Goal: Task Accomplishment & Management: Manage account settings

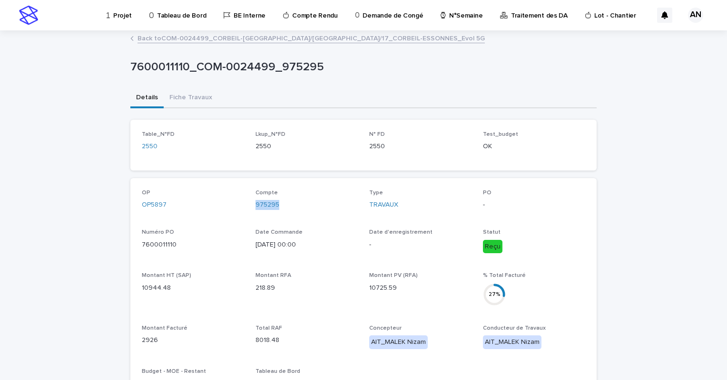
click at [451, 17] on p "N°Semaine" at bounding box center [465, 10] width 33 height 20
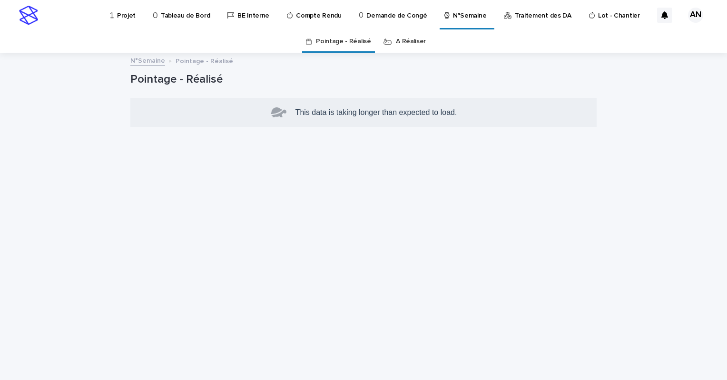
click at [412, 45] on link "A Réaliser" at bounding box center [411, 41] width 30 height 22
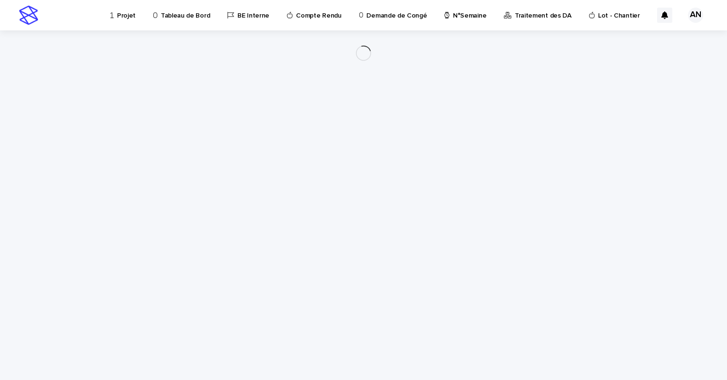
click at [453, 19] on p "N°Semaine" at bounding box center [469, 10] width 33 height 20
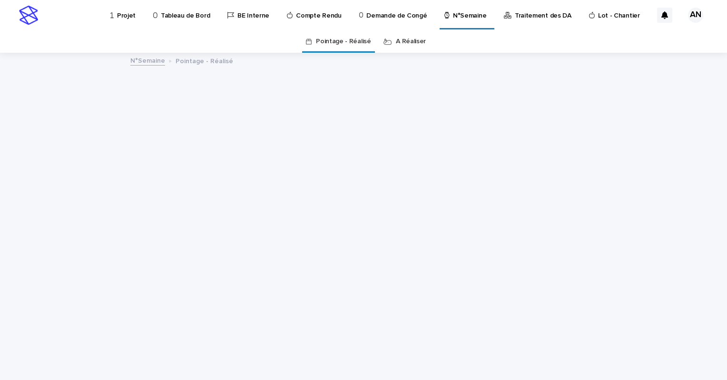
click at [401, 44] on link "A Réaliser" at bounding box center [411, 41] width 30 height 22
click at [401, 45] on link "A Réaliser" at bounding box center [411, 41] width 30 height 22
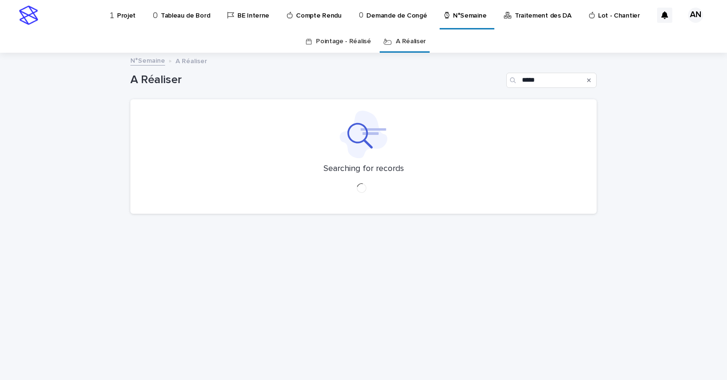
type input "*****"
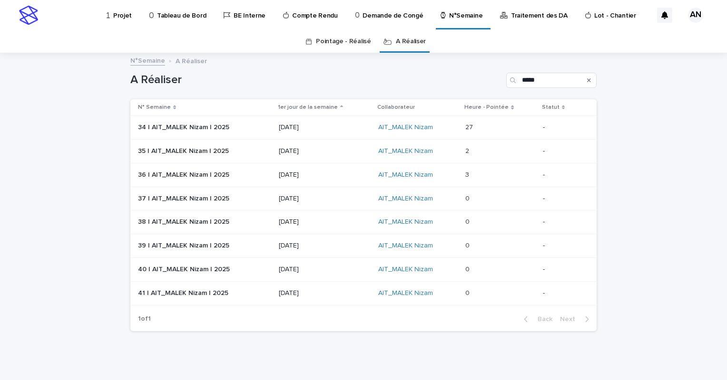
click at [480, 126] on p at bounding box center [500, 128] width 70 height 8
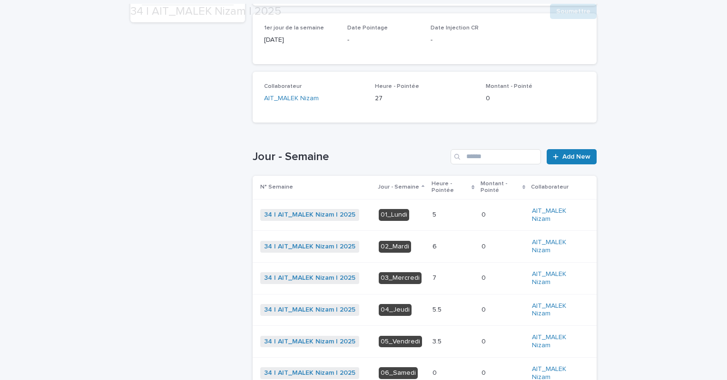
scroll to position [190, 0]
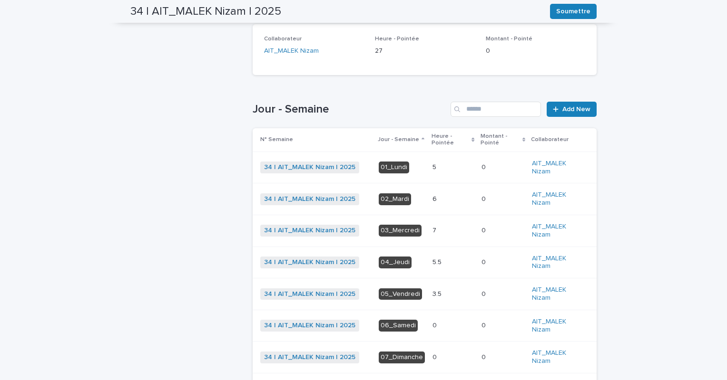
click at [440, 200] on p at bounding box center [452, 199] width 41 height 8
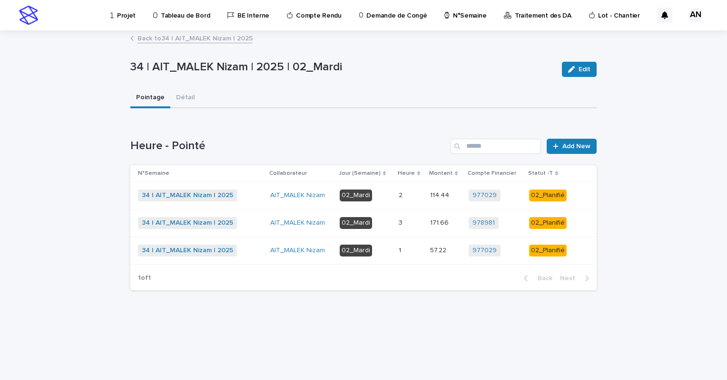
click at [410, 201] on div "2 2" at bounding box center [410, 196] width 24 height 16
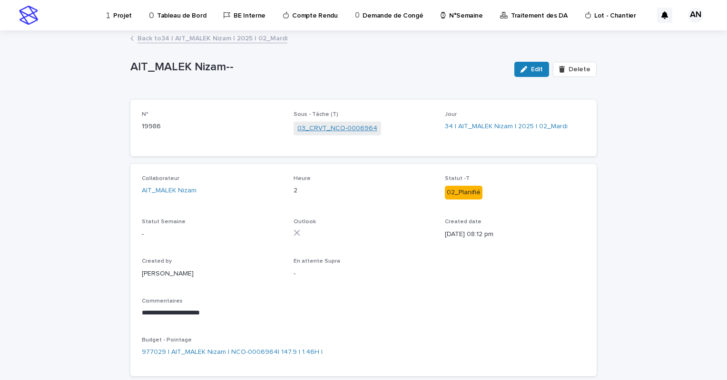
click at [354, 126] on link "03_CRVT_NCO-0006964" at bounding box center [337, 129] width 80 height 10
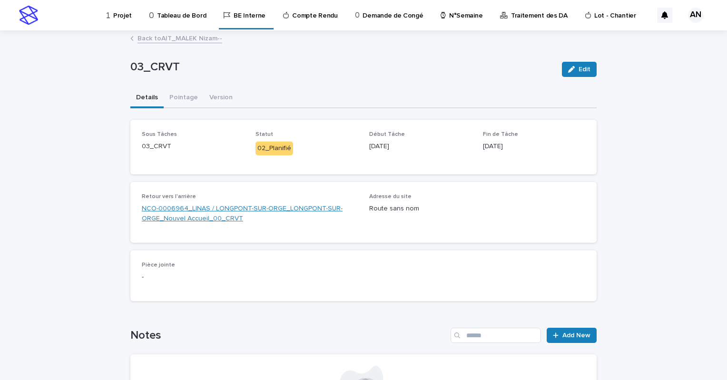
click at [252, 211] on link "NCO-0006964_LINAS / LONGPONT-SUR-ORGE_LONGPONT-SUR-ORGE_Nouvel Accueil_00_CRVT" at bounding box center [250, 214] width 216 height 20
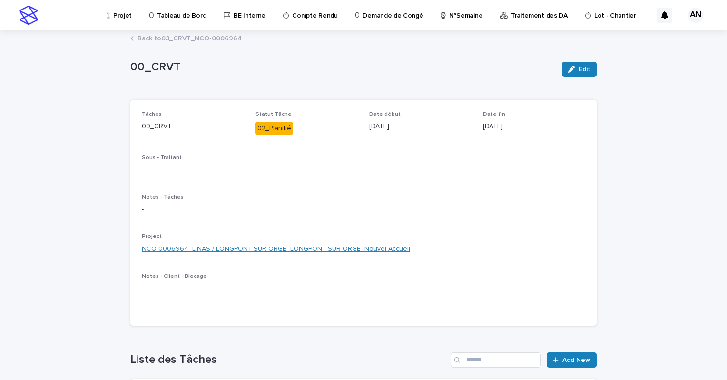
click at [258, 249] on link "NCO-0006964_LINAS / LONGPONT-SUR-ORGE_LONGPONT-SUR-ORGE_Nouvel Accueil" at bounding box center [276, 249] width 268 height 10
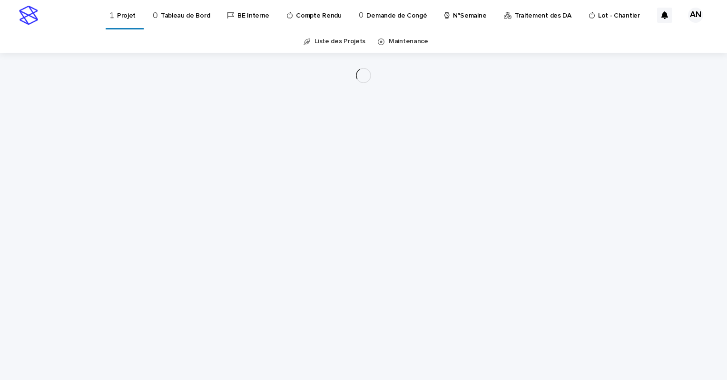
drag, startPoint x: 435, startPoint y: 145, endPoint x: 383, endPoint y: 69, distance: 91.0
click at [434, 144] on div "Loading... Saving… Loading... Saving…" at bounding box center [364, 205] width 476 height 304
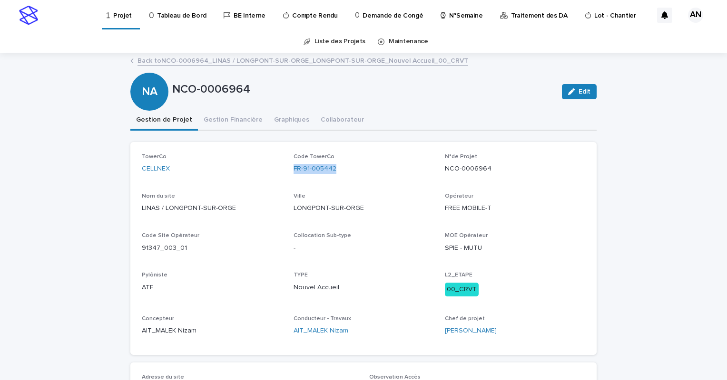
drag, startPoint x: 350, startPoint y: 171, endPoint x: 287, endPoint y: 172, distance: 62.8
click at [287, 172] on div "TowerCo CELLNEX Code TowerCo FR-91-005442 N°de Projet NCO-0006964 Nom du site L…" at bounding box center [363, 249] width 443 height 190
copy link "FR-91-005442"
click at [331, 187] on div "TowerCo CELLNEX Code TowerCo FR-91-005442 N°de Projet NCO-0006964 Nom du site L…" at bounding box center [363, 249] width 443 height 190
drag, startPoint x: 336, startPoint y: 170, endPoint x: 285, endPoint y: 172, distance: 50.9
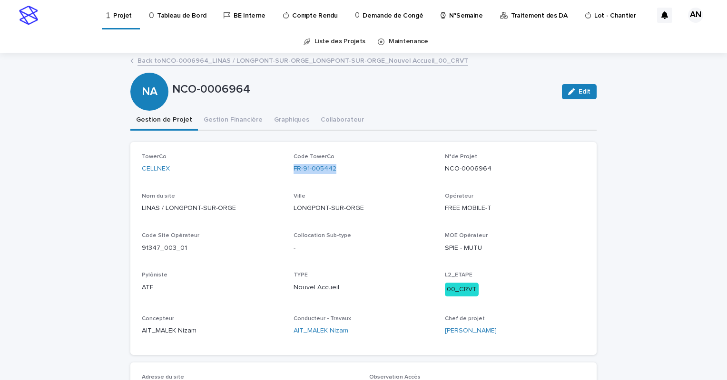
click at [285, 172] on div "TowerCo CELLNEX Code TowerCo FR-91-005442 N°de Projet NCO-0006964 Nom du site L…" at bounding box center [363, 249] width 443 height 190
copy link "FR-91-005442"
click at [193, 61] on link "Back to NCO-0006964_LINAS / LONGPONT-SUR-ORGE_LONGPONT-SUR-ORGE_Nouvel Accueil_…" at bounding box center [302, 60] width 330 height 11
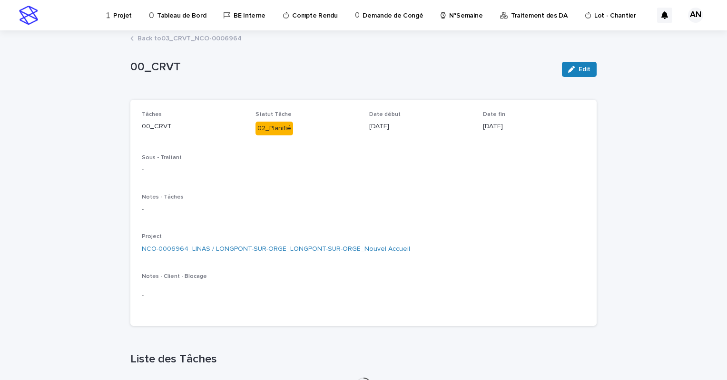
click at [183, 39] on link "Back to 03_CRVT_NCO-0006964" at bounding box center [189, 37] width 104 height 11
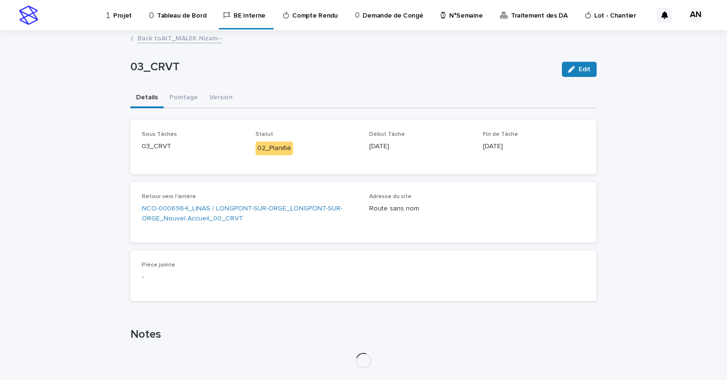
click at [177, 38] on link "Back to AIT_MALEK Nizam--" at bounding box center [179, 37] width 85 height 11
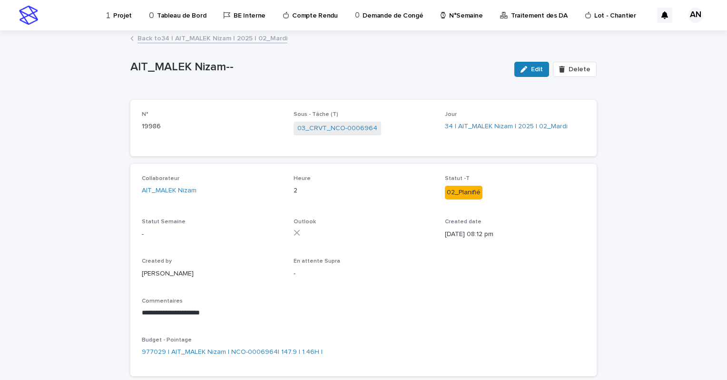
scroll to position [48, 0]
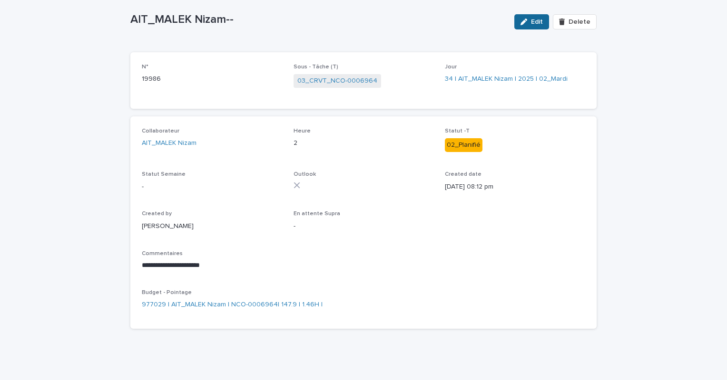
click at [532, 25] on button "Edit" at bounding box center [531, 21] width 35 height 15
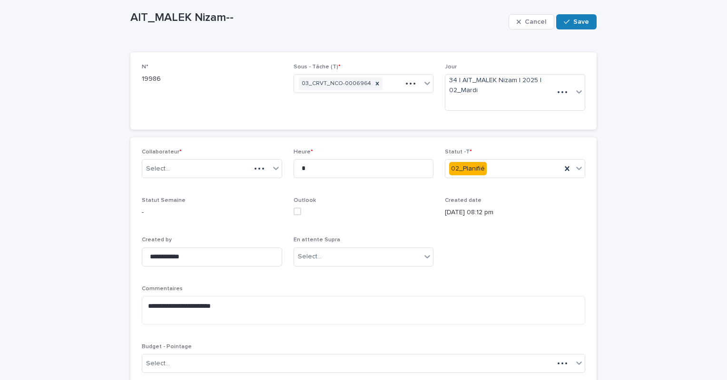
scroll to position [75, 0]
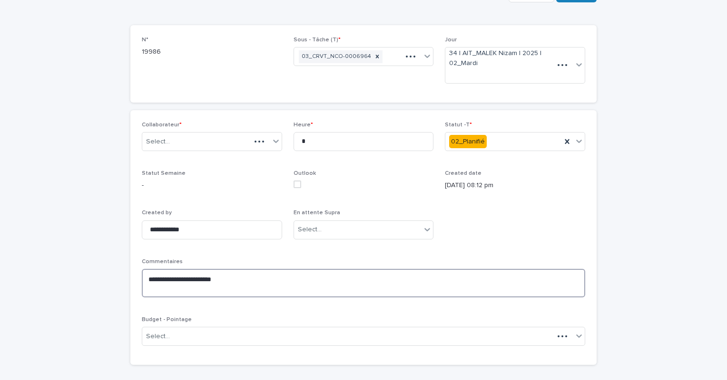
click at [232, 280] on textarea "**********" at bounding box center [363, 283] width 443 height 29
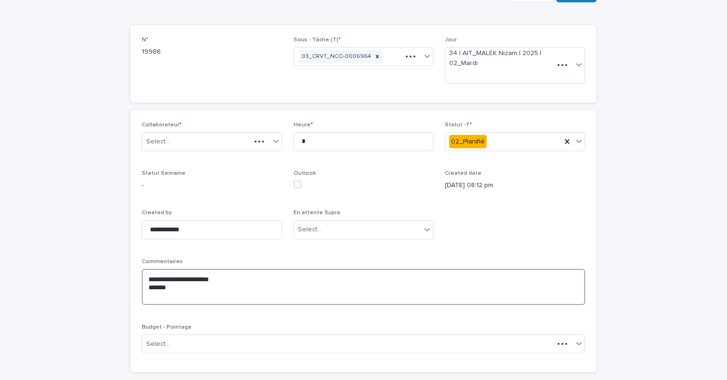
paste textarea "**********"
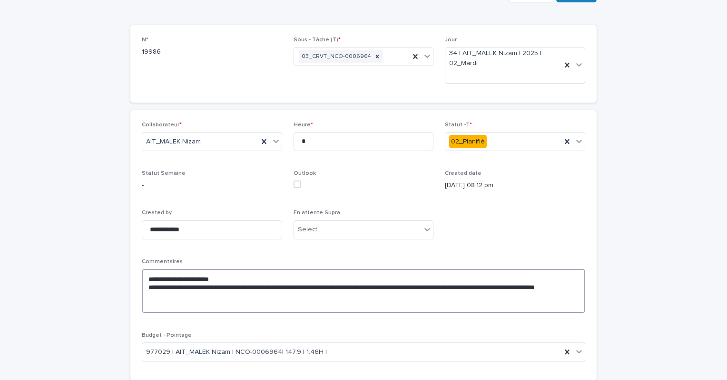
click at [210, 294] on textarea "**********" at bounding box center [363, 291] width 443 height 44
type textarea "**********"
click at [578, 142] on icon at bounding box center [579, 141] width 10 height 10
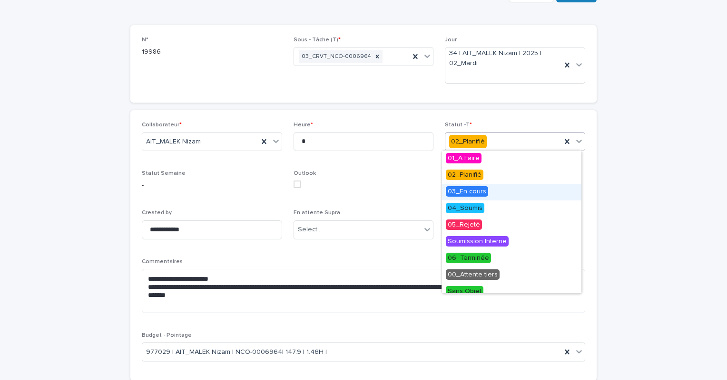
click at [492, 194] on div "03_En cours" at bounding box center [511, 192] width 139 height 17
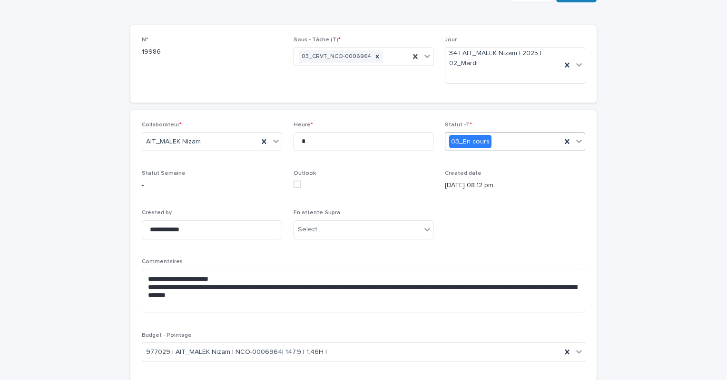
scroll to position [0, 0]
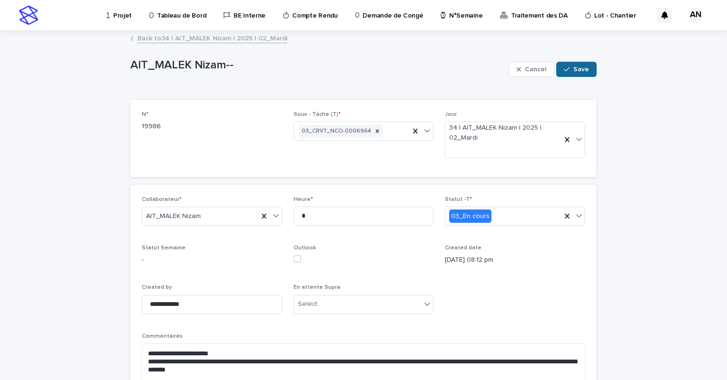
click at [579, 71] on span "Save" at bounding box center [581, 69] width 16 height 7
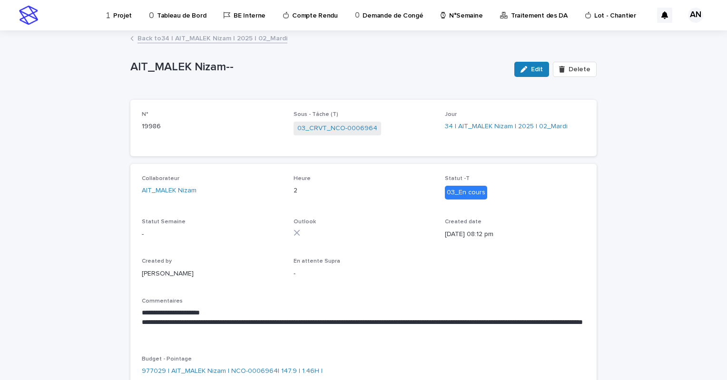
click at [247, 36] on link "Back to 34 | AIT_MALEK Nizam | 2025 | 02_Mardi" at bounding box center [212, 37] width 150 height 11
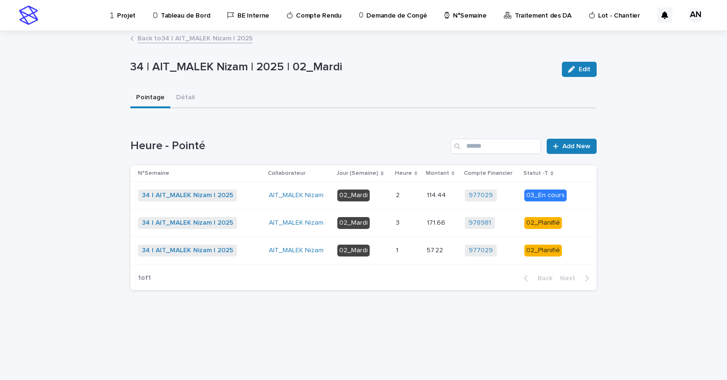
click at [407, 226] on p at bounding box center [407, 223] width 23 height 8
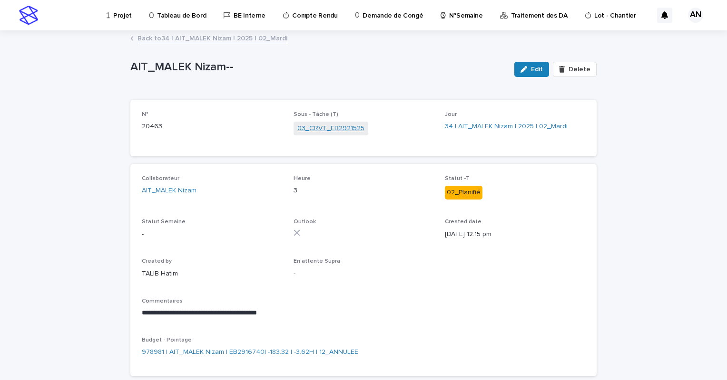
click at [337, 131] on link "03_CRVT_EB2921525" at bounding box center [330, 129] width 67 height 10
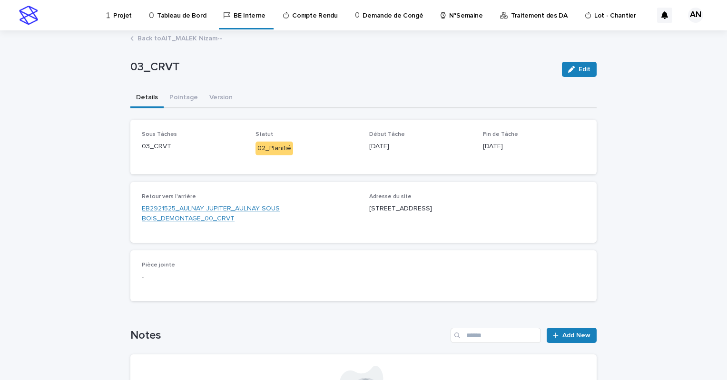
click at [263, 211] on link "EB2921525_AULNAY JUPITER_AULNAY SOUS BOIS_DEMONTAGE_00_CRVT" at bounding box center [250, 214] width 216 height 20
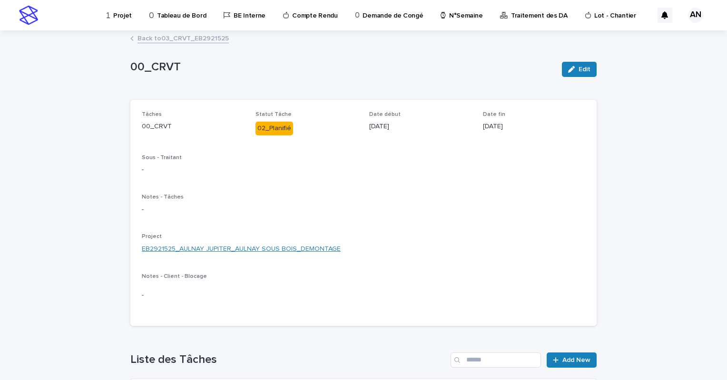
click at [298, 245] on link "EB2921525_AULNAY JUPITER_AULNAY SOUS BOIS_DEMONTAGE" at bounding box center [241, 249] width 199 height 10
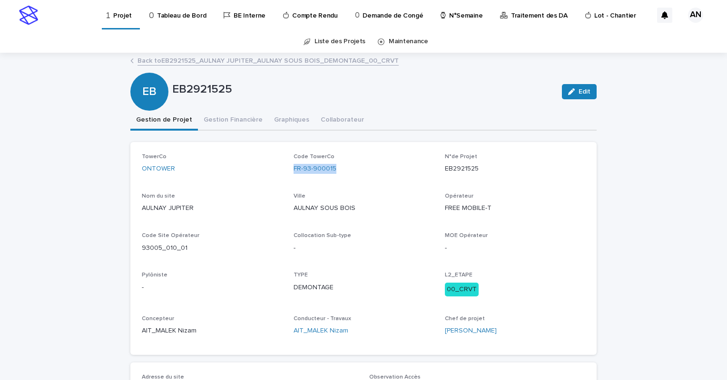
drag, startPoint x: 344, startPoint y: 169, endPoint x: 290, endPoint y: 177, distance: 55.3
click at [293, 177] on div "Code TowerCo FR-93-900015" at bounding box center [363, 168] width 140 height 28
copy link "FR-93-900015"
click at [266, 63] on link "Back to EB2921525_AULNAY JUPITER_AULNAY SOUS BOIS_DEMONTAGE_00_CRVT" at bounding box center [267, 60] width 261 height 11
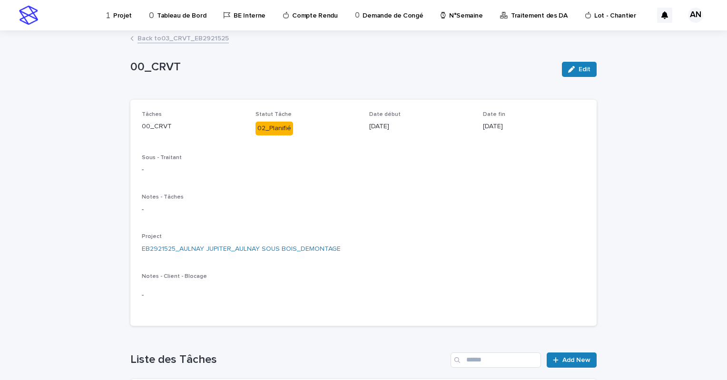
click at [194, 40] on link "Back to 03_CRVT_EB2921525" at bounding box center [182, 37] width 91 height 11
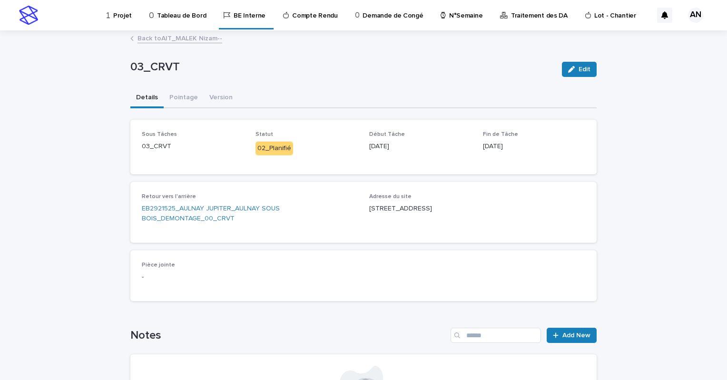
click at [198, 38] on link "Back to AIT_MALEK Nizam--" at bounding box center [179, 37] width 85 height 11
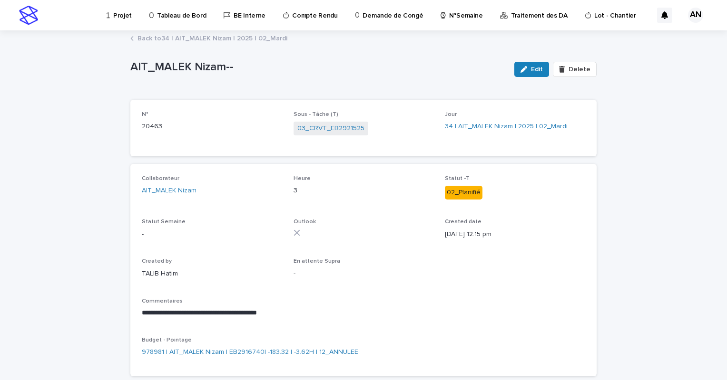
scroll to position [48, 0]
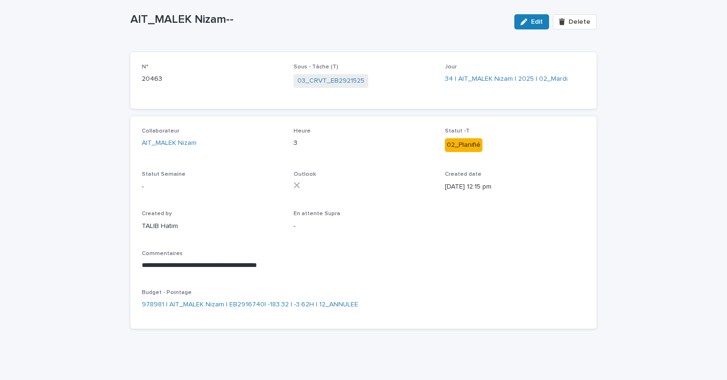
drag, startPoint x: 526, startPoint y: 20, endPoint x: 521, endPoint y: 25, distance: 7.1
click at [526, 20] on div "button" at bounding box center [525, 22] width 10 height 7
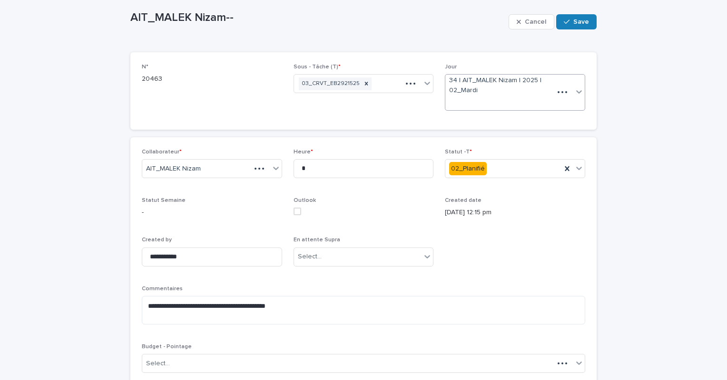
scroll to position [75, 0]
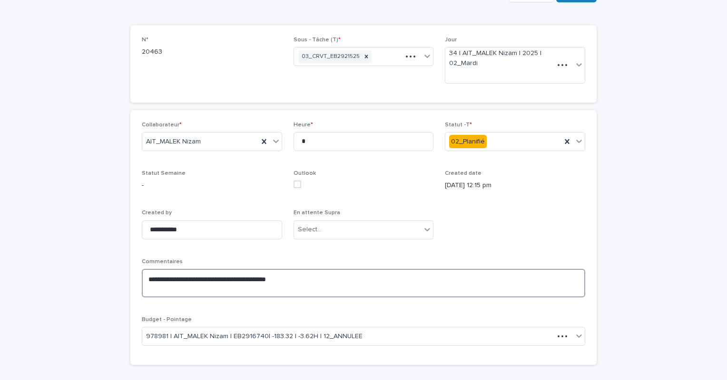
click at [318, 280] on textarea "**********" at bounding box center [363, 283] width 443 height 29
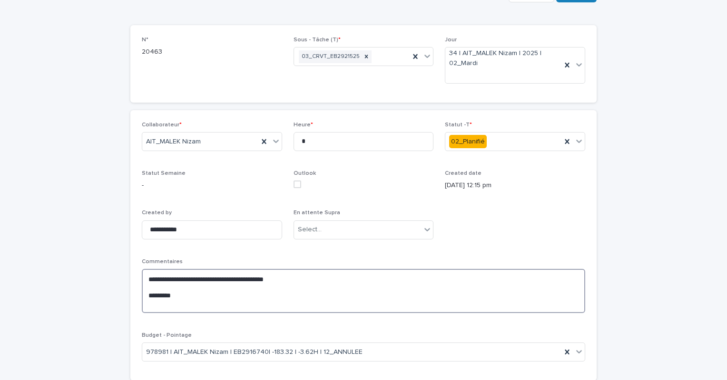
paste textarea "**********"
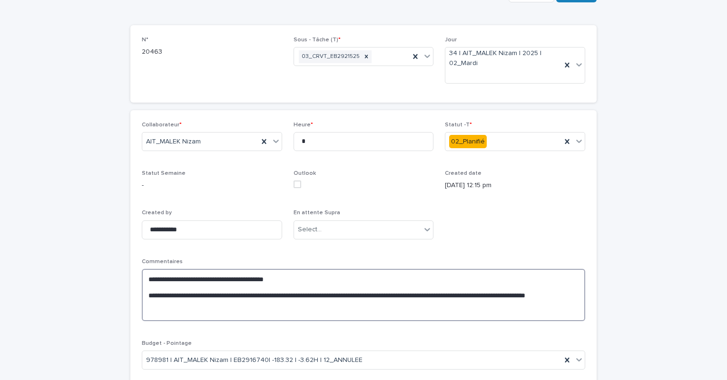
click at [185, 301] on textarea "**********" at bounding box center [363, 295] width 443 height 52
click at [240, 295] on textarea "**********" at bounding box center [363, 295] width 443 height 52
type textarea "**********"
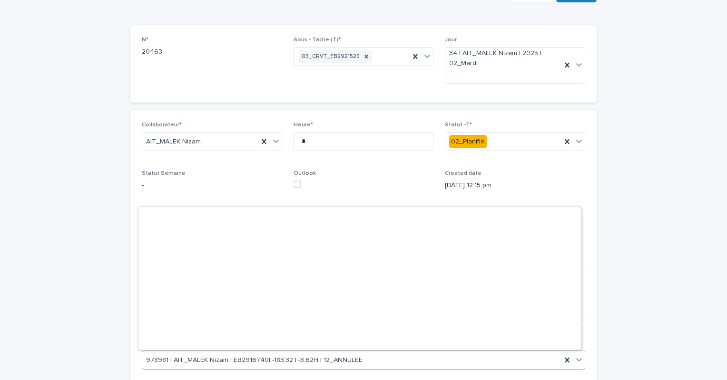
scroll to position [10735, 0]
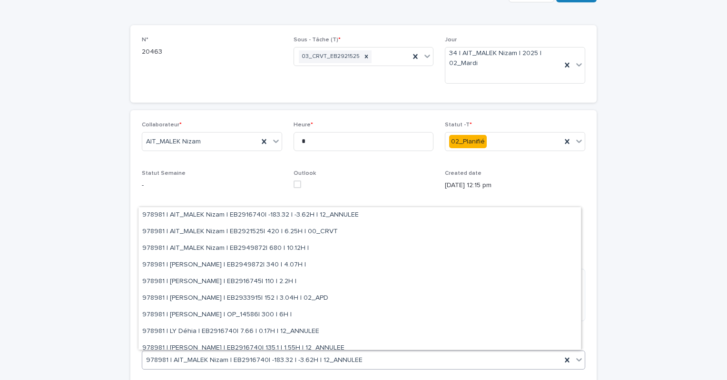
drag, startPoint x: 224, startPoint y: 405, endPoint x: 615, endPoint y: 184, distance: 449.7
click at [615, 184] on div "**********" at bounding box center [363, 200] width 727 height 487
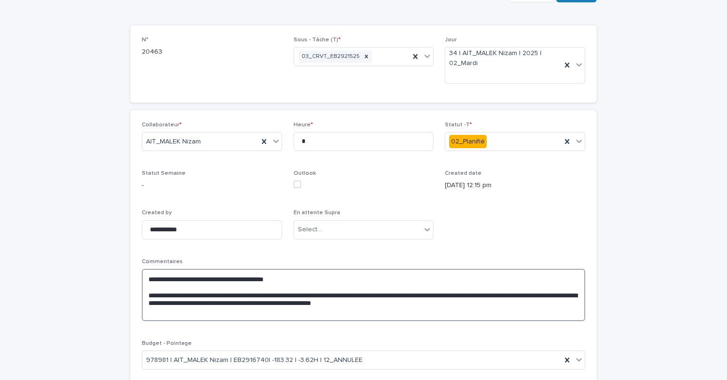
click at [444, 300] on textarea "**********" at bounding box center [363, 295] width 443 height 52
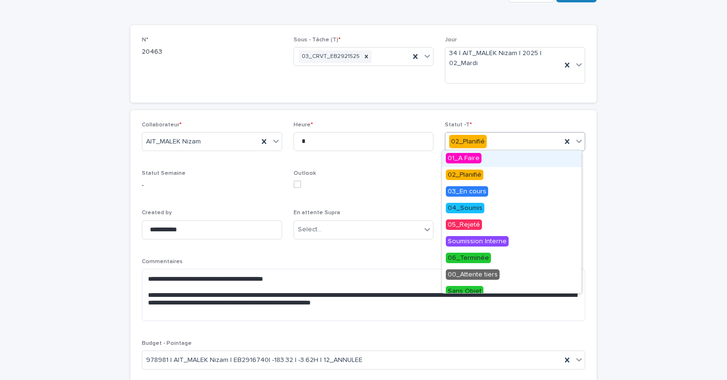
click at [576, 145] on icon at bounding box center [579, 141] width 10 height 10
click at [510, 186] on div "03_En cours" at bounding box center [511, 192] width 139 height 17
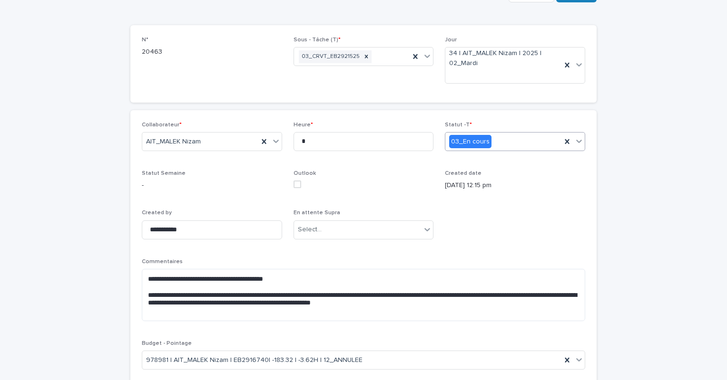
scroll to position [0, 0]
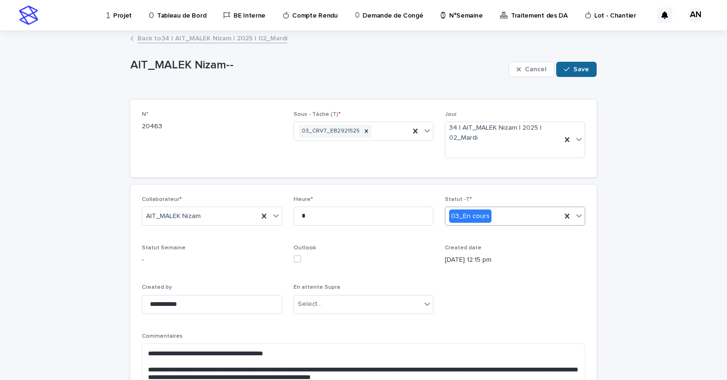
click at [564, 68] on icon "button" at bounding box center [567, 69] width 6 height 7
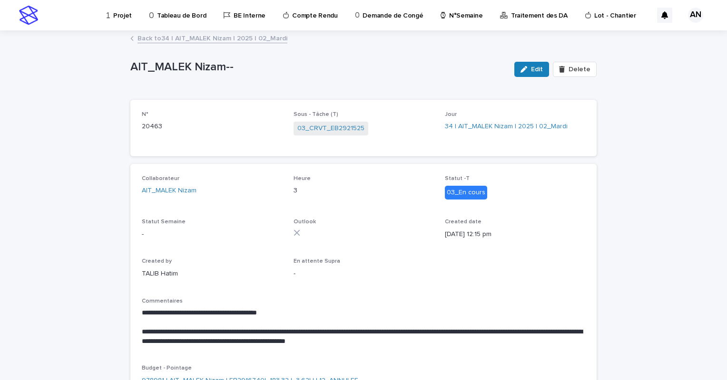
click at [195, 39] on link "Back to 34 | AIT_MALEK Nizam | 2025 | 02_Mardi" at bounding box center [212, 37] width 150 height 11
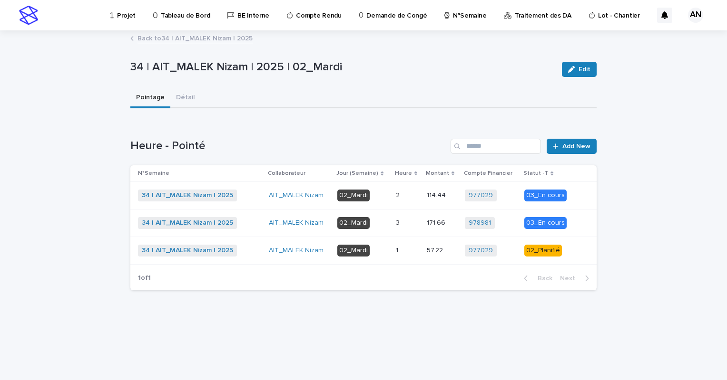
click at [388, 249] on p "02_Mardi" at bounding box center [362, 251] width 51 height 12
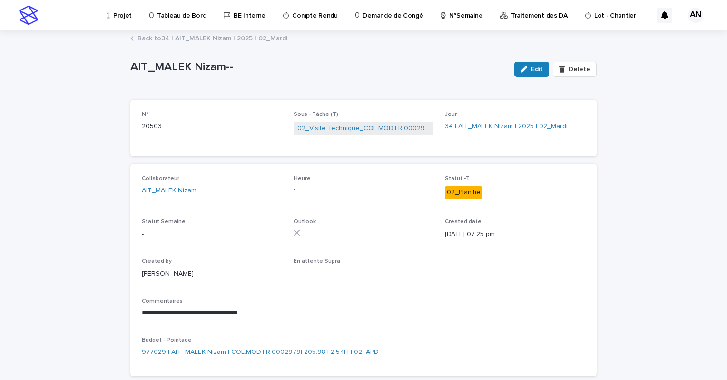
click at [338, 130] on link "02_Visite Technique_COL.MOD.FR.0002979" at bounding box center [363, 129] width 133 height 10
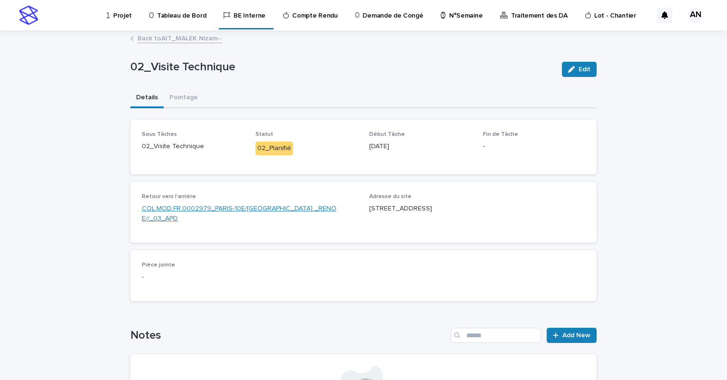
click at [310, 211] on link "COL.MOD.FR.0002979_PARIS-10E/30 BOULEVARD MAGENTA_PARIS _RENO E//_03_APD" at bounding box center [250, 214] width 216 height 20
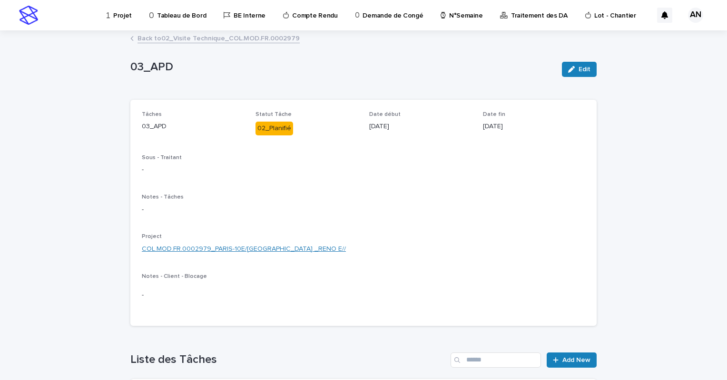
click at [279, 249] on link "COL.MOD.FR.0002979_PARIS-10E/30 BOULEVARD MAGENTA_PARIS _RENO E//" at bounding box center [244, 249] width 204 height 10
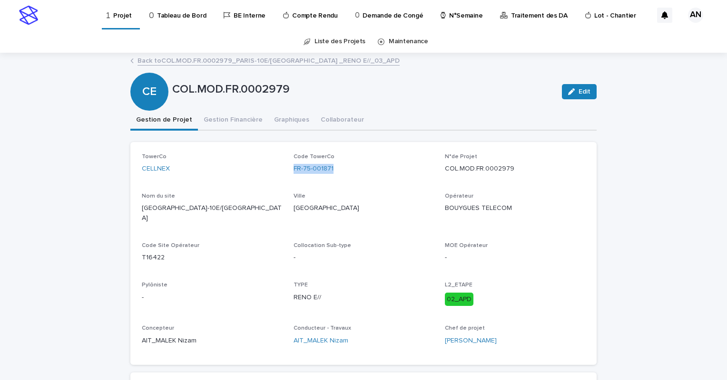
drag, startPoint x: 344, startPoint y: 169, endPoint x: 283, endPoint y: 172, distance: 60.4
click at [283, 172] on div "TowerCo CELLNEX Code TowerCo FR-75-001871 N°de Projet COL.MOD.FR.0002979 Nom du…" at bounding box center [363, 254] width 443 height 200
copy div "Code TowerCo FR-75-001871"
click at [216, 61] on link "Back to COL.MOD.FR.0002979_PARIS-10E/30 BOULEVARD MAGENTA_PARIS _RENO E//_03_APD" at bounding box center [268, 60] width 262 height 11
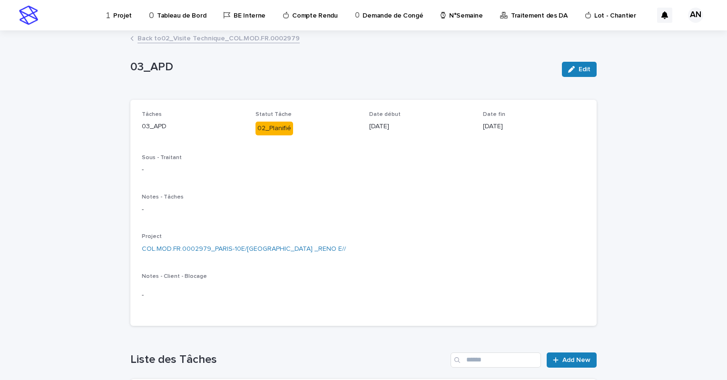
click at [217, 40] on link "Back to 02_Visite Technique_COL.MOD.FR.0002979" at bounding box center [218, 37] width 162 height 11
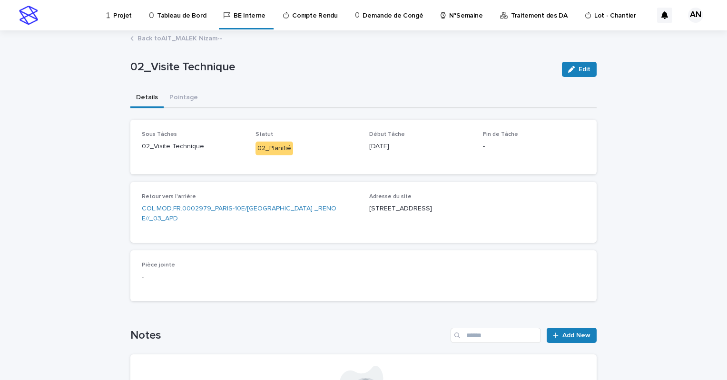
click at [196, 38] on link "Back to AIT_MALEK Nizam--" at bounding box center [179, 37] width 85 height 11
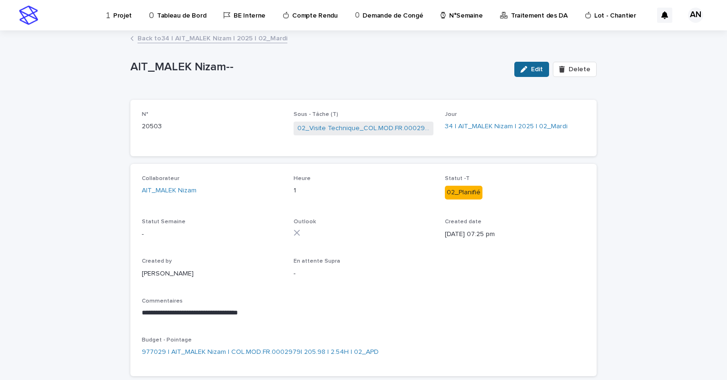
click at [527, 71] on div "button" at bounding box center [525, 69] width 10 height 7
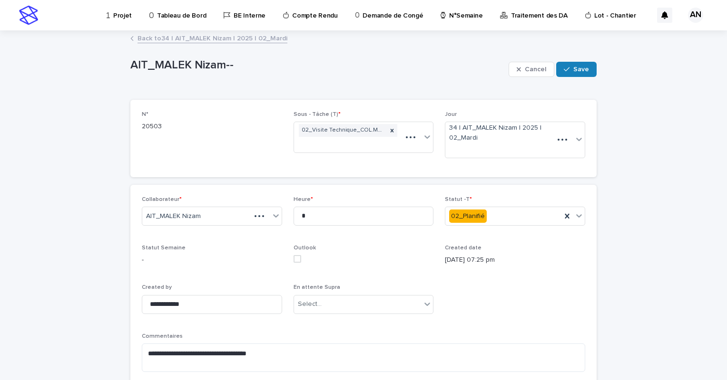
scroll to position [48, 0]
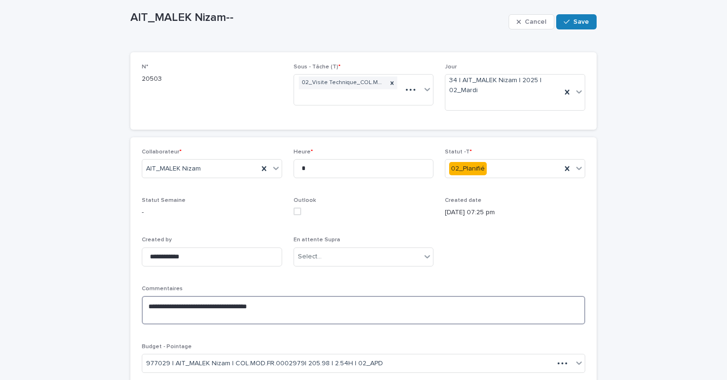
click at [270, 310] on textarea "**********" at bounding box center [363, 310] width 443 height 29
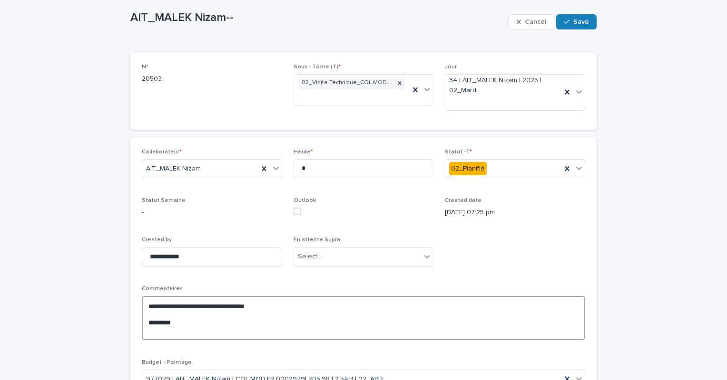
paste textarea "**********"
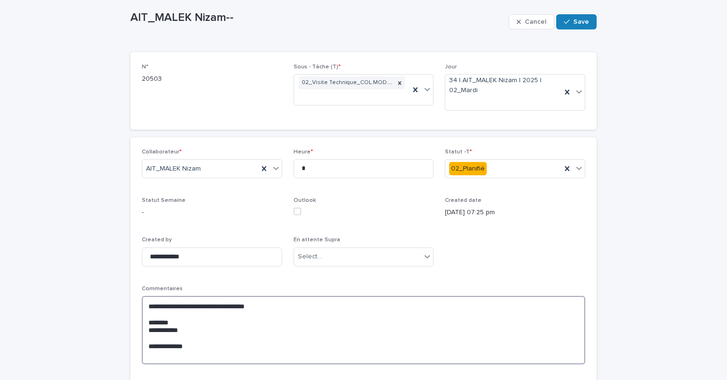
drag, startPoint x: 193, startPoint y: 329, endPoint x: 143, endPoint y: 332, distance: 50.1
click at [143, 332] on textarea "**********" at bounding box center [363, 330] width 443 height 68
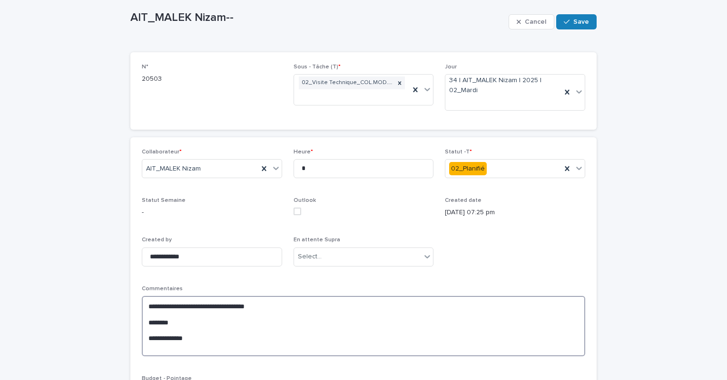
click at [144, 337] on textarea "**********" at bounding box center [363, 326] width 443 height 60
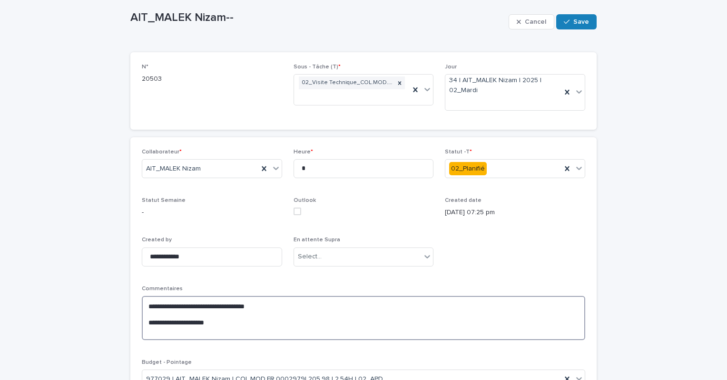
click at [217, 321] on textarea "**********" at bounding box center [363, 318] width 443 height 44
click at [310, 325] on textarea "**********" at bounding box center [363, 318] width 443 height 44
type textarea "**********"
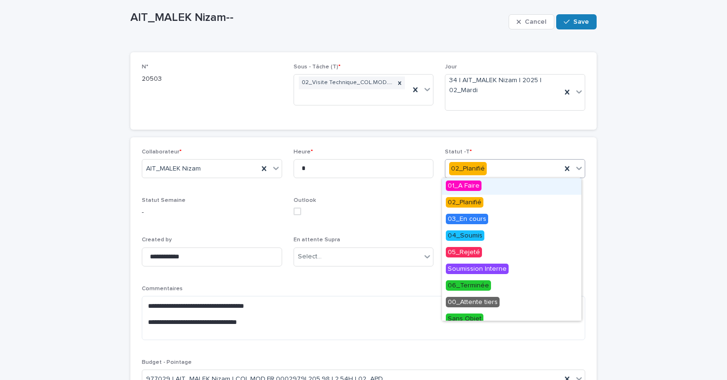
click at [578, 169] on icon at bounding box center [579, 169] width 10 height 10
click at [480, 223] on span "03_En cours" at bounding box center [467, 219] width 42 height 10
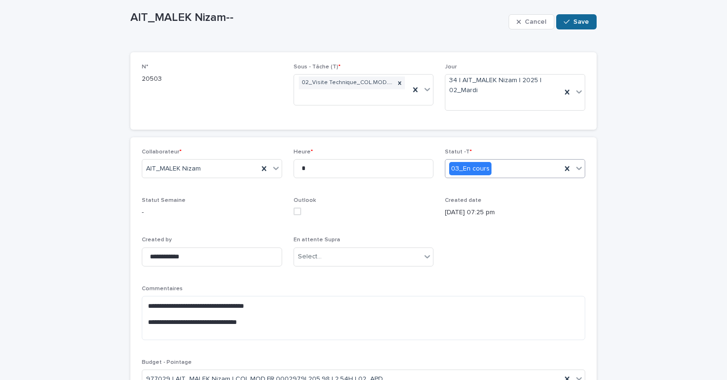
click at [573, 19] on span "Save" at bounding box center [581, 22] width 16 height 7
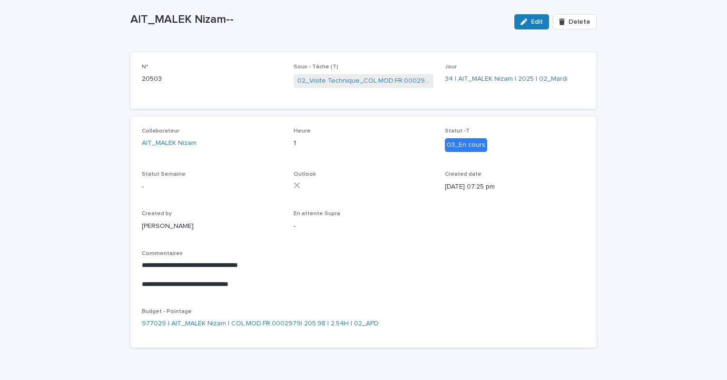
scroll to position [17, 0]
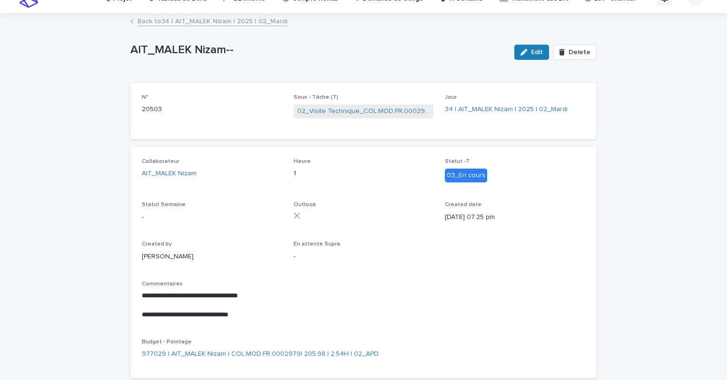
click at [253, 20] on link "Back to 34 | AIT_MALEK Nizam | 2025 | 02_Mardi" at bounding box center [212, 20] width 150 height 11
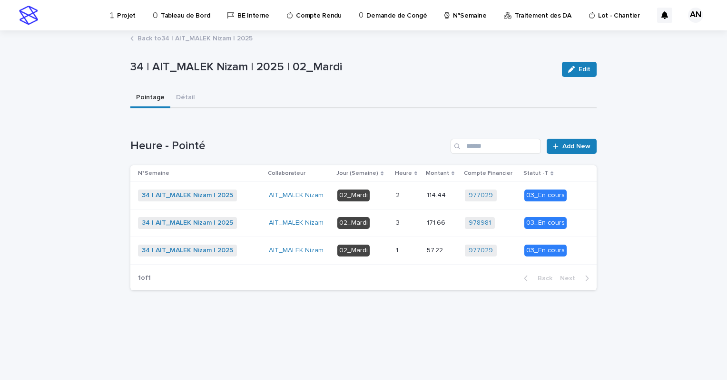
click at [223, 38] on link "Back to 34 | AIT_MALEK Nizam | 2025" at bounding box center [194, 37] width 115 height 11
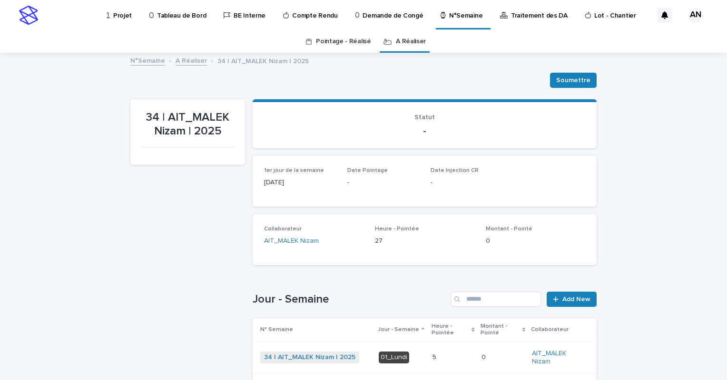
scroll to position [143, 0]
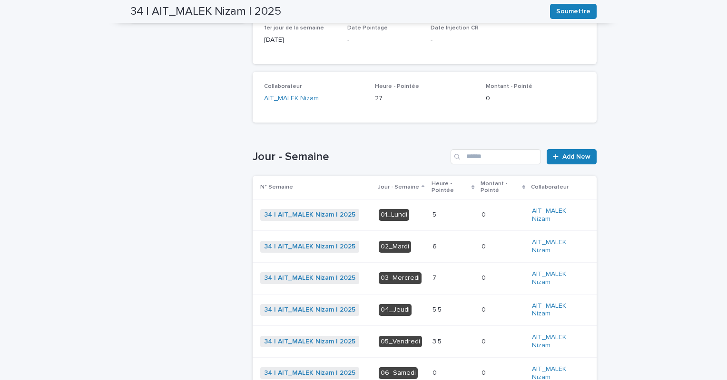
click at [437, 281] on p at bounding box center [452, 278] width 41 height 8
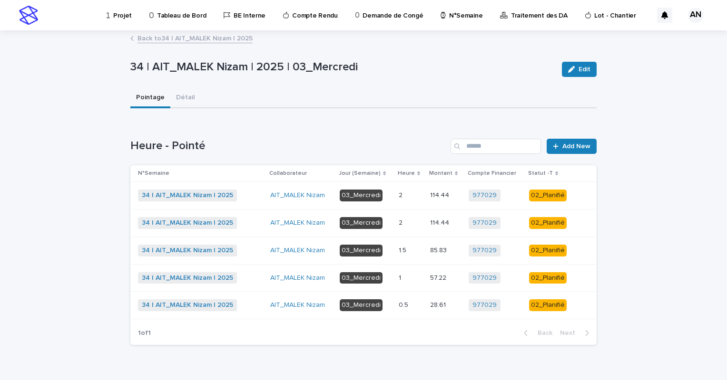
click at [405, 194] on p at bounding box center [410, 196] width 24 height 8
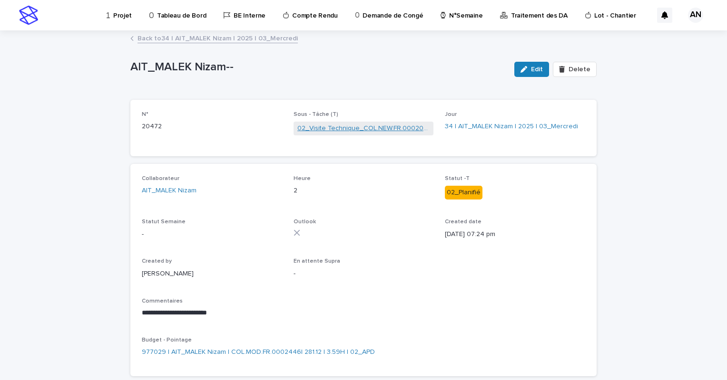
click at [327, 131] on link "02_Visite Technique_COL.NEW.FR.0002084" at bounding box center [363, 129] width 133 height 10
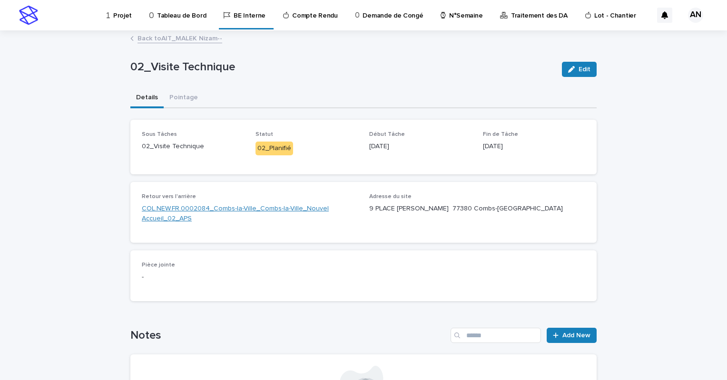
click at [288, 210] on link "COL.NEW.FR.0002084_Combs-la-Ville_Combs-la-Ville_Nouvel Accueil_02_APS" at bounding box center [250, 214] width 216 height 20
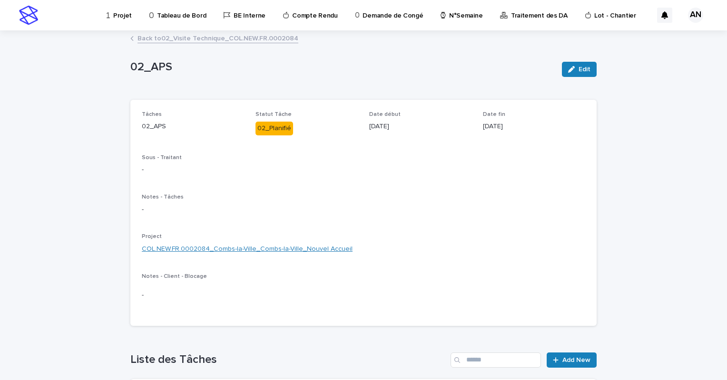
click at [251, 253] on link "COL.NEW.FR.0002084_Combs-la-Ville_Combs-la-Ville_Nouvel Accueil" at bounding box center [247, 249] width 211 height 10
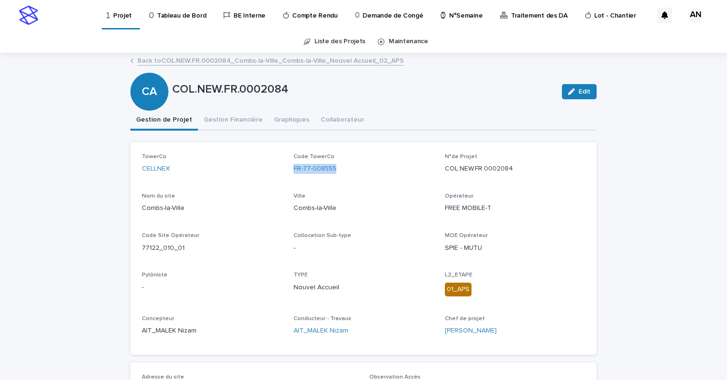
drag, startPoint x: 354, startPoint y: 172, endPoint x: 289, endPoint y: 177, distance: 65.4
click at [289, 177] on div "TowerCo CELLNEX Code TowerCo FR-77-008555 N°de Projet COL.NEW.FR.0002084 Nom du…" at bounding box center [363, 249] width 443 height 190
copy link "FR-77-008555"
click at [270, 61] on link "Back to COL.NEW.FR.0002084_Combs-la-Ville_Combs-la-Ville_Nouvel Accueil_02_APS" at bounding box center [270, 60] width 266 height 11
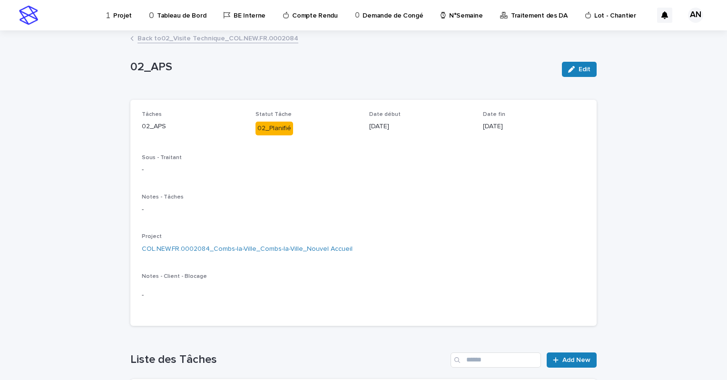
click at [246, 38] on link "Back to 02_Visite Technique_COL.NEW.FR.0002084" at bounding box center [217, 37] width 161 height 11
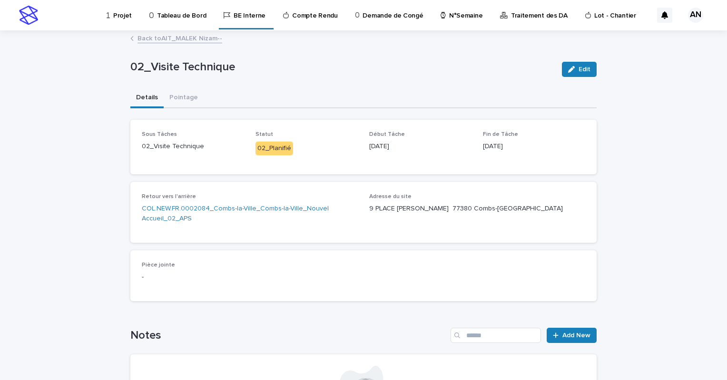
click at [185, 40] on link "Back to AIT_MALEK Nizam--" at bounding box center [179, 37] width 85 height 11
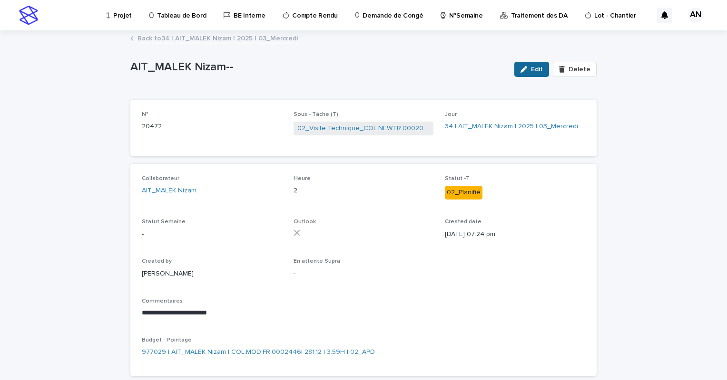
click at [535, 68] on span "Edit" at bounding box center [537, 69] width 12 height 7
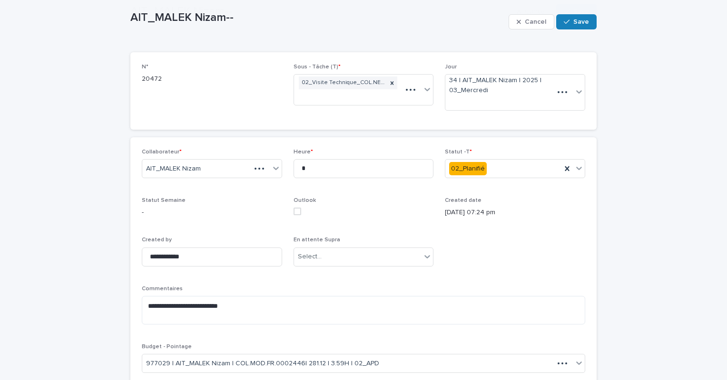
scroll to position [95, 0]
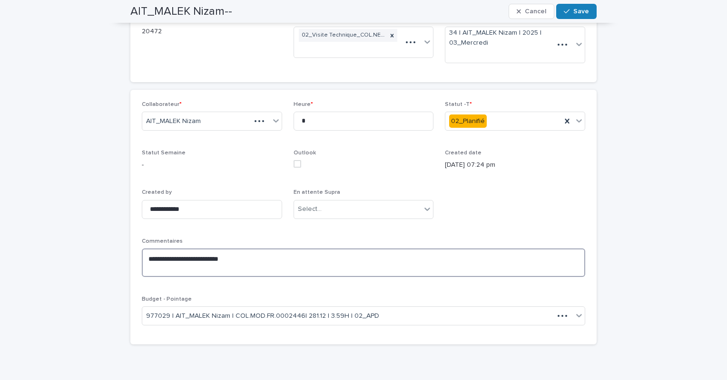
click at [228, 257] on textarea "**********" at bounding box center [363, 263] width 443 height 29
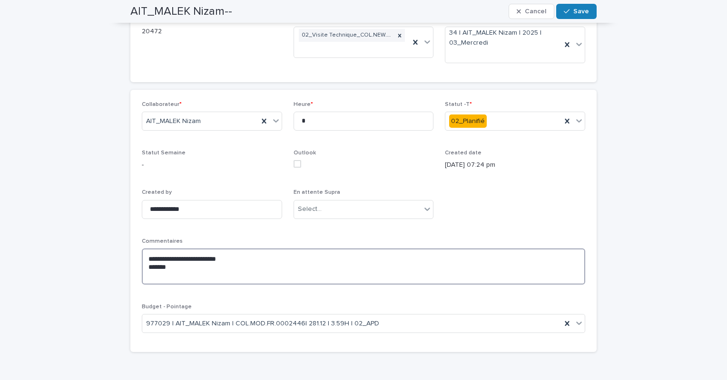
paste textarea "**********"
type textarea "**********"
click at [306, 118] on input "*" at bounding box center [363, 121] width 140 height 19
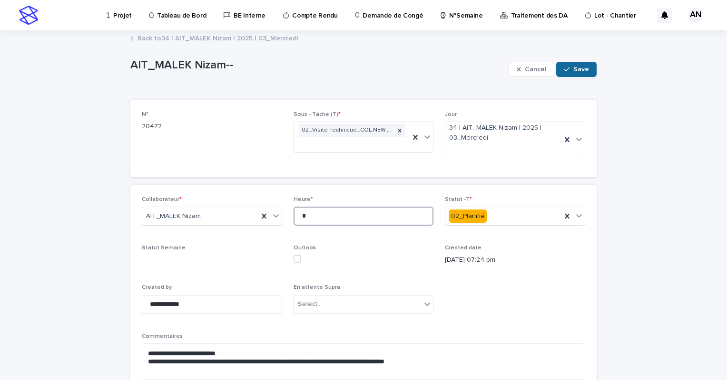
type input "*"
click at [580, 67] on span "Save" at bounding box center [581, 69] width 16 height 7
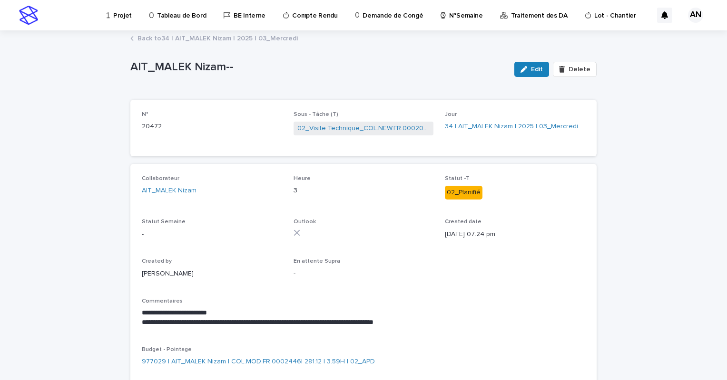
click at [249, 39] on link "Back to 34 | AIT_MALEK Nizam | 2025 | 03_Mercredi" at bounding box center [217, 37] width 160 height 11
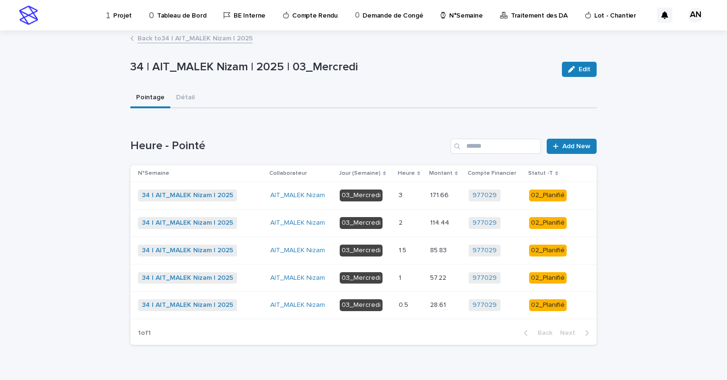
click at [223, 34] on link "Back to 34 | AIT_MALEK Nizam | 2025" at bounding box center [194, 37] width 115 height 11
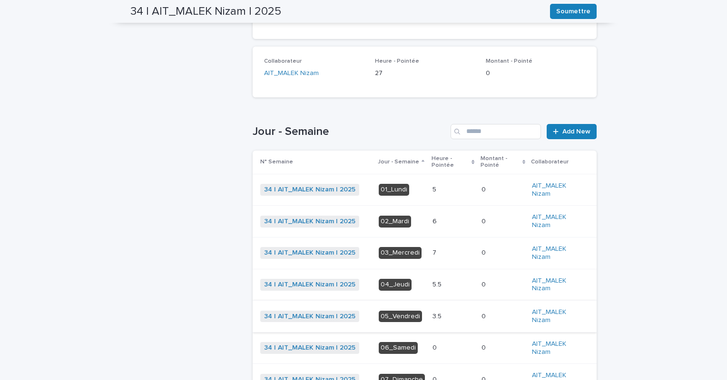
scroll to position [263, 0]
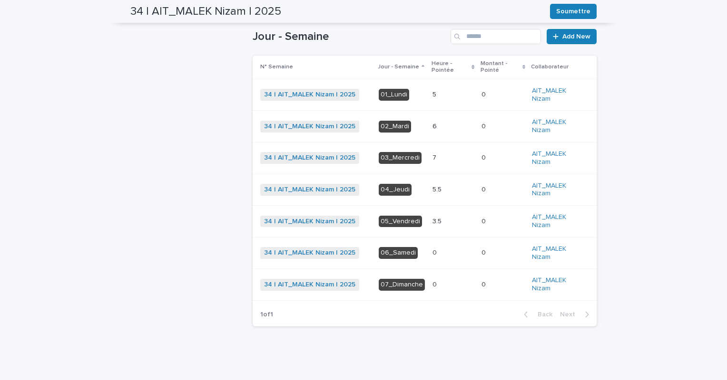
click at [443, 153] on div "7 7" at bounding box center [452, 158] width 41 height 16
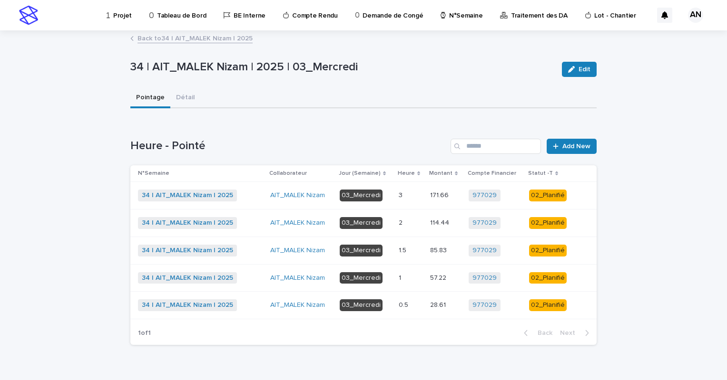
click at [227, 40] on link "Back to 34 | AIT_MALEK Nizam | 2025" at bounding box center [194, 37] width 115 height 11
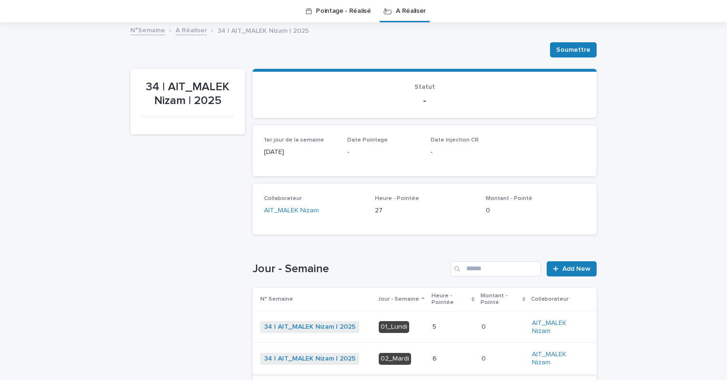
scroll to position [173, 0]
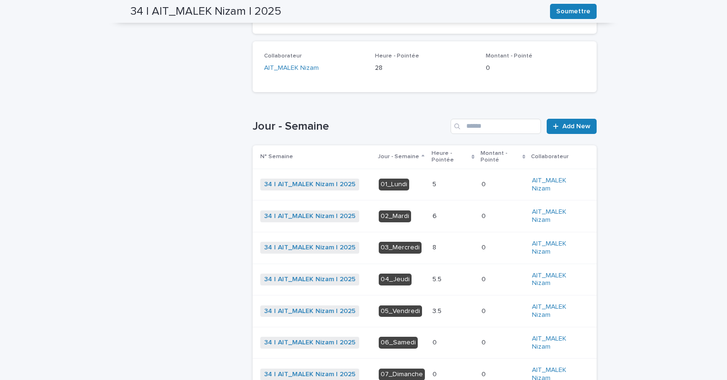
click at [439, 245] on p at bounding box center [452, 248] width 41 height 8
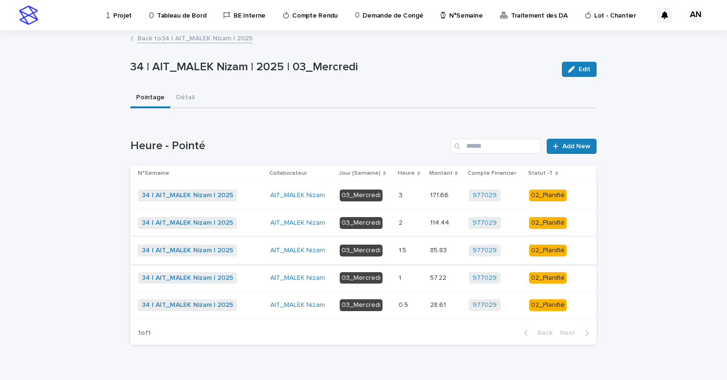
click at [408, 278] on p at bounding box center [410, 278] width 24 height 8
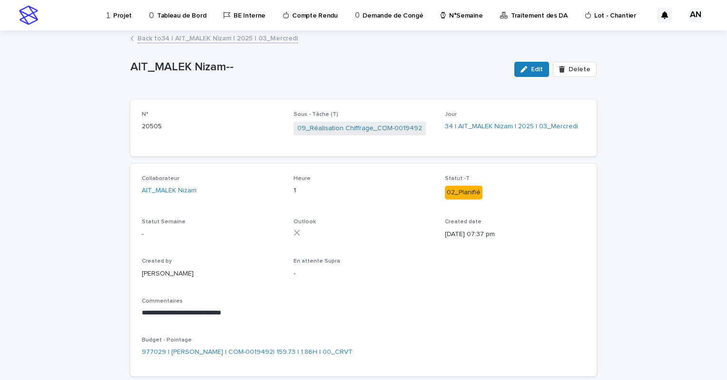
click at [247, 37] on link "Back to 34 | AIT_MALEK Nizam | 2025 | 03_Mercredi" at bounding box center [217, 37] width 160 height 11
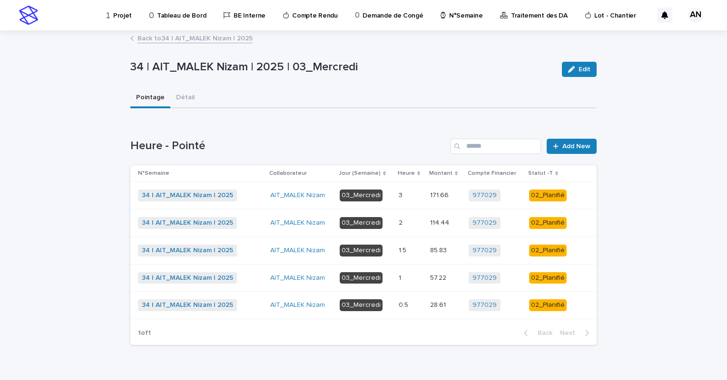
click at [212, 37] on link "Back to 34 | AIT_MALEK Nizam | 2025" at bounding box center [194, 37] width 115 height 11
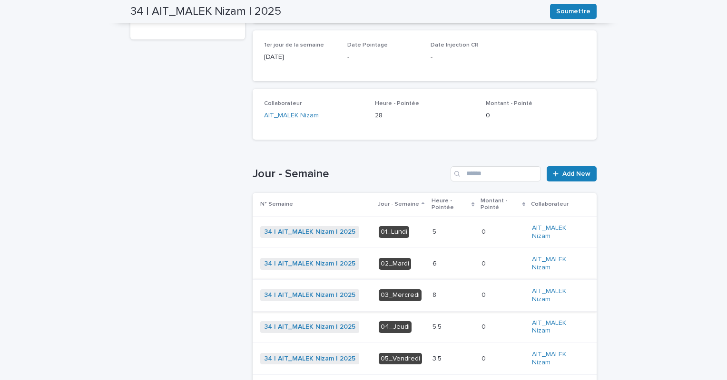
scroll to position [221, 0]
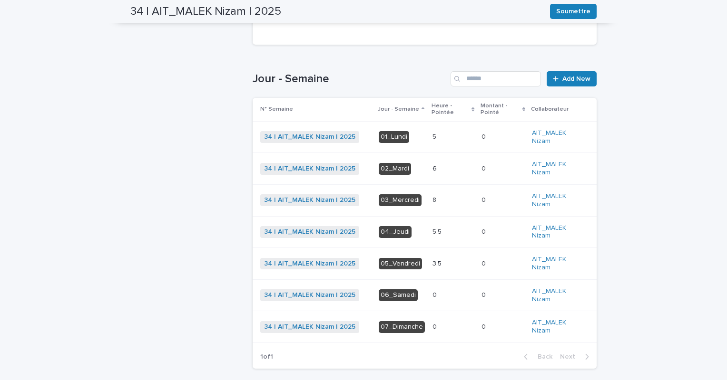
click at [432, 169] on p at bounding box center [452, 169] width 41 height 8
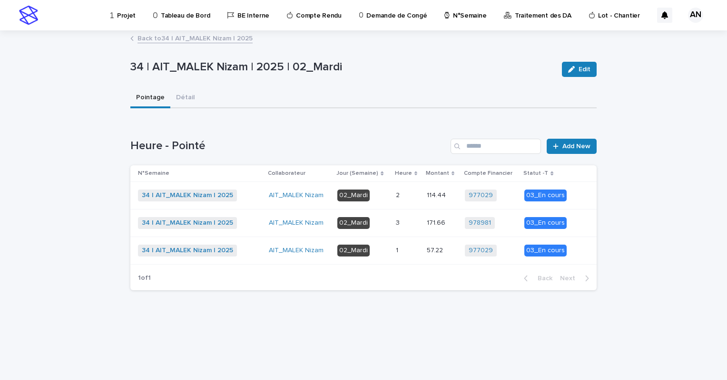
click at [405, 193] on p at bounding box center [407, 196] width 23 height 8
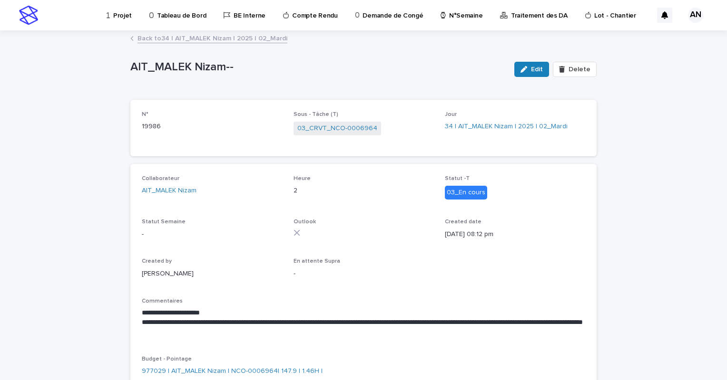
click at [197, 39] on link "Back to 34 | AIT_MALEK Nizam | 2025 | 02_Mardi" at bounding box center [212, 37] width 150 height 11
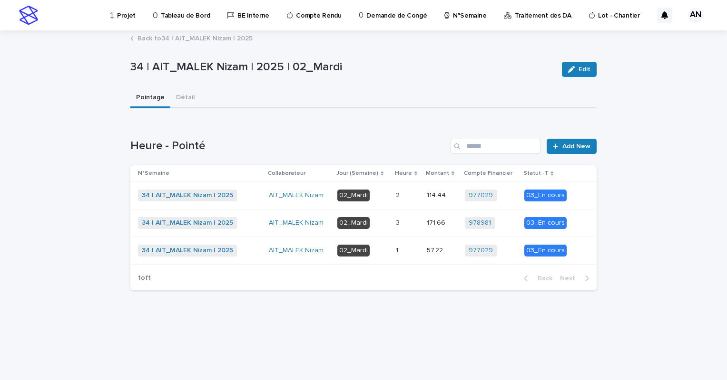
click at [215, 39] on link "Back to 34 | AIT_MALEK Nizam | 2025" at bounding box center [194, 37] width 115 height 11
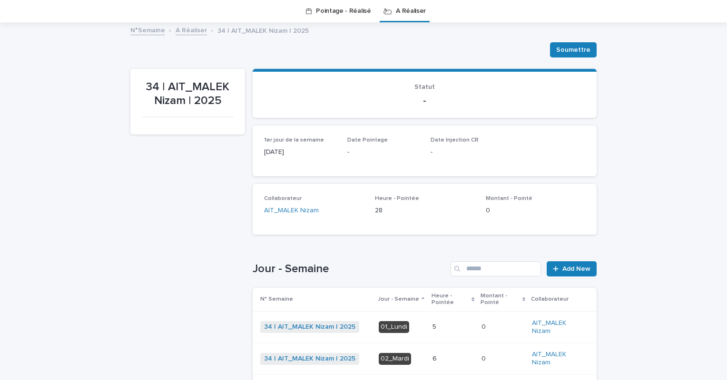
scroll to position [221, 0]
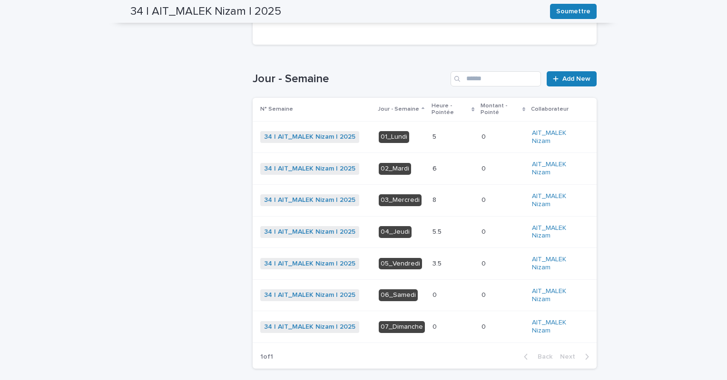
click at [445, 201] on p at bounding box center [452, 200] width 41 height 8
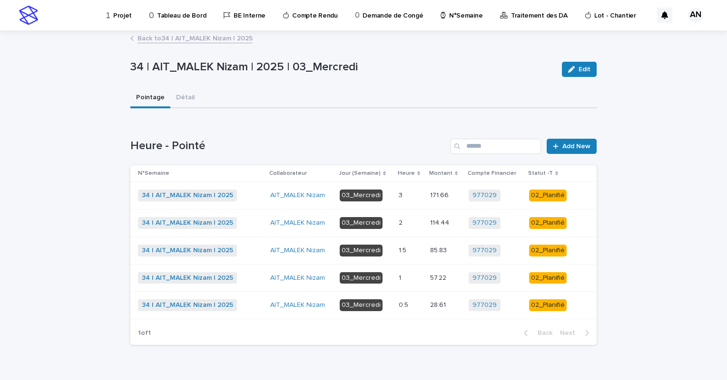
click at [406, 282] on div "1 1" at bounding box center [410, 279] width 24 height 16
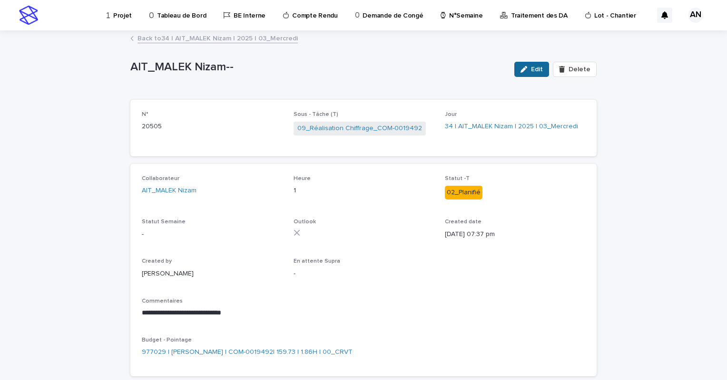
click at [526, 71] on div "button" at bounding box center [525, 69] width 10 height 7
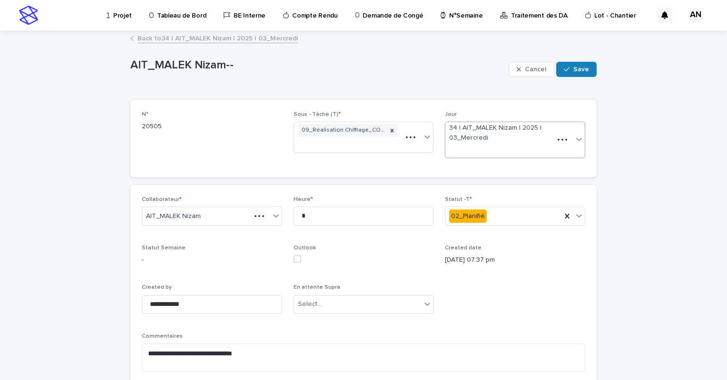
click at [576, 139] on icon at bounding box center [579, 139] width 6 height 3
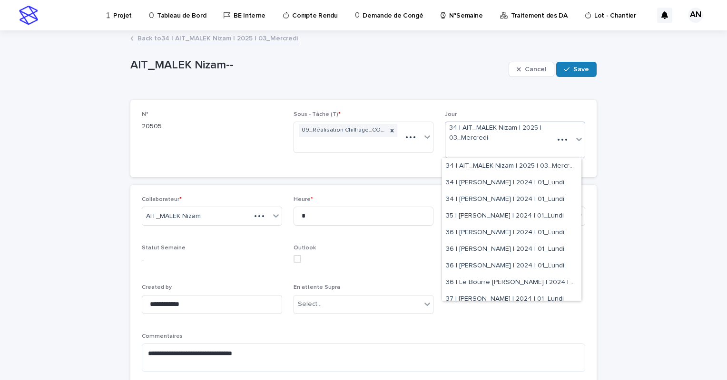
click at [555, 138] on div at bounding box center [562, 140] width 17 height 10
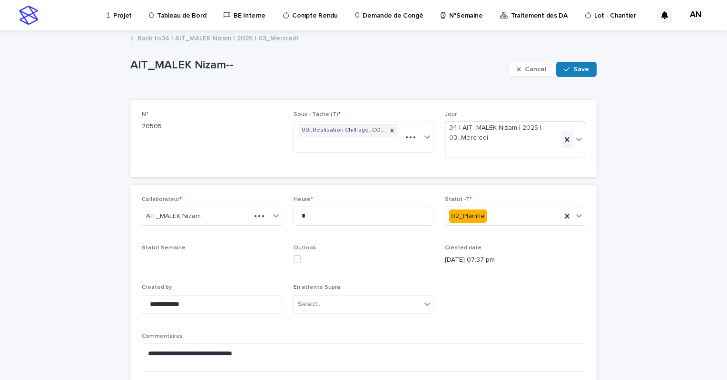
click at [564, 141] on icon at bounding box center [566, 139] width 4 height 5
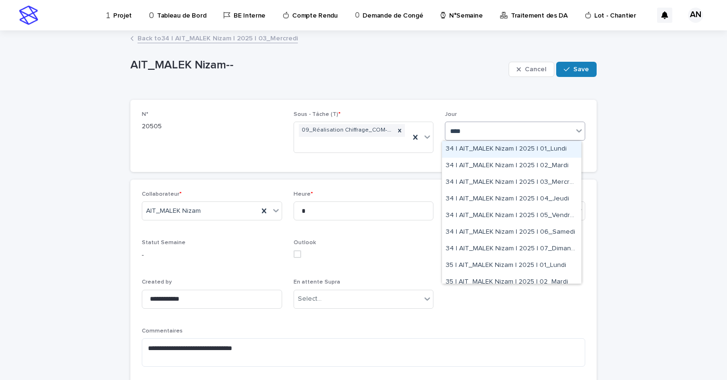
type input "*****"
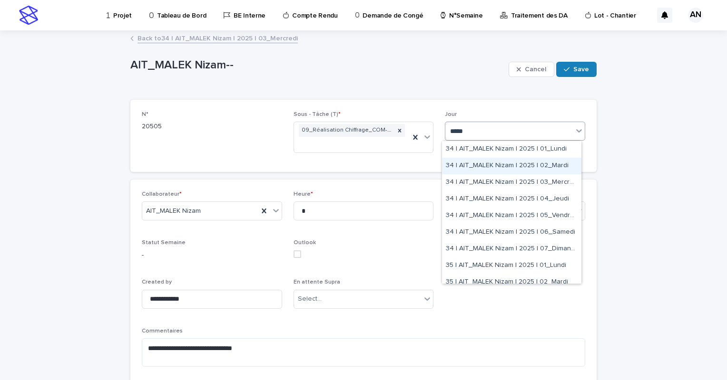
click at [488, 165] on div "34 | AIT_MALEK Nizam | 2025 | 02_Mardi" at bounding box center [511, 166] width 139 height 17
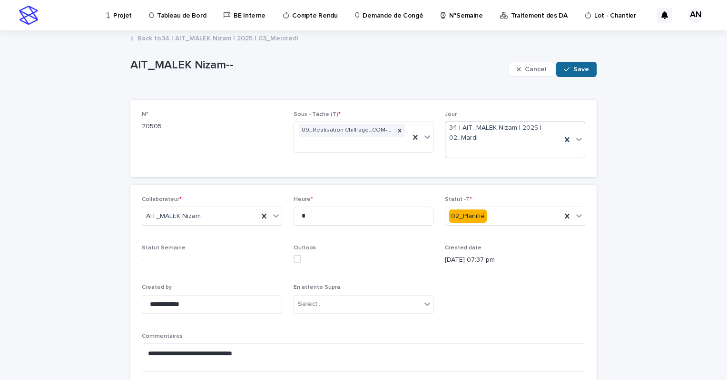
click at [573, 67] on span "Save" at bounding box center [581, 69] width 16 height 7
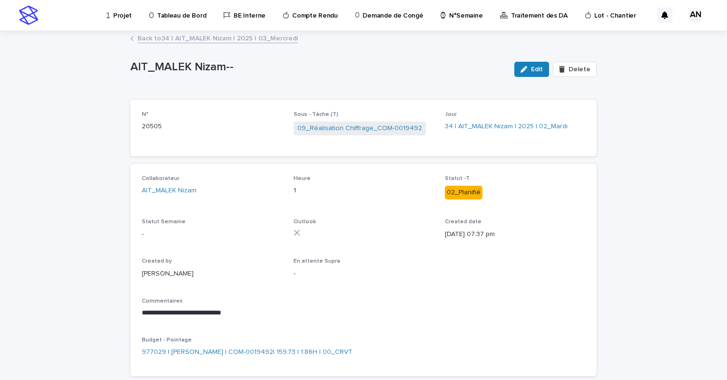
click at [267, 42] on link "Back to 34 | AIT_MALEK Nizam | 2025 | 03_Mercredi" at bounding box center [217, 37] width 160 height 11
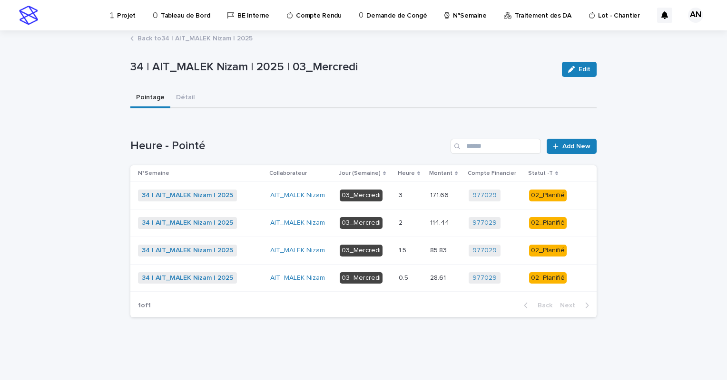
click at [261, 218] on div "34 | AIT_MALEK Nizam | 2025 + 0" at bounding box center [200, 223] width 125 height 12
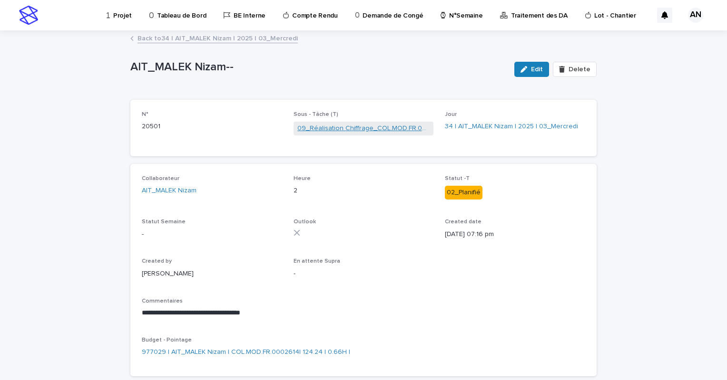
click at [338, 129] on link "09_Réalisation Chiffrage_COL.MOD.FR.0002614" at bounding box center [363, 129] width 133 height 10
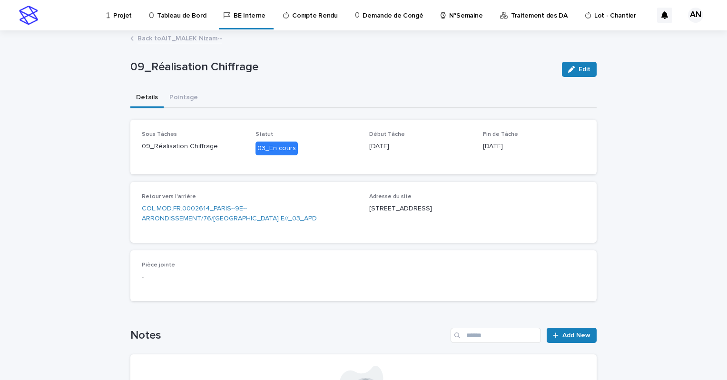
scroll to position [48, 0]
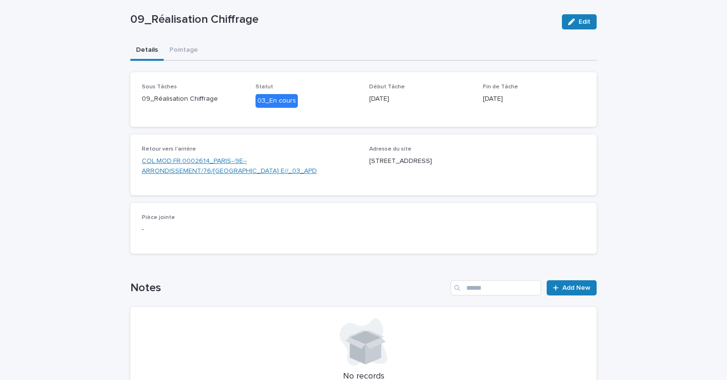
click at [265, 166] on link "COL.MOD.FR.0002614_PARIS--9E--ARRONDISSEMENT/76/SAINT LAZARE_75009 PARIS_RENO E…" at bounding box center [250, 166] width 216 height 20
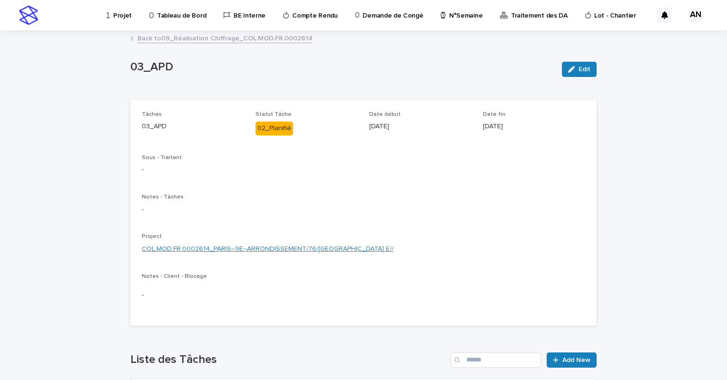
click at [321, 249] on link "COL.MOD.FR.0002614_PARIS--9E--ARRONDISSEMENT/76/SAINT LAZARE_75009 PARIS_RENO E…" at bounding box center [268, 249] width 252 height 10
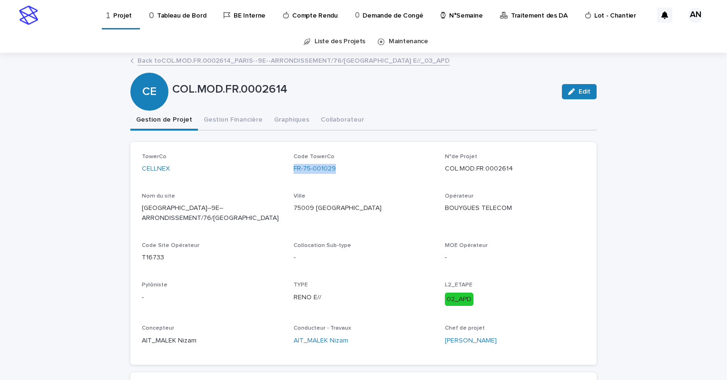
drag, startPoint x: 350, startPoint y: 167, endPoint x: 285, endPoint y: 181, distance: 66.0
click at [285, 181] on div "TowerCo CELLNEX Code TowerCo FR-75-001029 N°de Projet COL.MOD.FR.0002614 Nom du…" at bounding box center [363, 254] width 443 height 200
copy link "FR-75-001029"
click at [262, 61] on link "Back to COL.MOD.FR.0002614_PARIS--9E--ARRONDISSEMENT/76/SAINT LAZARE_75009 PARI…" at bounding box center [293, 60] width 312 height 11
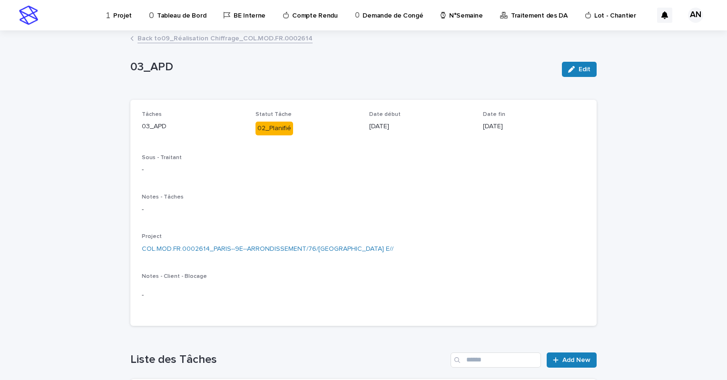
click at [229, 40] on link "Back to 09_Réalisation Chiffrage_COL.MOD.FR.0002614" at bounding box center [224, 37] width 175 height 11
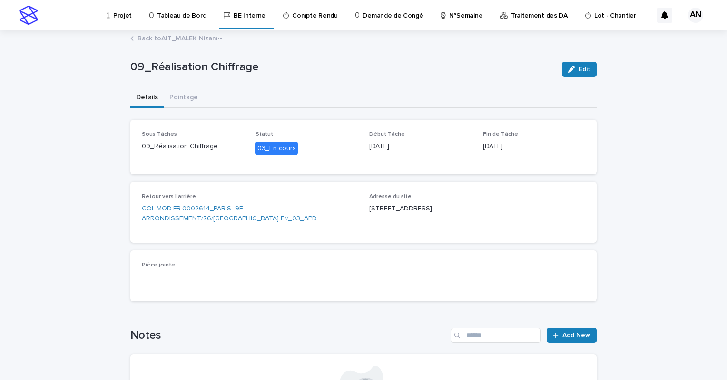
click at [192, 40] on link "Back to AIT_MALEK Nizam--" at bounding box center [179, 37] width 85 height 11
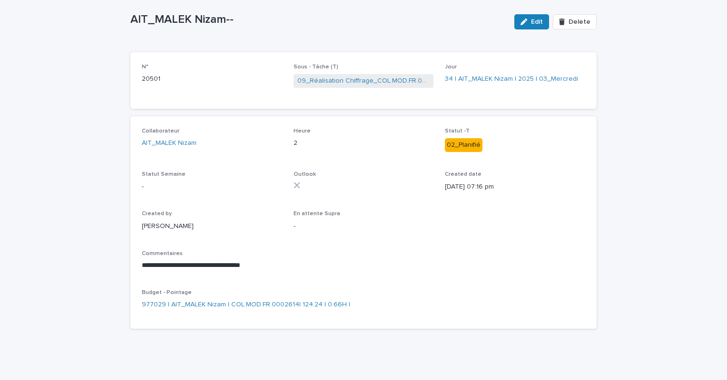
scroll to position [51, 0]
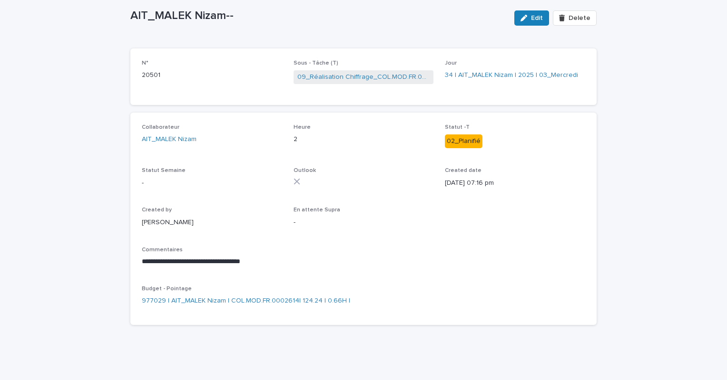
click at [524, 20] on icon "button" at bounding box center [523, 18] width 7 height 7
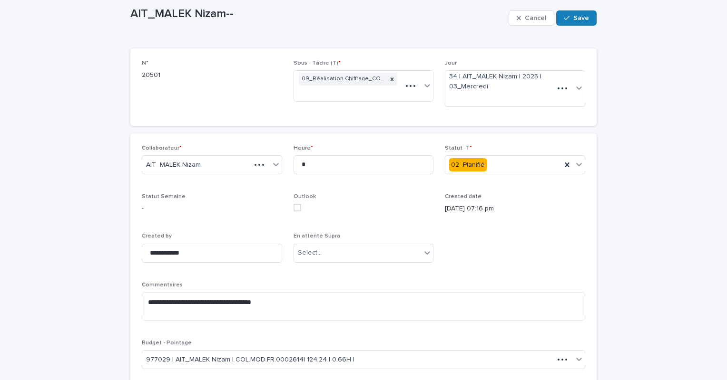
scroll to position [78, 0]
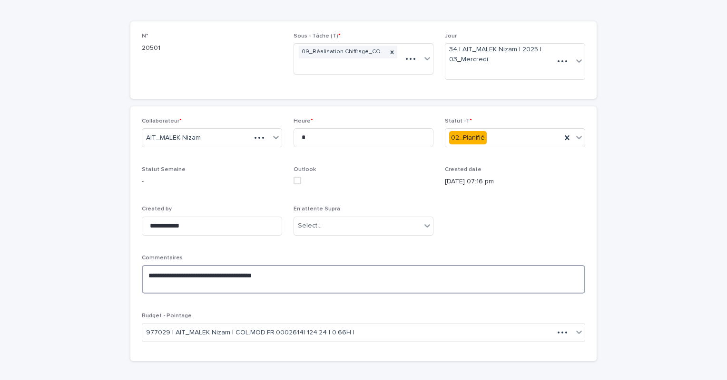
click at [289, 270] on textarea "**********" at bounding box center [363, 279] width 443 height 29
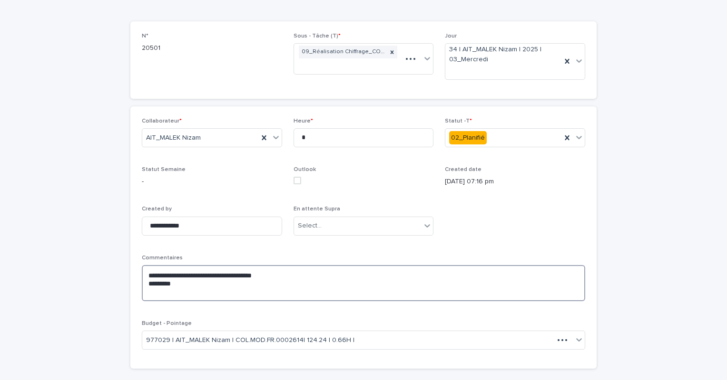
paste textarea "**********"
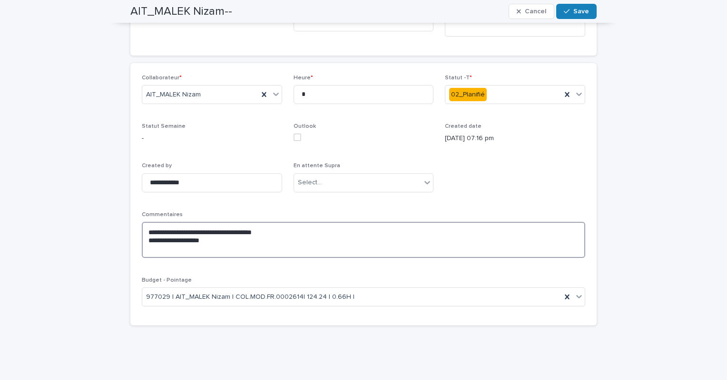
scroll to position [0, 0]
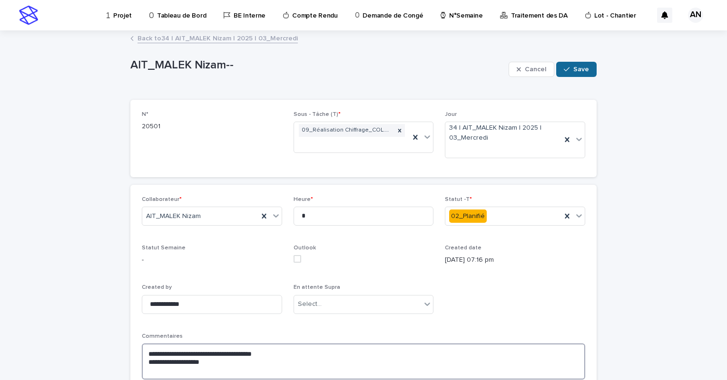
type textarea "**********"
click at [578, 68] on span "Save" at bounding box center [581, 69] width 16 height 7
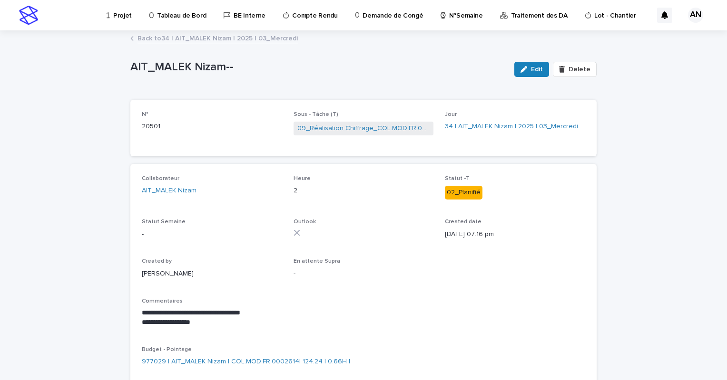
click at [214, 38] on link "Back to 34 | AIT_MALEK Nizam | 2025 | 03_Mercredi" at bounding box center [217, 37] width 160 height 11
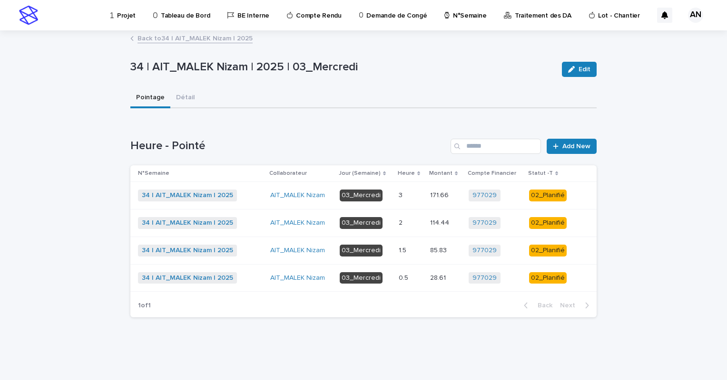
click at [410, 254] on div "1.5 1.5" at bounding box center [410, 251] width 24 height 16
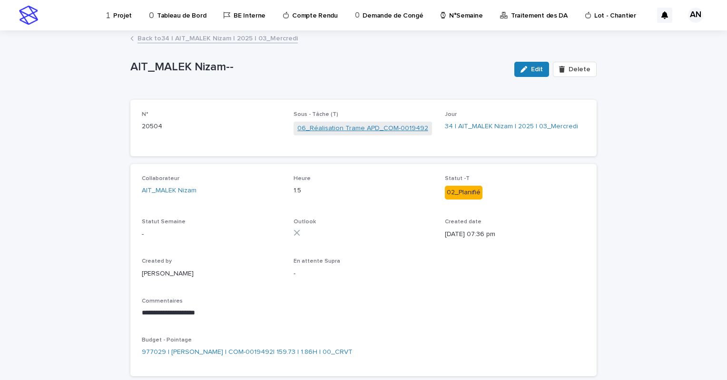
click at [350, 128] on link "06_Réalisation Trame APD_COM-0019492" at bounding box center [362, 129] width 131 height 10
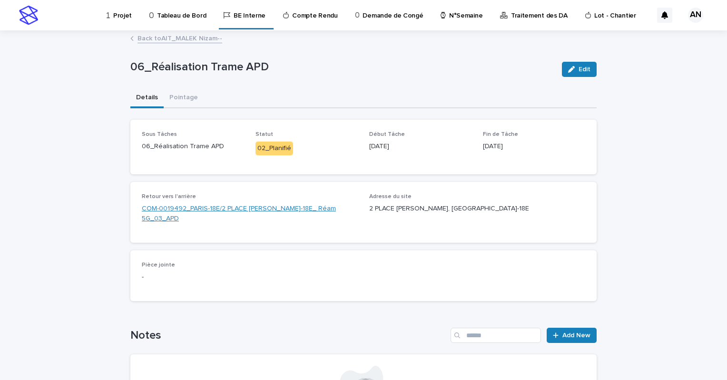
click at [307, 211] on link "COM-0019492_PARIS-18E/2 PLACE MARCEL AYMÉ_PARIS-18E_ Réam 5G_03_APD" at bounding box center [250, 214] width 216 height 20
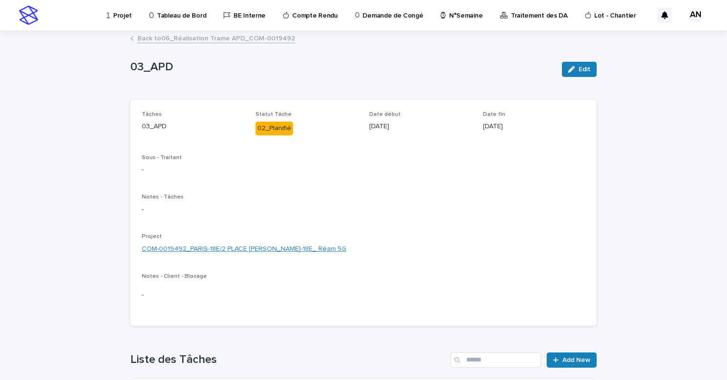
click at [306, 248] on link "COM-0019492_PARIS-18E/2 PLACE MARCEL AYMÉ_PARIS-18E_ Réam 5G" at bounding box center [244, 249] width 204 height 10
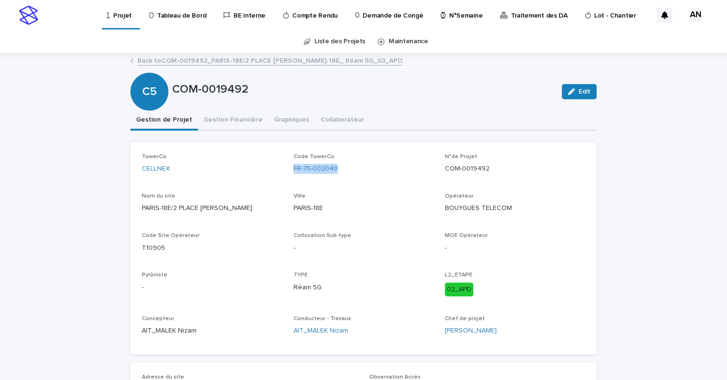
drag, startPoint x: 356, startPoint y: 170, endPoint x: 287, endPoint y: 179, distance: 69.1
click at [287, 179] on div "TowerCo CELLNEX Code TowerCo FR-75-002040 N°de Projet COM-0019492 Nom du site P…" at bounding box center [363, 249] width 443 height 190
copy link "FR-75-002040"
click at [266, 61] on link "Back to COM-0019492_PARIS-18E/2 PLACE MARCEL AYMÉ_PARIS-18E_ Réam 5G_03_APD" at bounding box center [269, 60] width 265 height 11
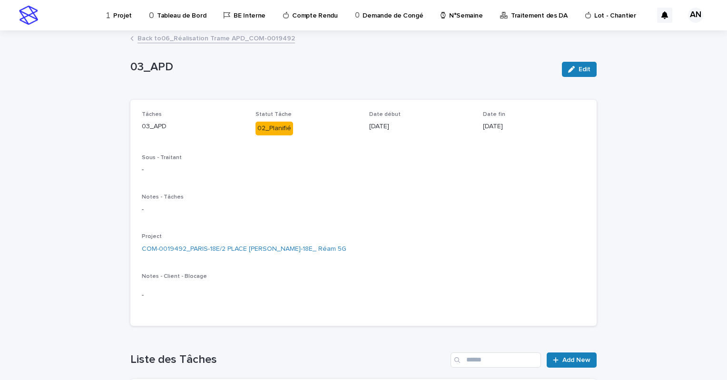
click at [241, 36] on link "Back to 06_Réalisation Trame APD_COM-0019492" at bounding box center [215, 37] width 157 height 11
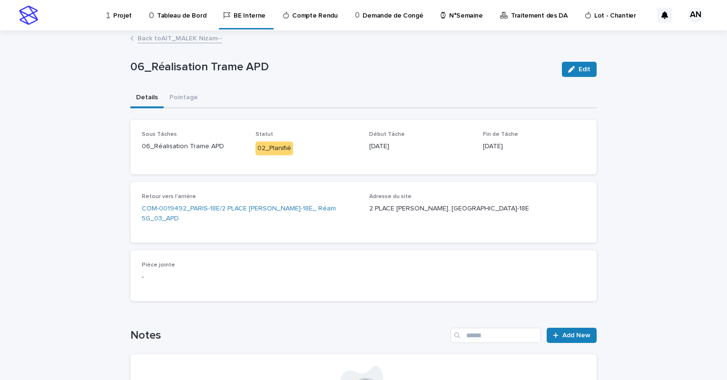
click at [196, 35] on link "Back to AIT_MALEK Nizam--" at bounding box center [179, 37] width 85 height 11
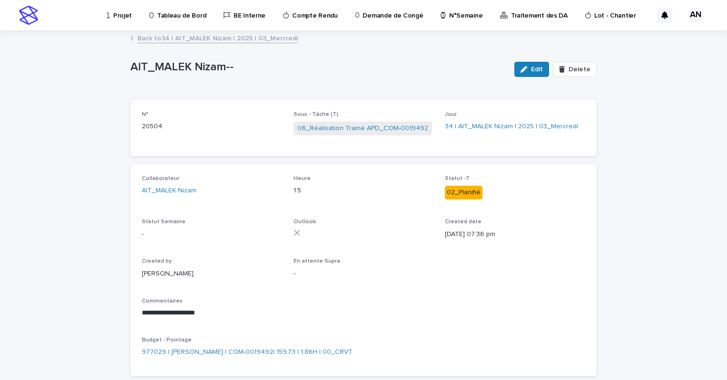
scroll to position [48, 0]
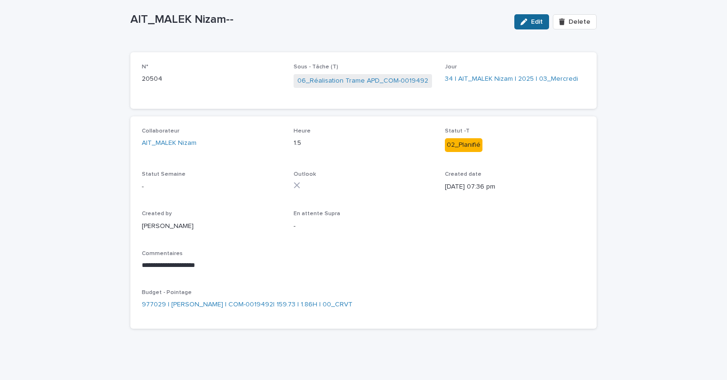
click at [535, 21] on span "Edit" at bounding box center [537, 22] width 12 height 7
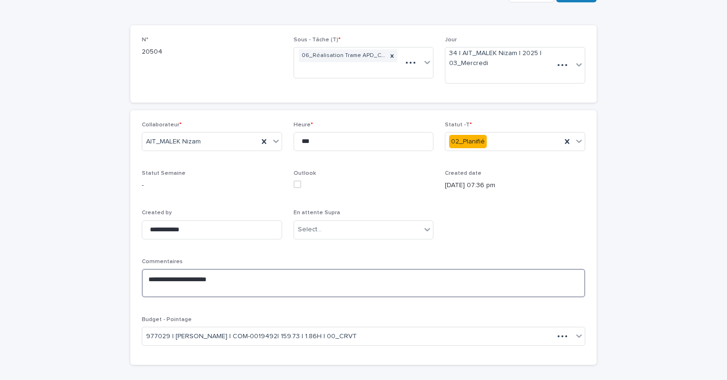
click at [222, 274] on textarea "**********" at bounding box center [363, 283] width 443 height 29
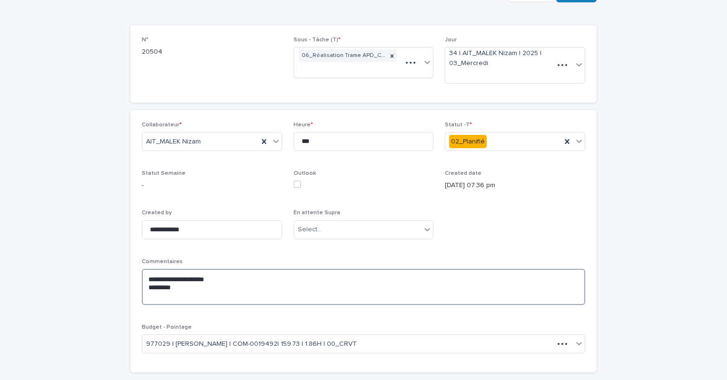
paste textarea "**********"
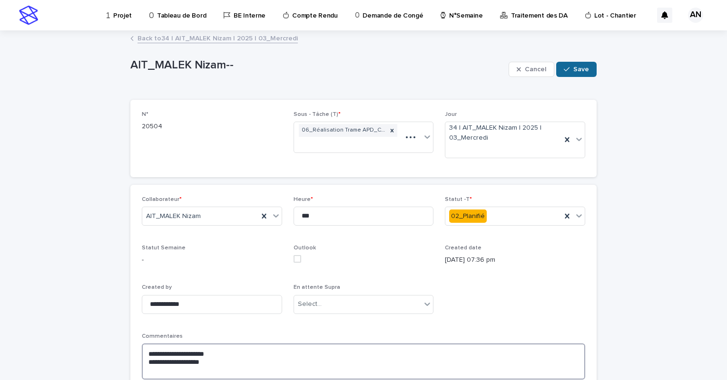
type textarea "**********"
click at [573, 67] on span "Save" at bounding box center [581, 69] width 16 height 7
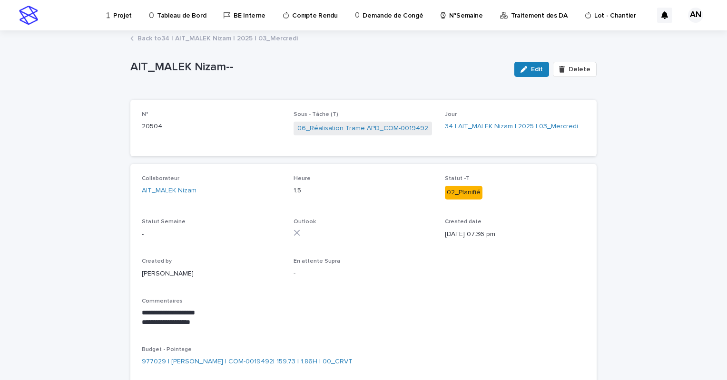
click at [243, 39] on link "Back to 34 | AIT_MALEK Nizam | 2025 | 03_Mercredi" at bounding box center [217, 37] width 160 height 11
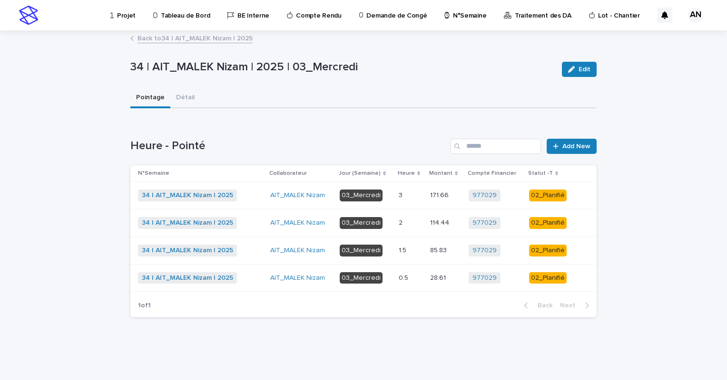
click at [214, 38] on link "Back to 34 | AIT_MALEK Nizam | 2025" at bounding box center [194, 37] width 115 height 11
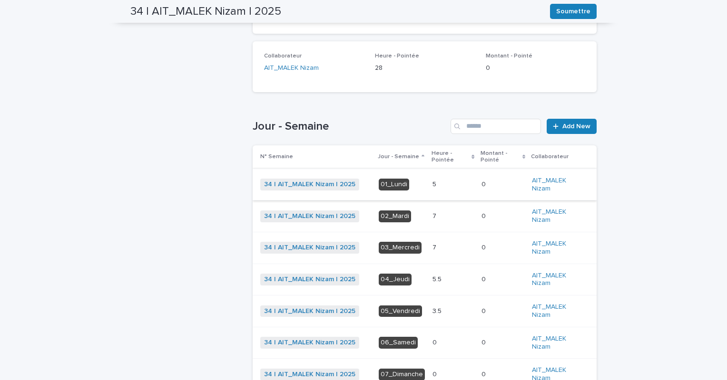
scroll to position [221, 0]
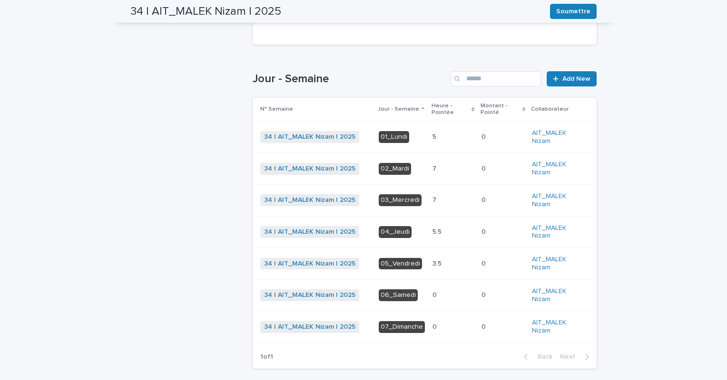
click at [437, 201] on p at bounding box center [452, 200] width 41 height 8
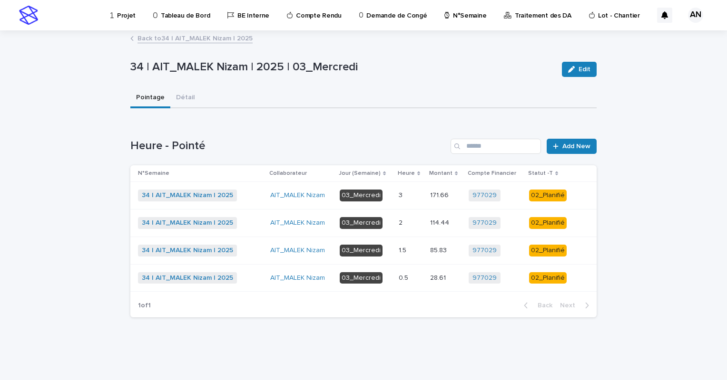
click at [203, 39] on link "Back to 34 | AIT_MALEK Nizam | 2025" at bounding box center [194, 37] width 115 height 11
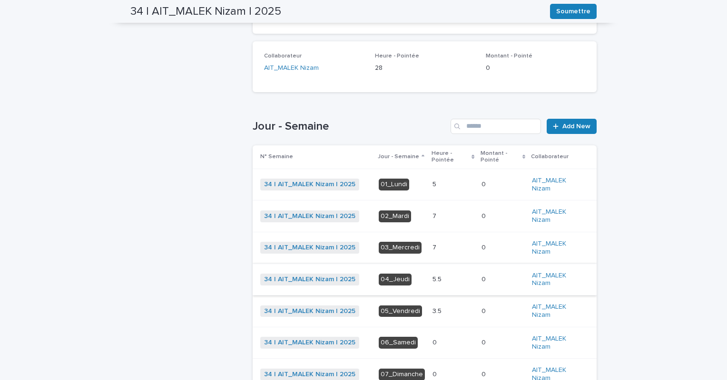
scroll to position [263, 0]
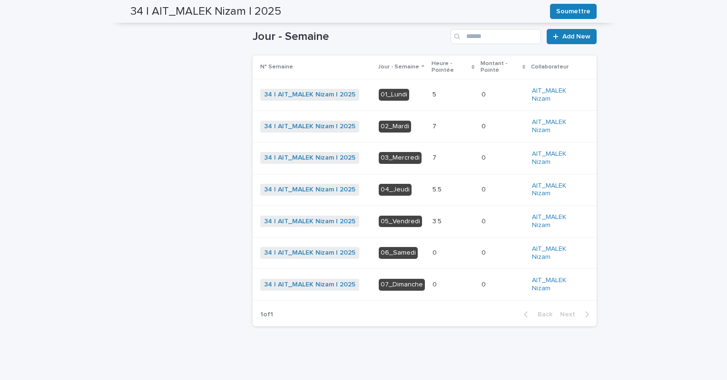
click at [443, 218] on p at bounding box center [452, 222] width 41 height 8
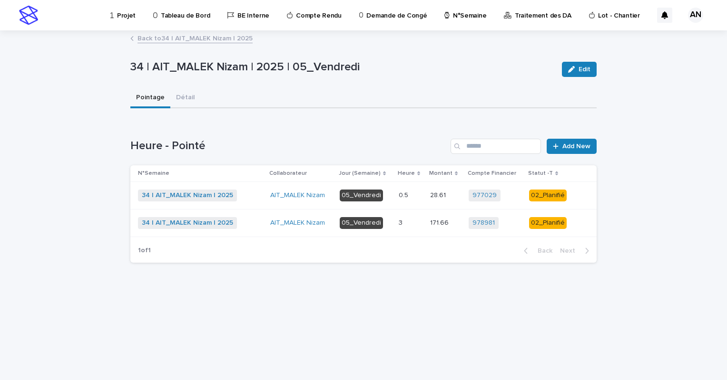
click at [413, 220] on p at bounding box center [410, 223] width 24 height 8
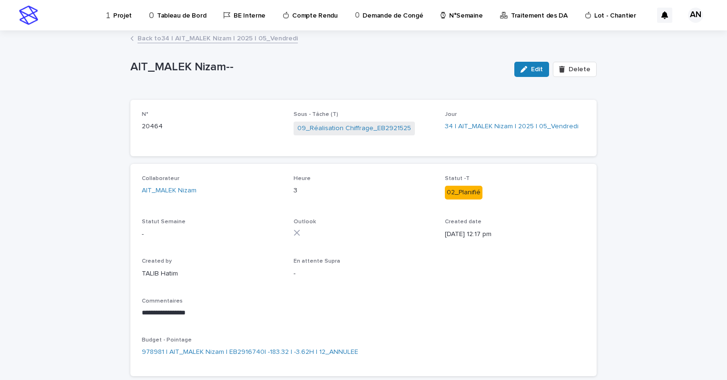
click at [235, 41] on link "Back to 34 | AIT_MALEK Nizam | 2025 | 05_Vendredi" at bounding box center [217, 37] width 160 height 11
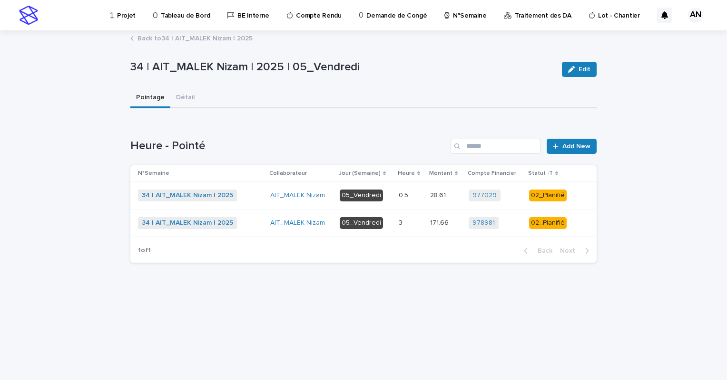
click at [168, 40] on link "Back to 34 | AIT_MALEK Nizam | 2025" at bounding box center [194, 37] width 115 height 11
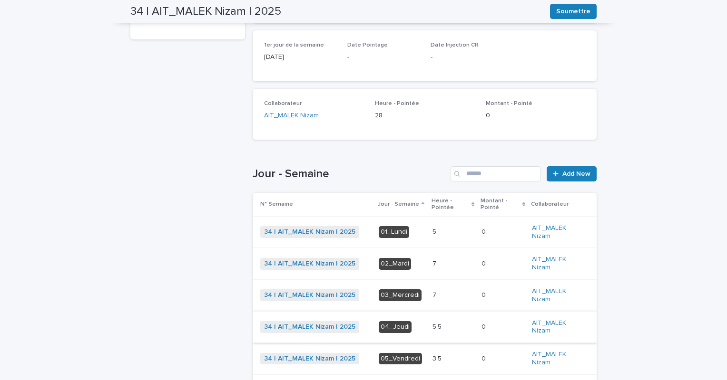
scroll to position [263, 0]
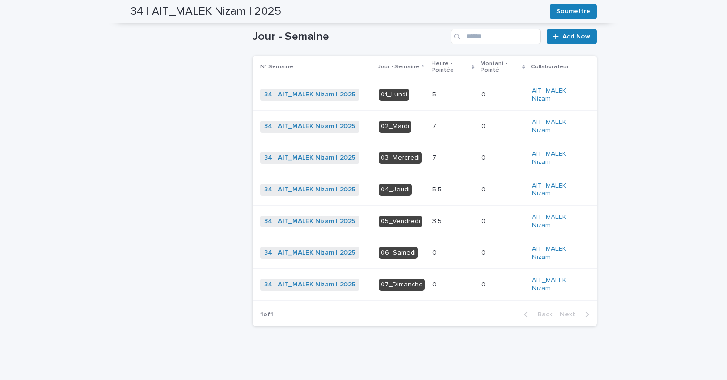
click at [439, 158] on p at bounding box center [452, 158] width 41 height 8
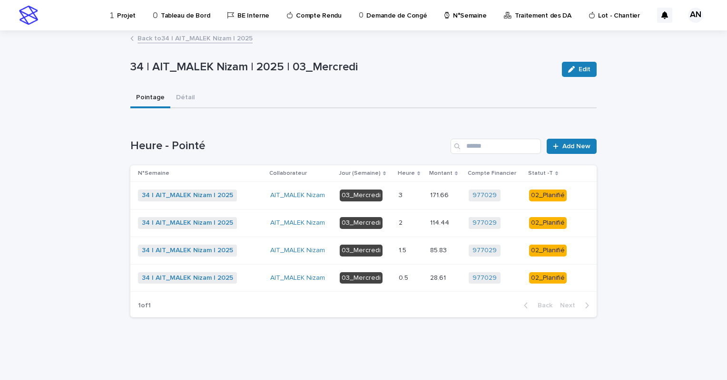
click at [407, 225] on p at bounding box center [410, 223] width 24 height 8
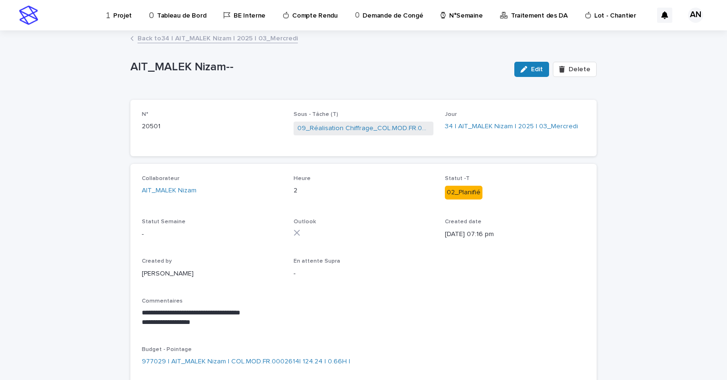
click at [218, 36] on link "Back to 34 | AIT_MALEK Nizam | 2025 | 03_Mercredi" at bounding box center [217, 37] width 160 height 11
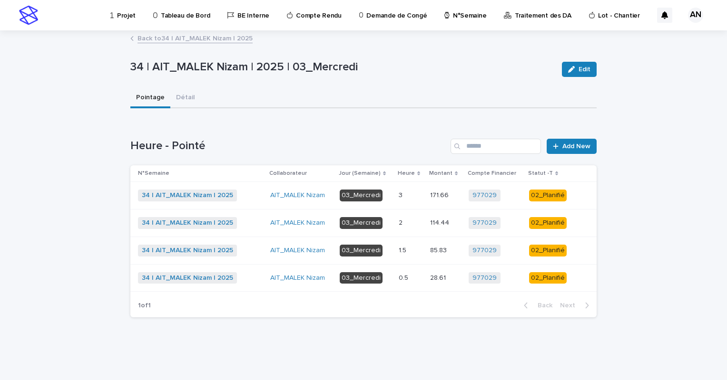
click at [390, 253] on p "03_Mercredi" at bounding box center [365, 251] width 51 height 12
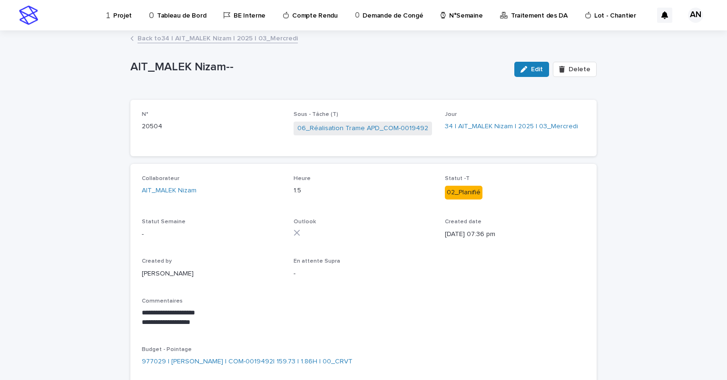
click at [218, 39] on link "Back to 34 | AIT_MALEK Nizam | 2025 | 03_Mercredi" at bounding box center [217, 37] width 160 height 11
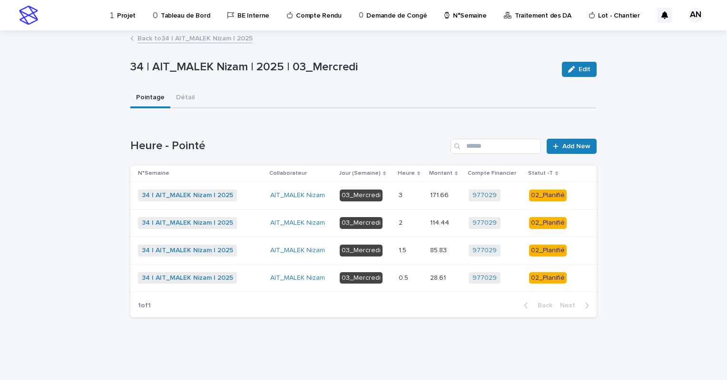
click at [395, 227] on td "03_Mercredi" at bounding box center [365, 223] width 59 height 28
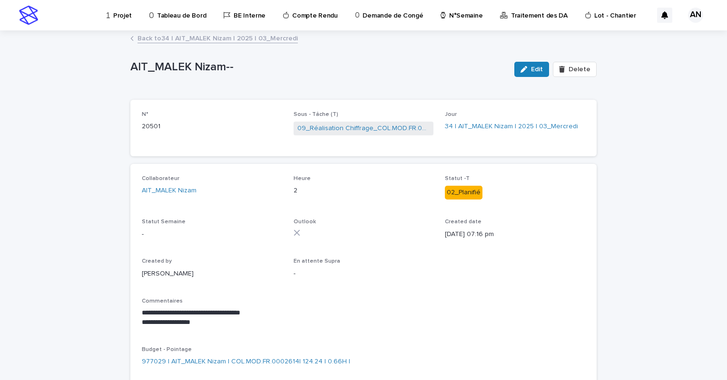
click at [233, 36] on link "Back to 34 | AIT_MALEK Nizam | 2025 | 03_Mercredi" at bounding box center [217, 37] width 160 height 11
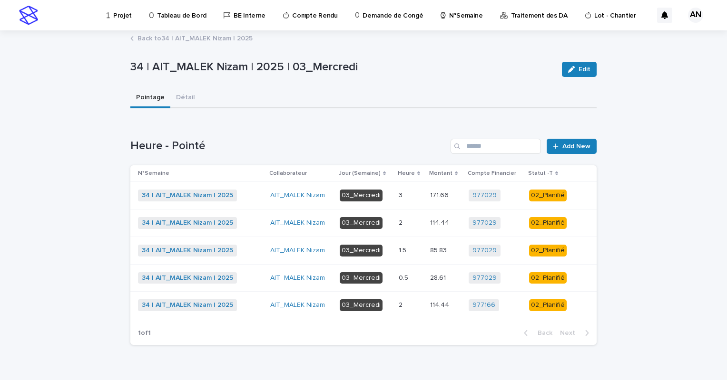
click at [215, 37] on link "Back to 34 | AIT_MALEK Nizam | 2025" at bounding box center [194, 37] width 115 height 11
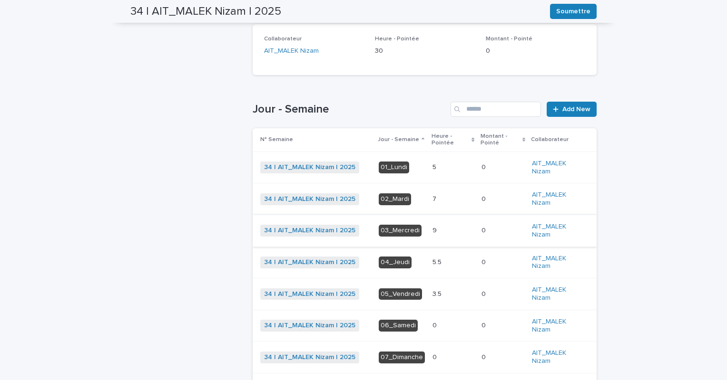
scroll to position [238, 0]
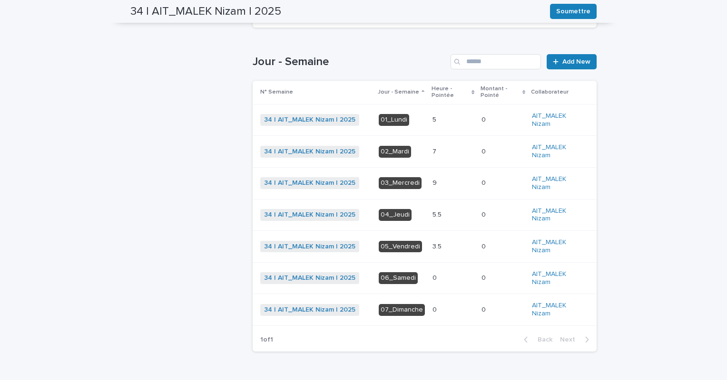
click at [437, 182] on p at bounding box center [452, 183] width 41 height 8
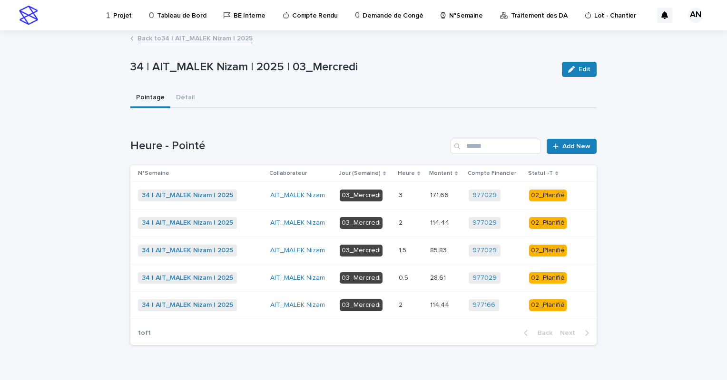
click at [405, 192] on p at bounding box center [410, 196] width 24 height 8
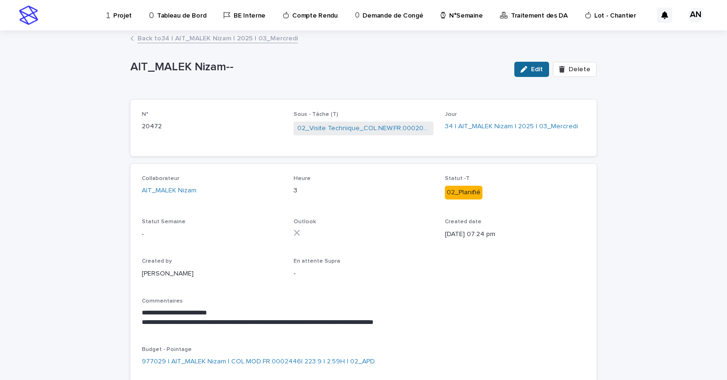
click at [525, 70] on icon "button" at bounding box center [523, 69] width 7 height 7
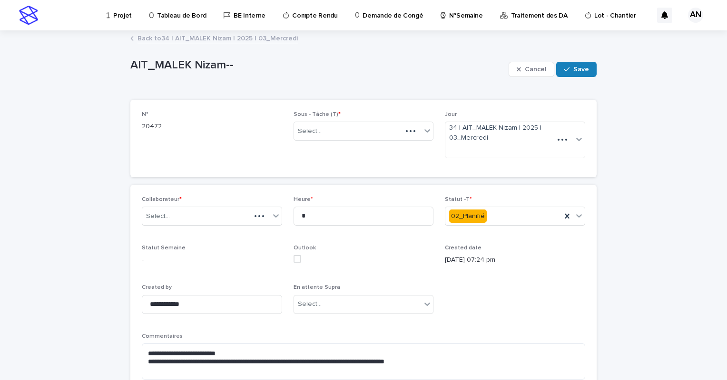
scroll to position [48, 0]
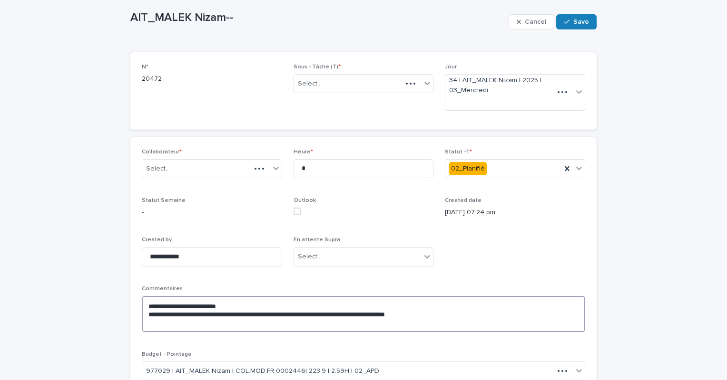
click at [434, 311] on textarea "**********" at bounding box center [363, 314] width 443 height 36
click at [351, 317] on textarea "**********" at bounding box center [363, 314] width 443 height 36
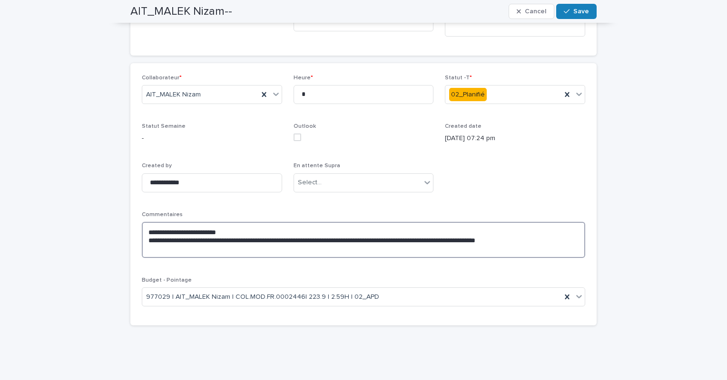
type textarea "**********"
click at [576, 11] on span "Save" at bounding box center [581, 11] width 16 height 7
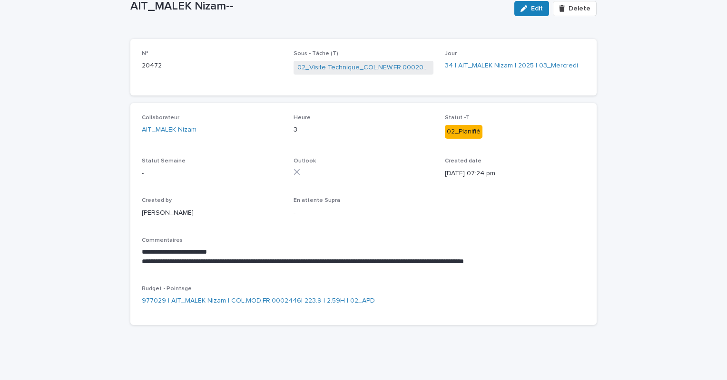
scroll to position [0, 0]
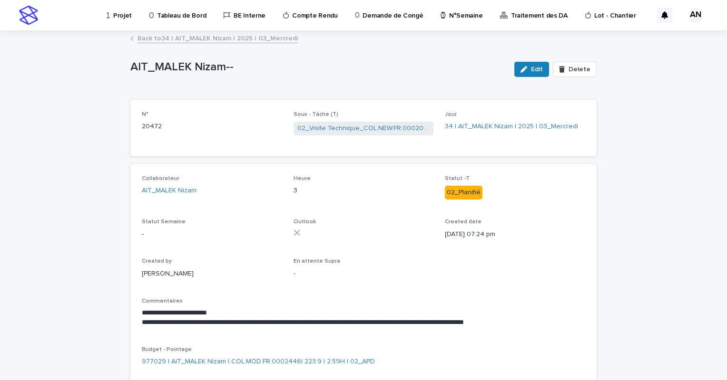
click at [239, 37] on link "Back to 34 | AIT_MALEK Nizam | 2025 | 03_Mercredi" at bounding box center [217, 37] width 160 height 11
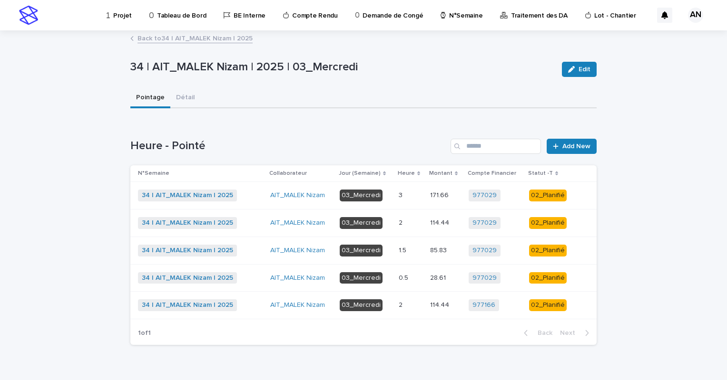
click at [408, 257] on div "1.5 1.5" at bounding box center [410, 251] width 24 height 16
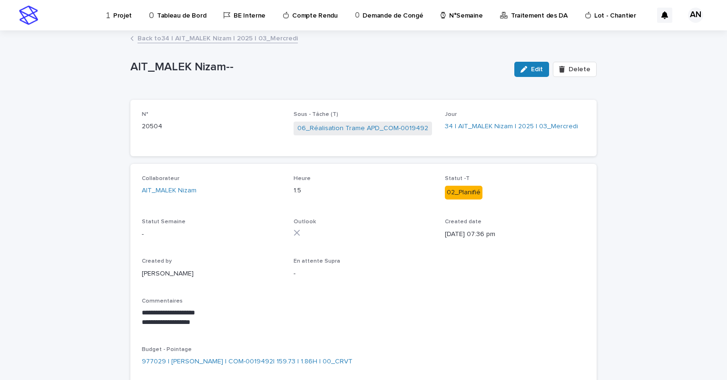
click at [245, 36] on link "Back to 34 | AIT_MALEK Nizam | 2025 | 03_Mercredi" at bounding box center [217, 37] width 160 height 11
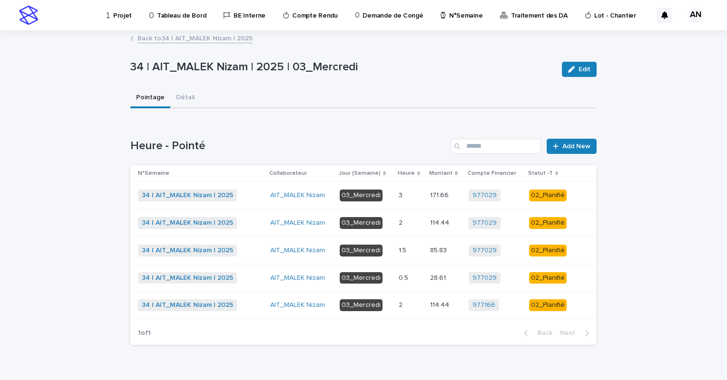
click at [404, 304] on p at bounding box center [410, 305] width 24 height 8
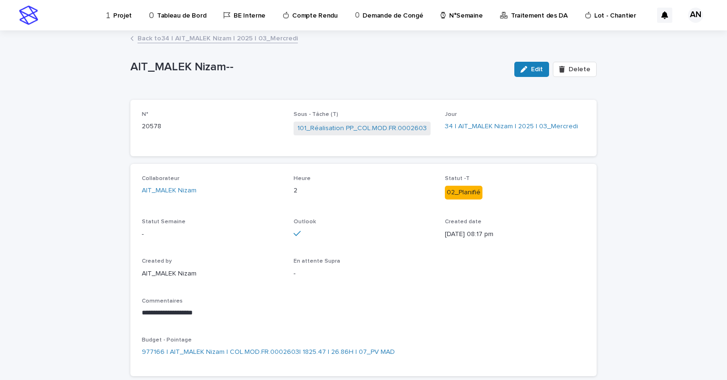
click at [226, 40] on link "Back to 34 | AIT_MALEK Nizam | 2025 | 03_Mercredi" at bounding box center [217, 37] width 160 height 11
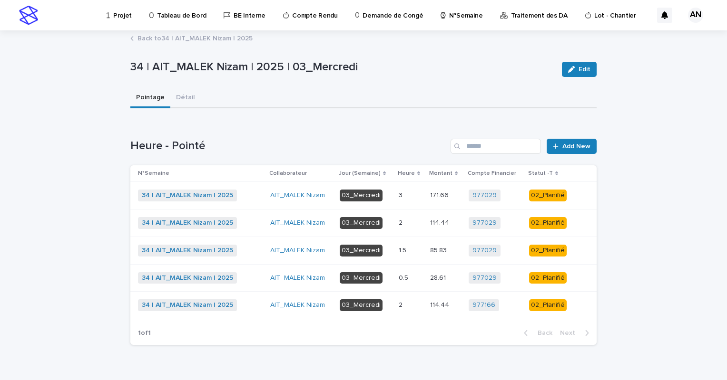
click at [407, 227] on div "2 2" at bounding box center [410, 223] width 24 height 16
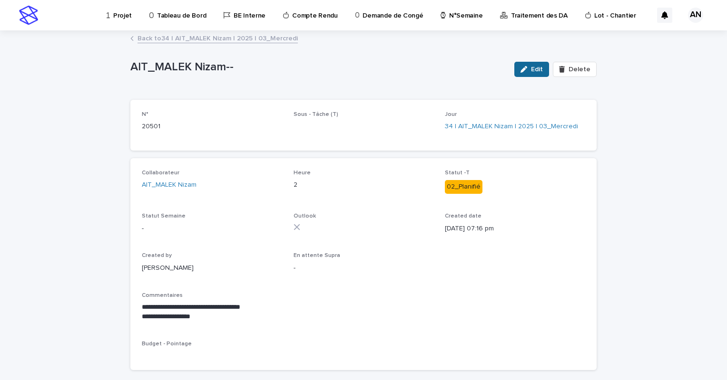
click at [531, 70] on span "Edit" at bounding box center [537, 69] width 12 height 7
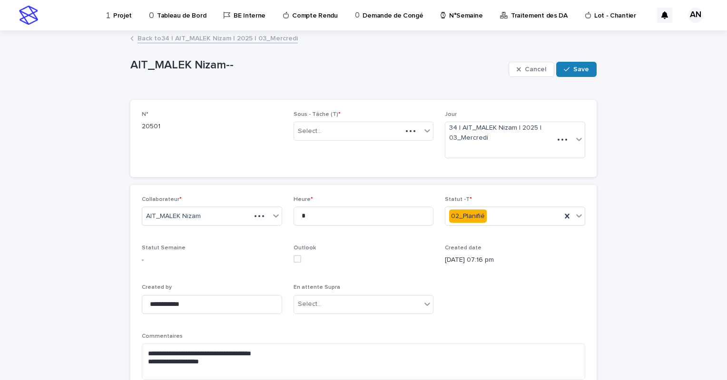
scroll to position [48, 0]
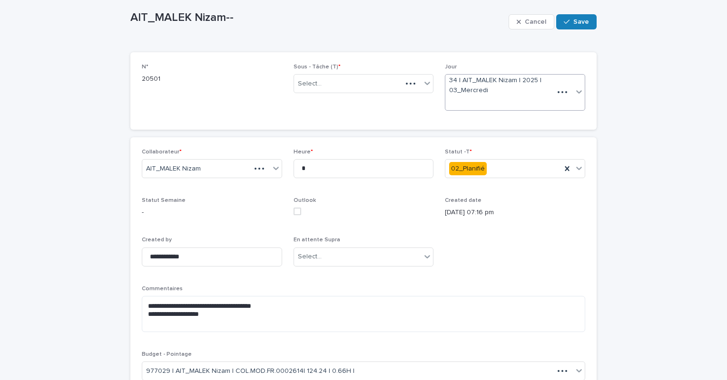
click at [567, 94] on div at bounding box center [569, 92] width 31 height 35
click at [622, 89] on div "**********" at bounding box center [363, 219] width 727 height 471
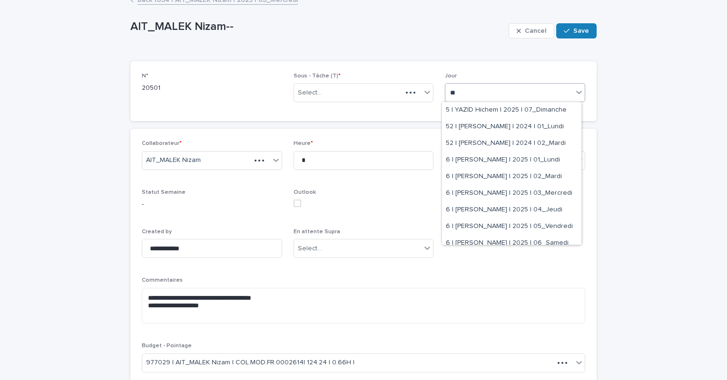
scroll to position [772, 0]
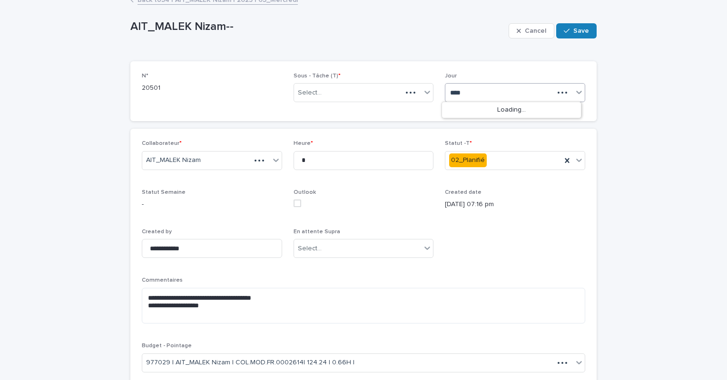
type input "*****"
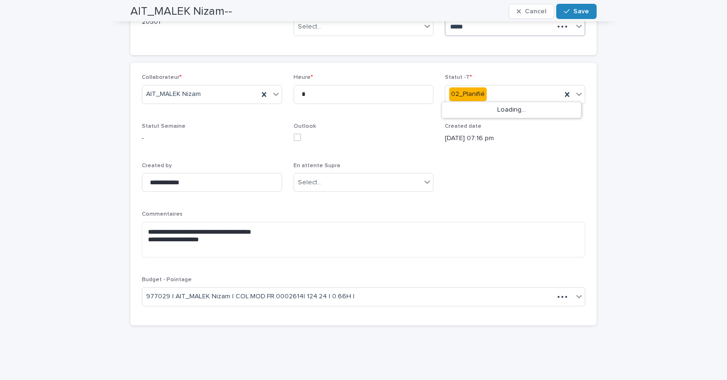
scroll to position [10, 0]
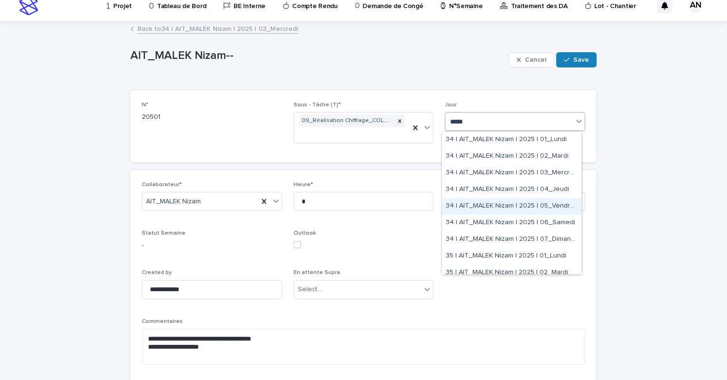
click at [527, 206] on div "34 | AIT_MALEK Nizam | 2025 | 05_Vendredi" at bounding box center [511, 206] width 139 height 17
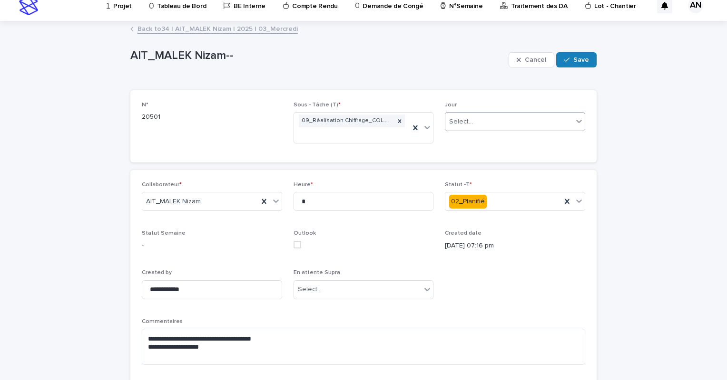
click at [552, 124] on div "Select..." at bounding box center [508, 122] width 127 height 16
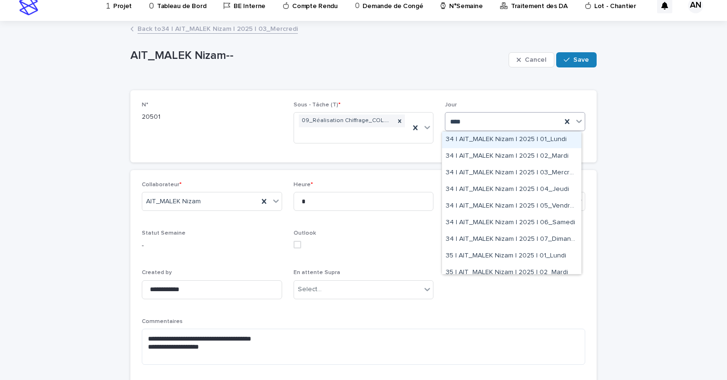
type input "*****"
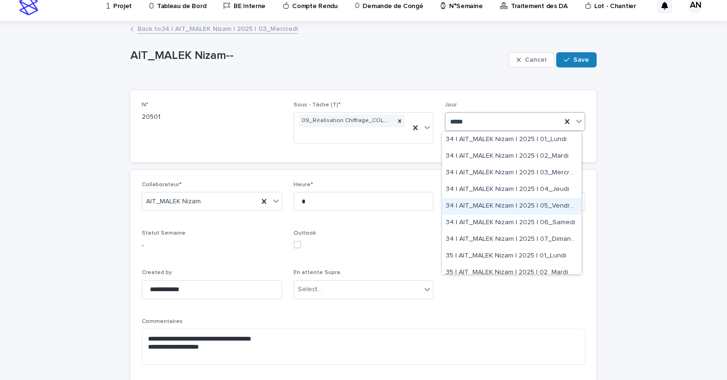
click at [536, 208] on div "34 | AIT_MALEK Nizam | 2025 | 05_Vendredi" at bounding box center [511, 206] width 139 height 17
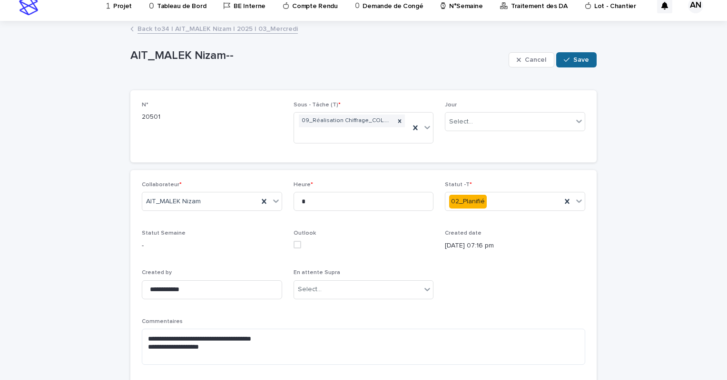
click at [579, 57] on span "Save" at bounding box center [581, 60] width 16 height 7
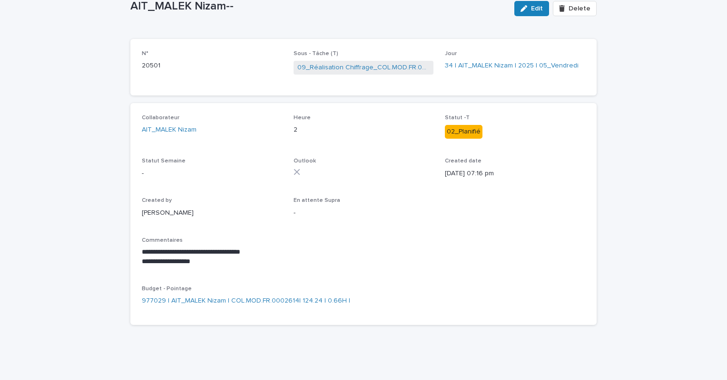
scroll to position [0, 0]
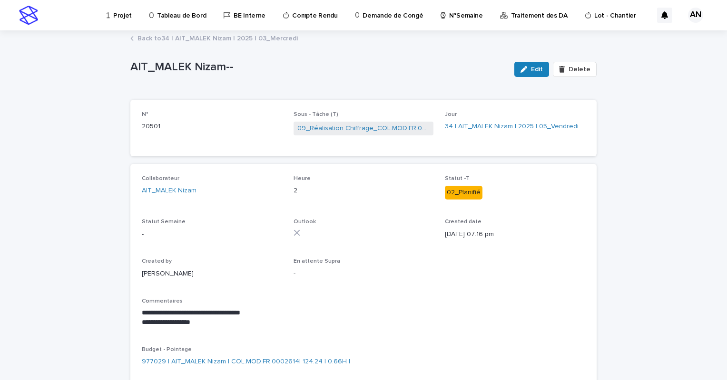
click at [239, 39] on link "Back to 34 | AIT_MALEK Nizam | 2025 | 03_Mercredi" at bounding box center [217, 37] width 160 height 11
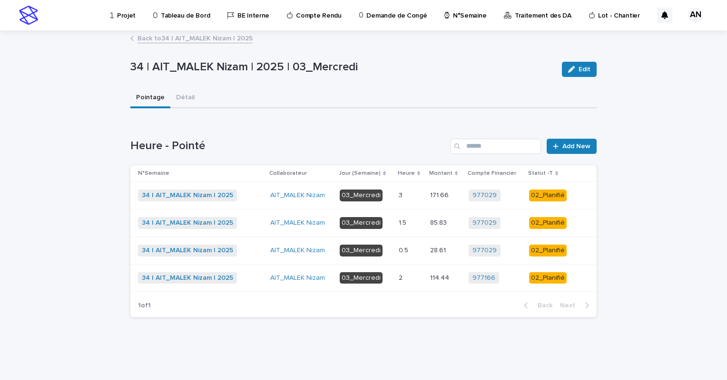
click at [242, 36] on link "Back to 34 | AIT_MALEK Nizam | 2025" at bounding box center [194, 37] width 115 height 11
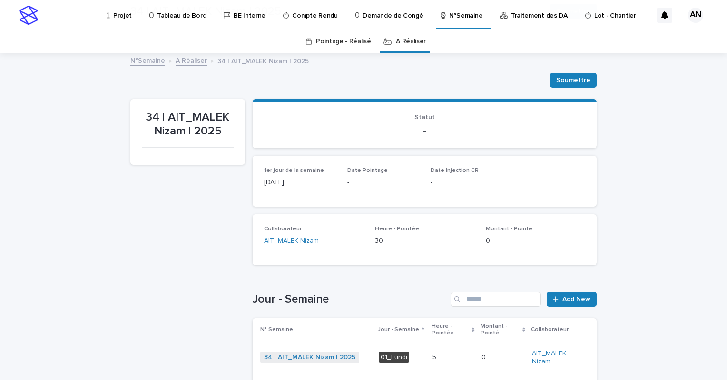
scroll to position [238, 0]
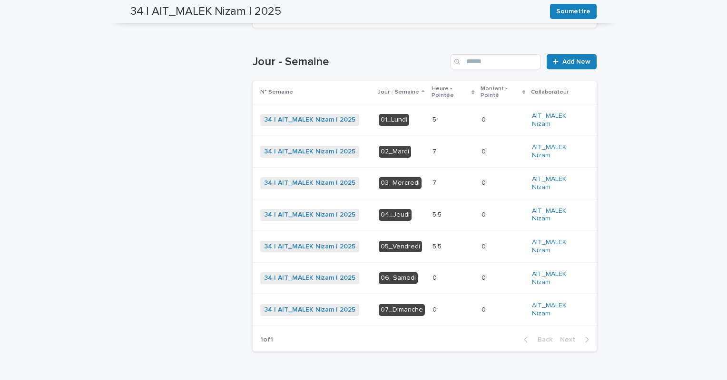
click at [441, 247] on p at bounding box center [452, 247] width 41 height 8
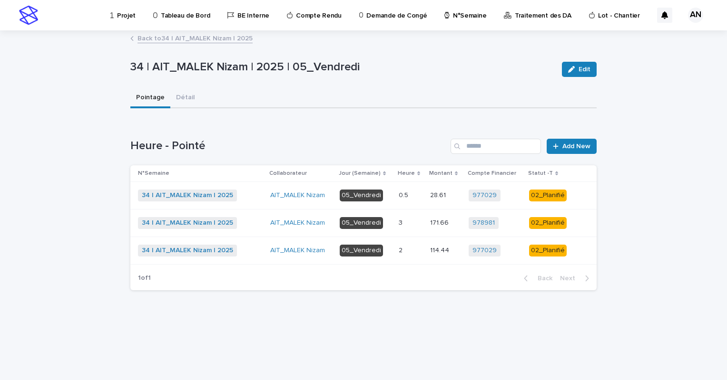
click at [413, 226] on p at bounding box center [410, 223] width 24 height 8
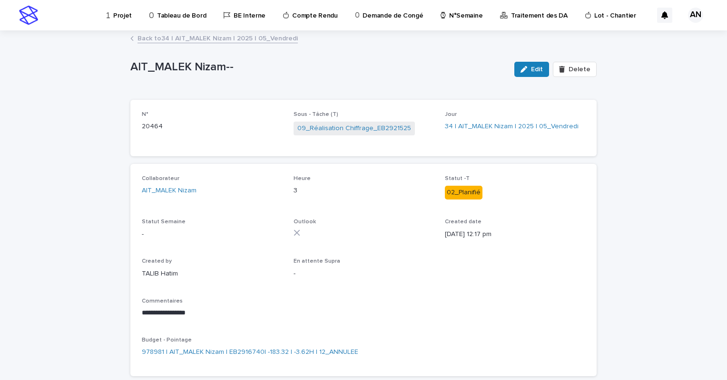
click at [249, 40] on link "Back to 34 | AIT_MALEK Nizam | 2025 | 05_Vendredi" at bounding box center [217, 37] width 160 height 11
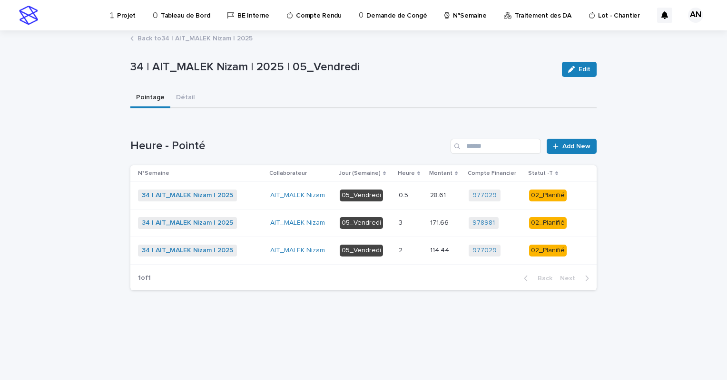
click at [411, 255] on div "2 2" at bounding box center [410, 251] width 24 height 16
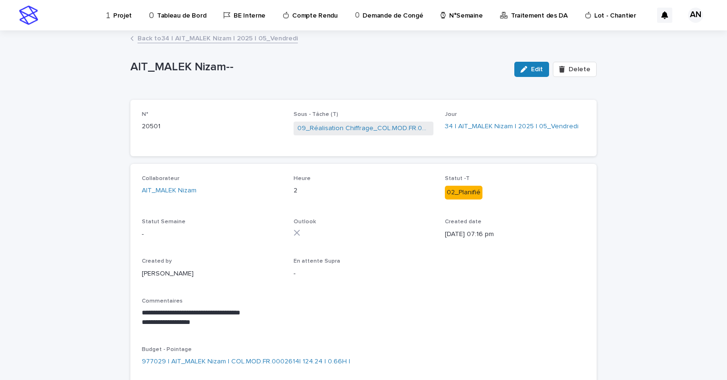
click at [251, 39] on link "Back to 34 | AIT_MALEK Nizam | 2025 | 05_Vendredi" at bounding box center [217, 37] width 160 height 11
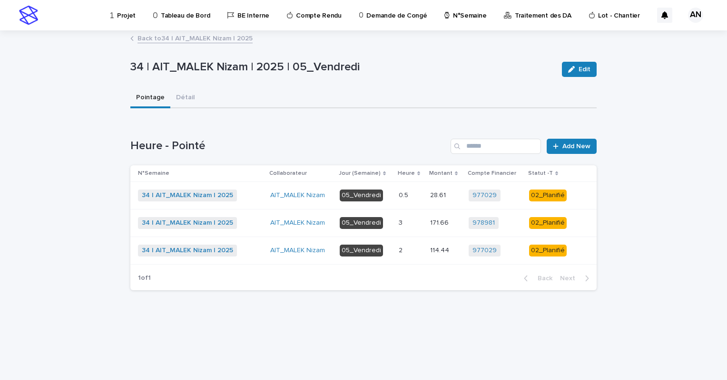
click at [407, 226] on div "3 3" at bounding box center [410, 223] width 24 height 16
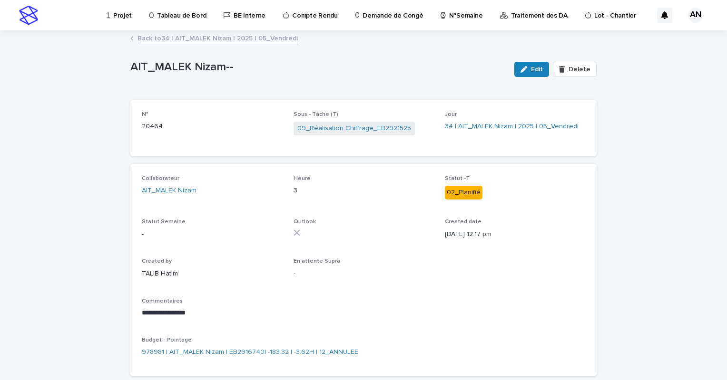
click at [201, 39] on link "Back to 34 | AIT_MALEK Nizam | 2025 | 05_Vendredi" at bounding box center [217, 37] width 160 height 11
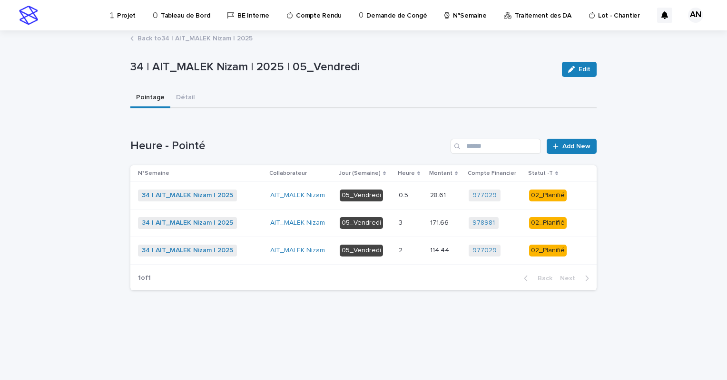
click at [393, 200] on td "05_Vendredi" at bounding box center [365, 196] width 59 height 28
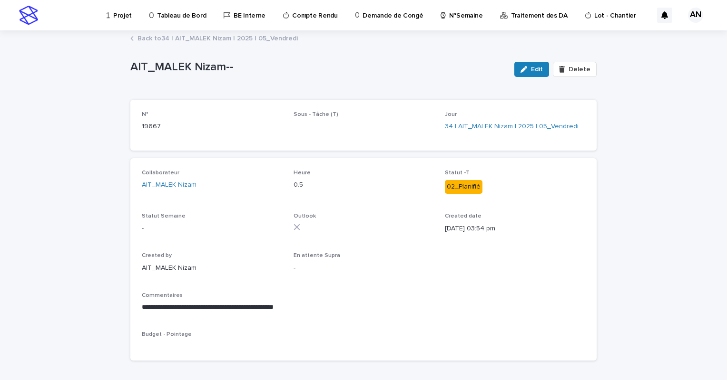
click at [210, 38] on link "Back to 34 | AIT_MALEK Nizam | 2025 | 05_Vendredi" at bounding box center [217, 37] width 160 height 11
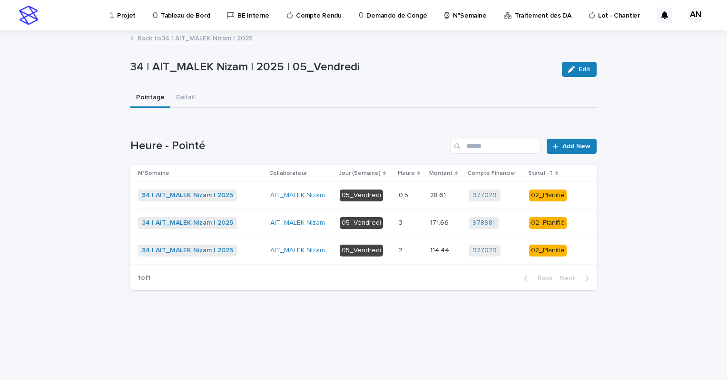
click at [209, 38] on link "Back to 34 | AIT_MALEK Nizam | 2025" at bounding box center [194, 37] width 115 height 11
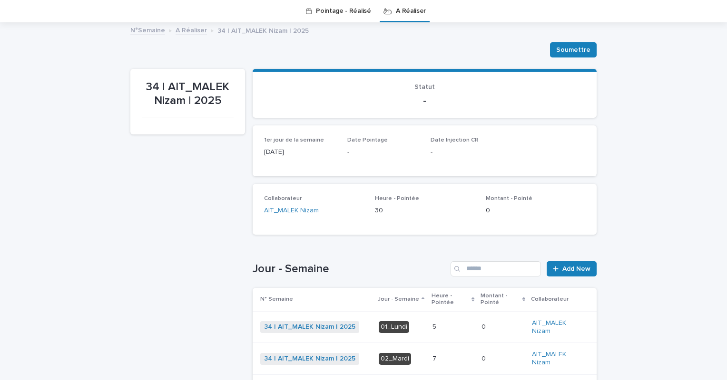
scroll to position [173, 0]
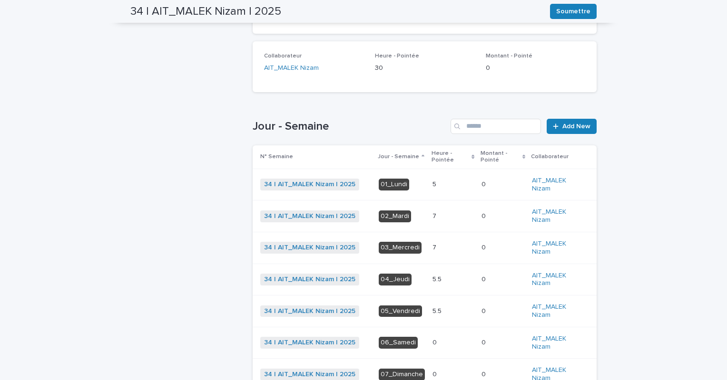
click at [441, 276] on p at bounding box center [452, 280] width 41 height 8
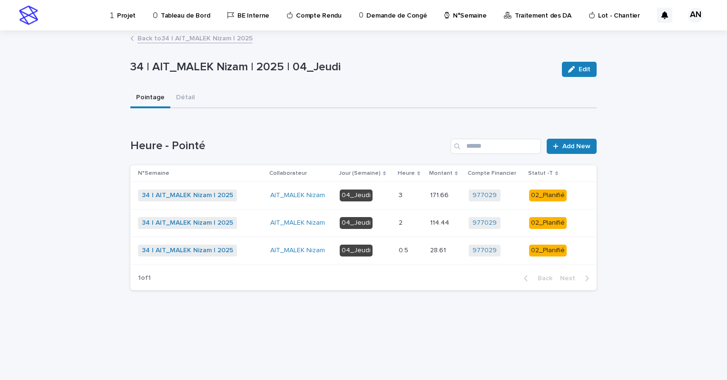
click at [409, 200] on div "3 3" at bounding box center [410, 196] width 24 height 16
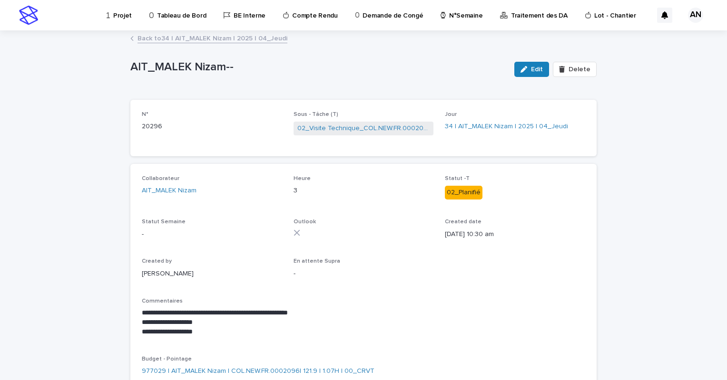
click at [255, 42] on link "Back to 34 | AIT_MALEK Nizam | 2025 | 04_Jeudi" at bounding box center [212, 37] width 150 height 11
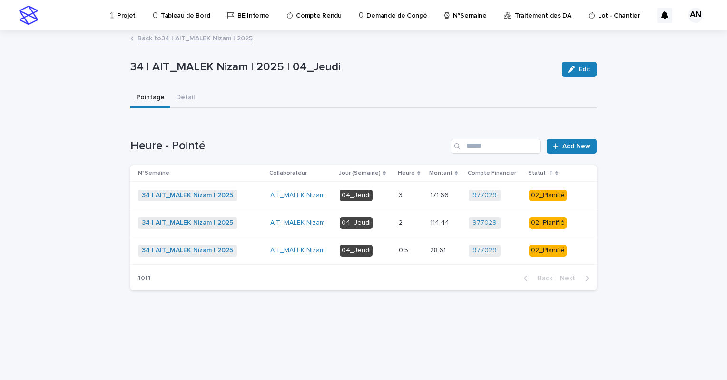
click at [420, 221] on p at bounding box center [410, 223] width 24 height 8
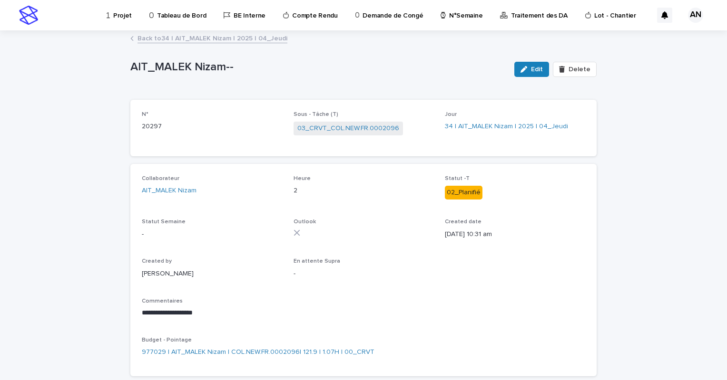
click at [225, 38] on link "Back to 34 | AIT_MALEK Nizam | 2025 | 04_Jeudi" at bounding box center [212, 37] width 150 height 11
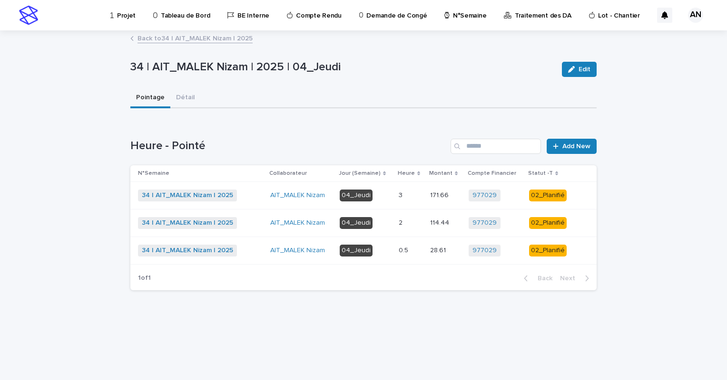
click at [391, 249] on p "04_Jeudi" at bounding box center [365, 251] width 51 height 12
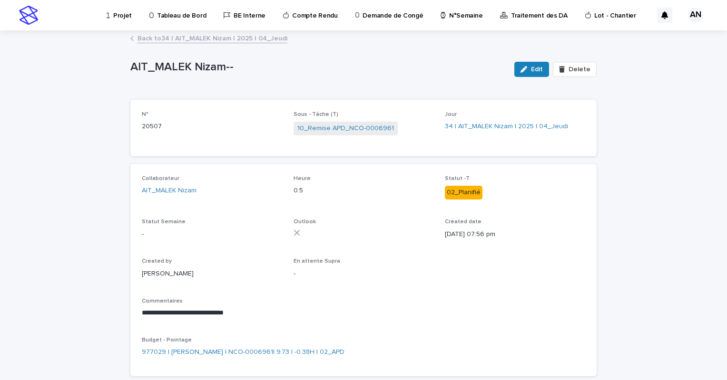
click at [223, 38] on link "Back to 34 | AIT_MALEK Nizam | 2025 | 04_Jeudi" at bounding box center [212, 37] width 150 height 11
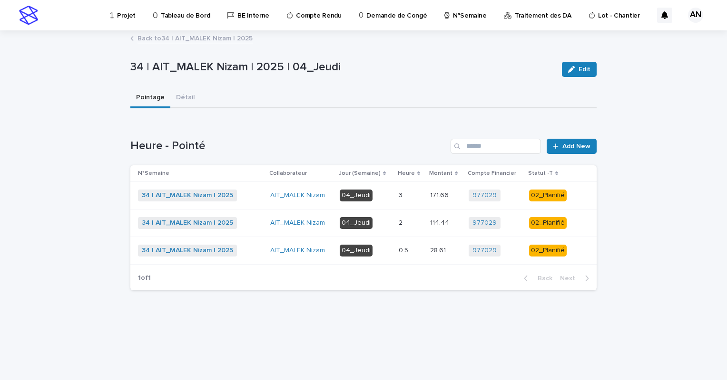
click at [209, 38] on link "Back to 34 | AIT_MALEK Nizam | 2025" at bounding box center [194, 37] width 115 height 11
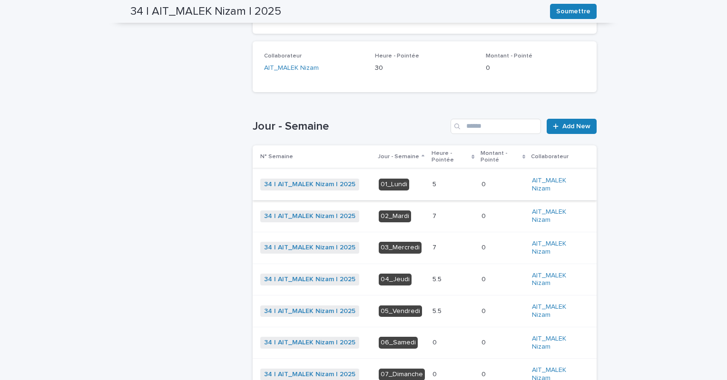
scroll to position [263, 0]
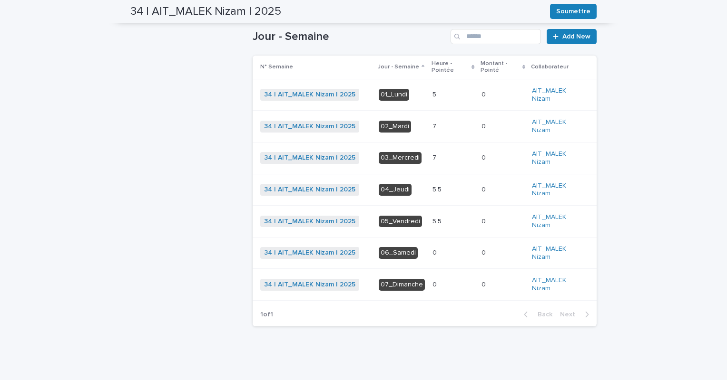
click at [438, 156] on p at bounding box center [452, 158] width 41 height 8
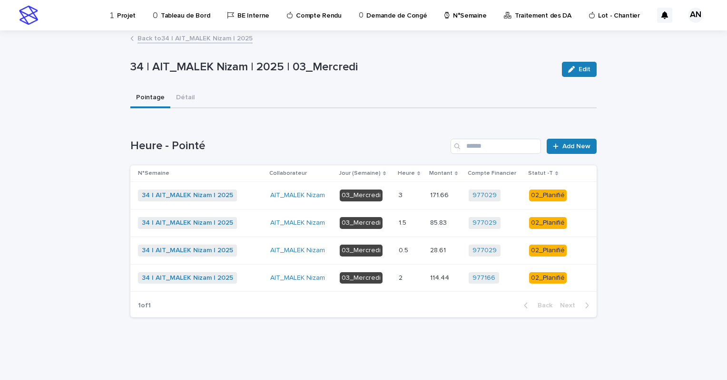
click at [411, 194] on p at bounding box center [410, 196] width 24 height 8
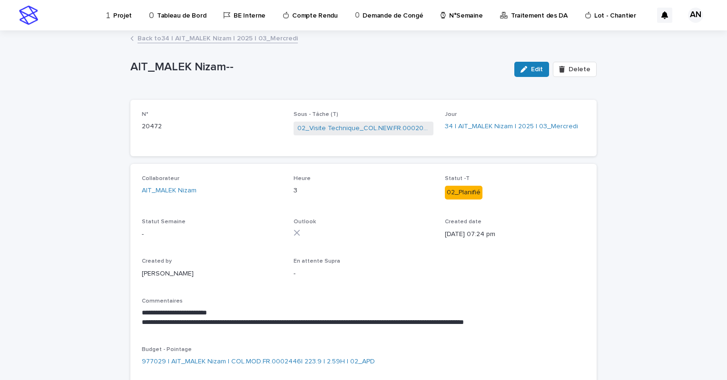
click at [192, 36] on link "Back to 34 | AIT_MALEK Nizam | 2025 | 03_Mercredi" at bounding box center [217, 37] width 160 height 11
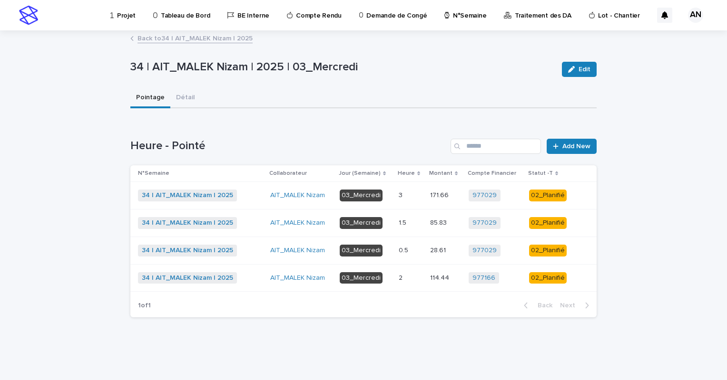
click at [404, 279] on p "2" at bounding box center [401, 277] width 6 height 10
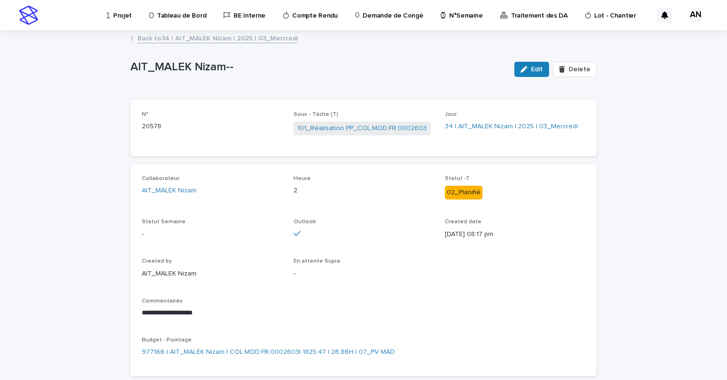
click at [269, 40] on link "Back to 34 | AIT_MALEK Nizam | 2025 | 03_Mercredi" at bounding box center [217, 37] width 160 height 11
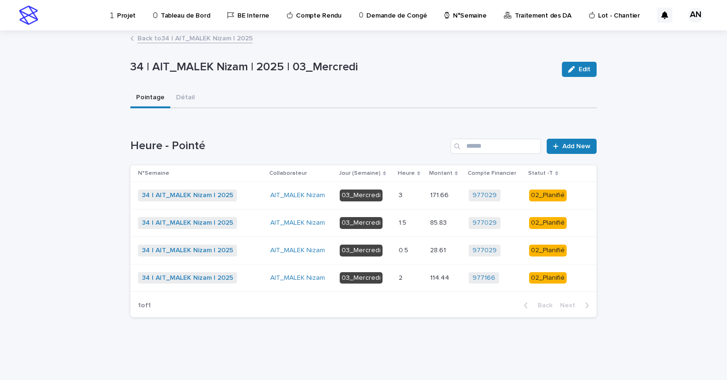
click at [212, 35] on link "Back to 34 | AIT_MALEK Nizam | 2025" at bounding box center [194, 37] width 115 height 11
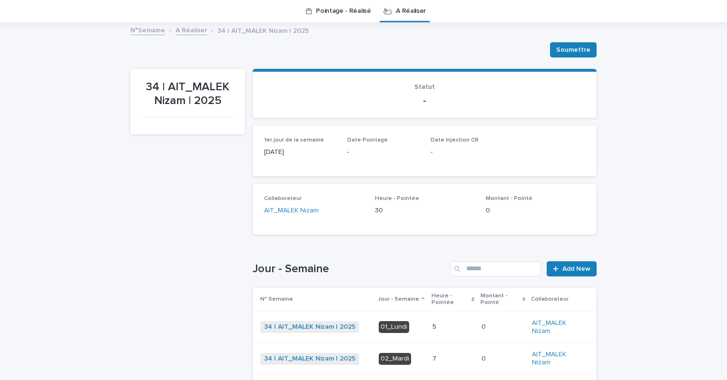
scroll to position [173, 0]
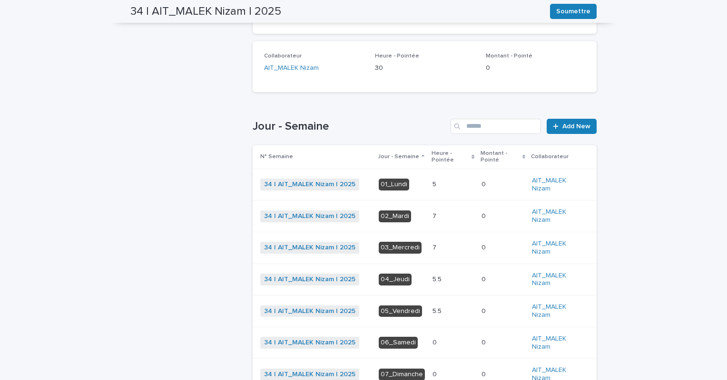
click at [440, 315] on div "5.5 5.5" at bounding box center [452, 312] width 41 height 16
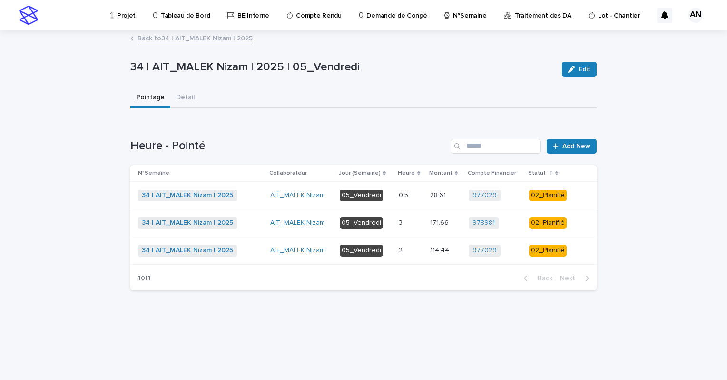
click at [257, 223] on div "34 | AIT_MALEK Nizam | 2025 + 0" at bounding box center [200, 223] width 125 height 12
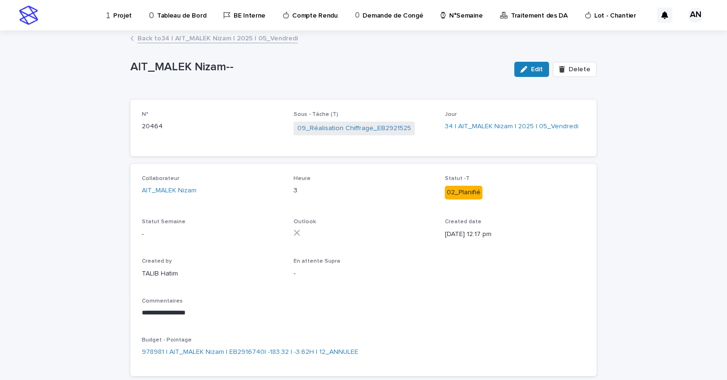
click at [209, 40] on link "Back to 34 | AIT_MALEK Nizam | 2025 | 05_Vendredi" at bounding box center [217, 37] width 160 height 11
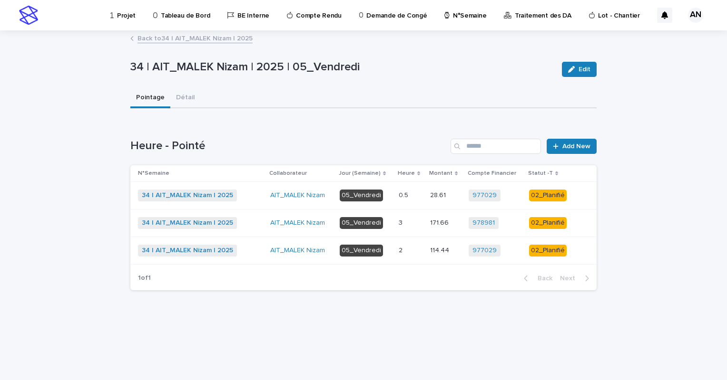
click at [261, 248] on div "34 | AIT_MALEK Nizam | 2025 + 0" at bounding box center [200, 251] width 125 height 12
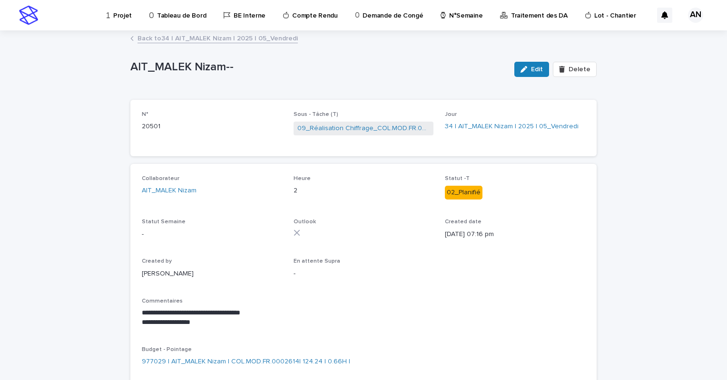
click at [221, 41] on link "Back to 34 | AIT_MALEK Nizam | 2025 | 05_Vendredi" at bounding box center [217, 37] width 160 height 11
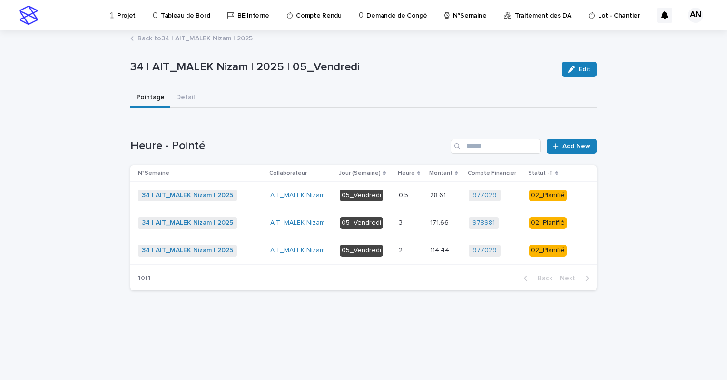
click at [224, 39] on link "Back to 34 | AIT_MALEK Nizam | 2025" at bounding box center [194, 37] width 115 height 11
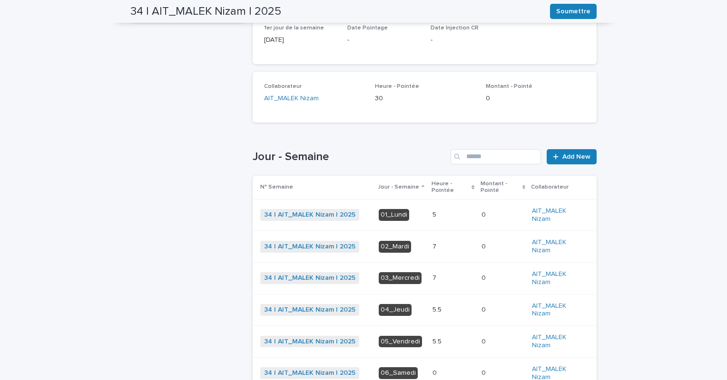
scroll to position [263, 0]
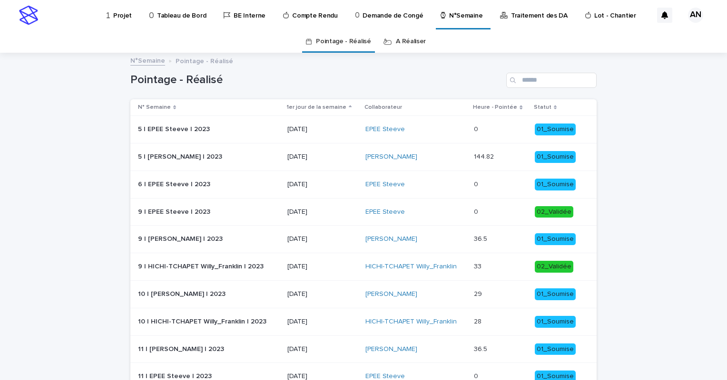
click at [121, 19] on p "Projet" at bounding box center [122, 10] width 19 height 20
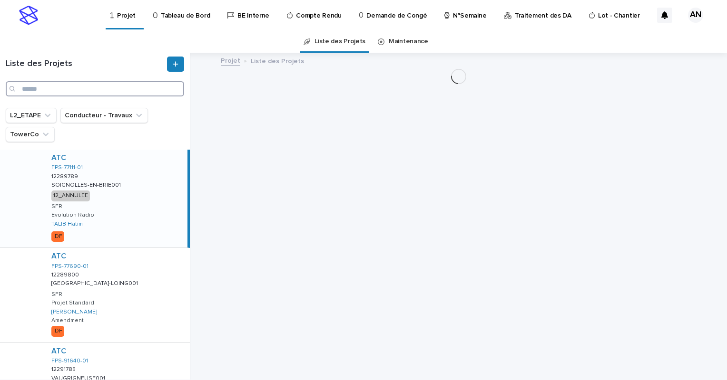
click at [105, 90] on input "Search" at bounding box center [95, 88] width 178 height 15
paste input "**********"
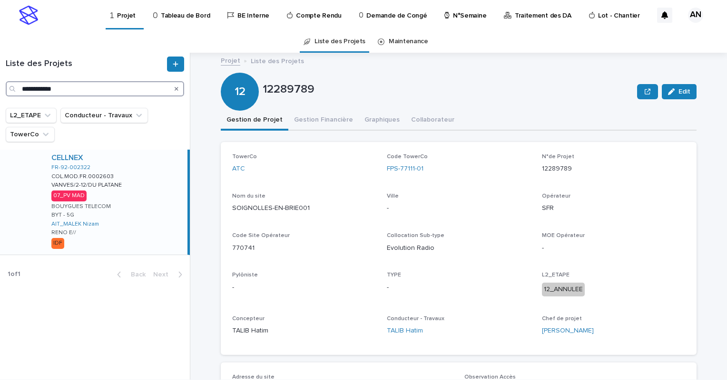
type input "**********"
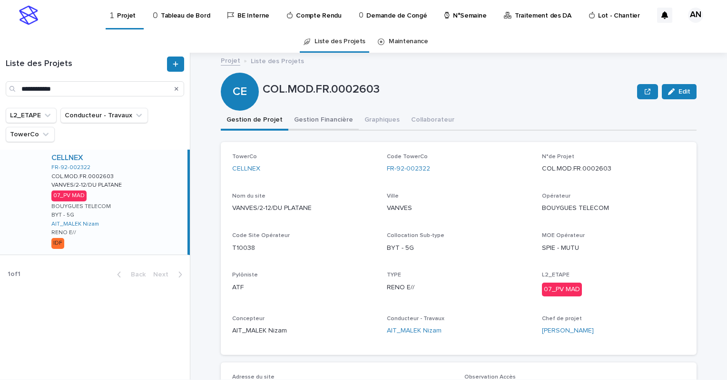
click at [313, 119] on button "Gestion Financière" at bounding box center [323, 121] width 70 height 20
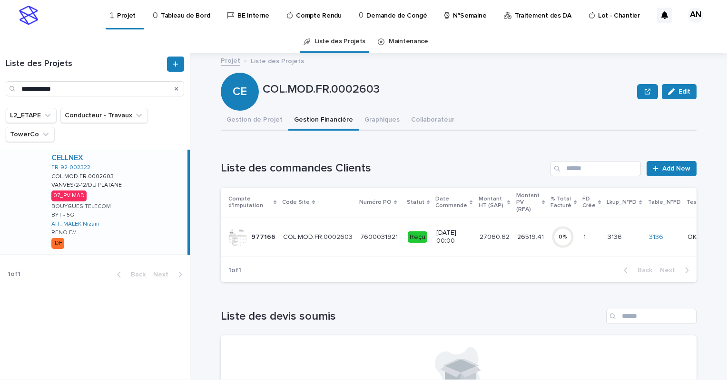
click at [344, 245] on td "COL.MOD.FR.0002603 COL.MOD.FR.0002603" at bounding box center [317, 237] width 77 height 39
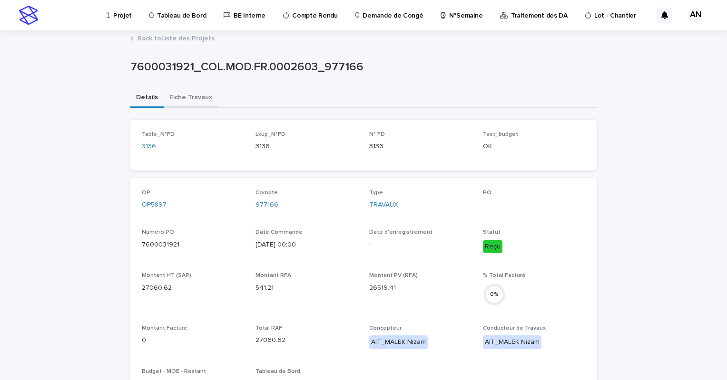
click at [192, 100] on button "Fiche Travaux" at bounding box center [191, 98] width 54 height 20
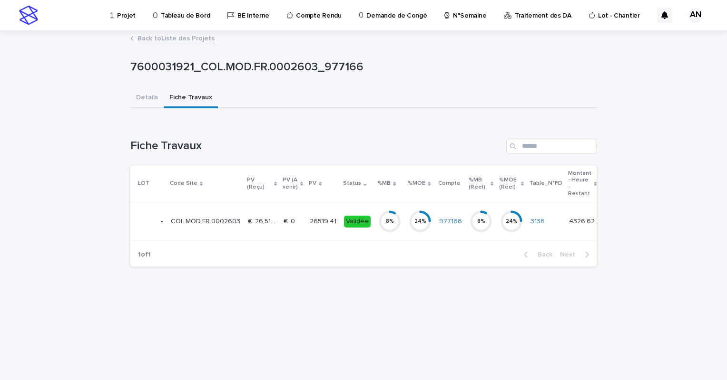
click at [272, 222] on p "€  26,519.41" at bounding box center [263, 221] width 30 height 10
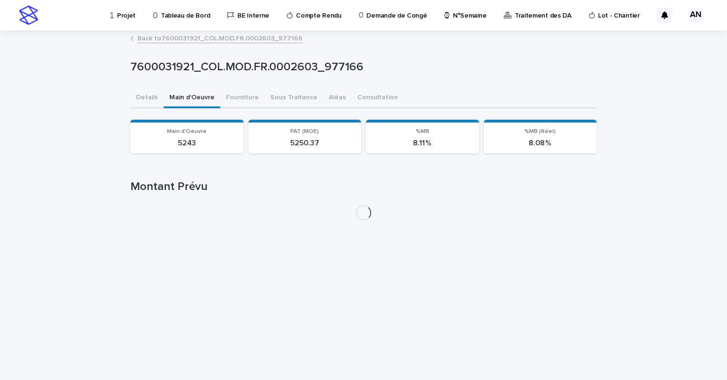
click at [194, 101] on button "Main d'Oeuvre" at bounding box center [192, 98] width 57 height 20
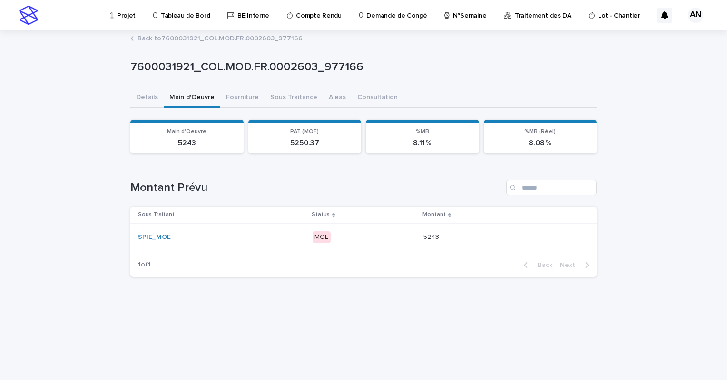
click at [269, 242] on div "SPIE_MOE" at bounding box center [221, 238] width 167 height 16
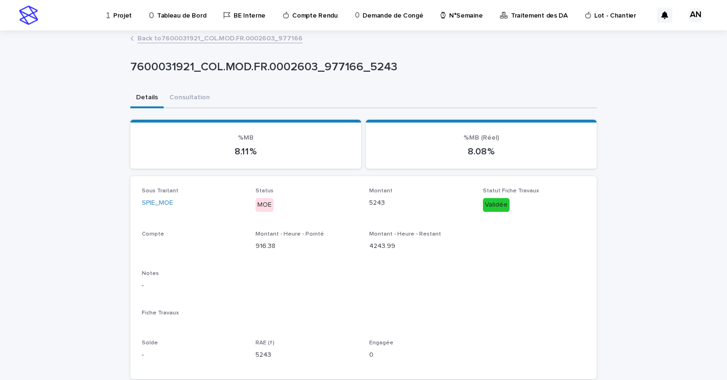
click at [169, 34] on link "Back to 7600031921_COL.MOD.FR.0002603_977166" at bounding box center [219, 37] width 165 height 11
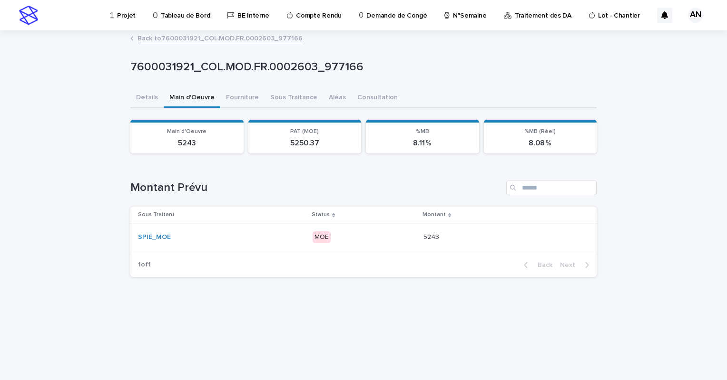
click at [167, 37] on link "Back to 7600031921_COL.MOD.FR.0002603_977166" at bounding box center [219, 37] width 165 height 11
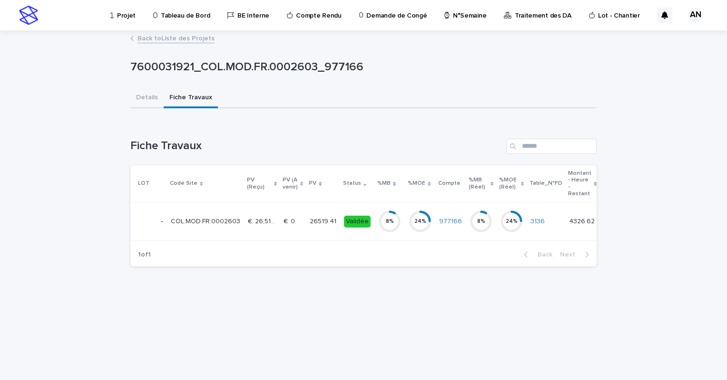
click at [165, 39] on link "Back to Liste des Projets" at bounding box center [175, 37] width 77 height 11
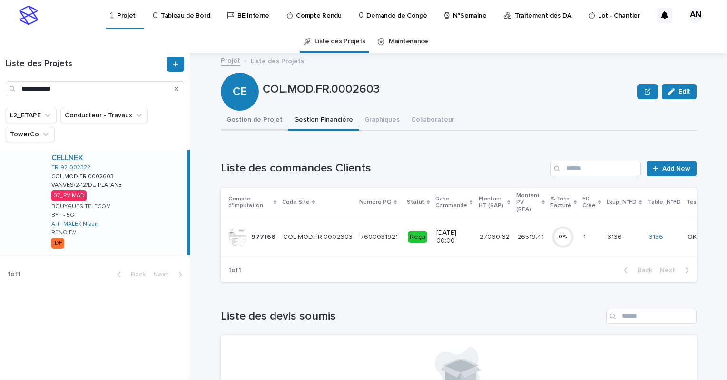
click at [236, 125] on button "Gestion de Projet" at bounding box center [255, 121] width 68 height 20
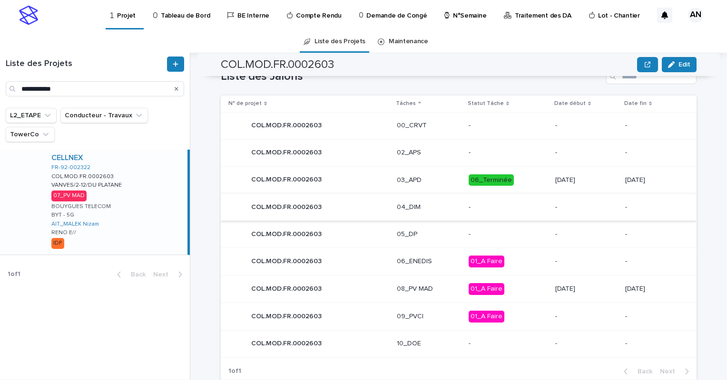
scroll to position [523, 0]
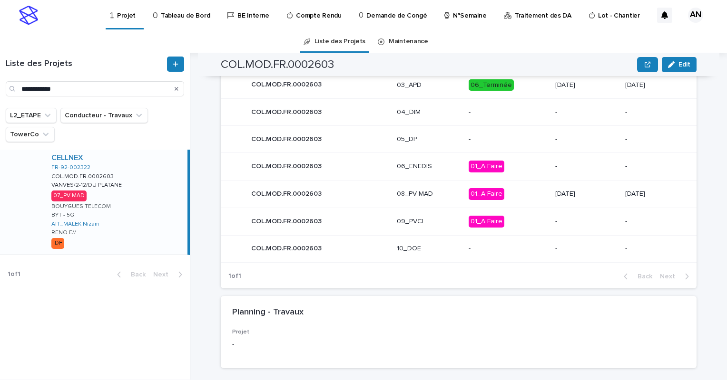
click at [434, 192] on p "08_PV MAD" at bounding box center [429, 194] width 64 height 8
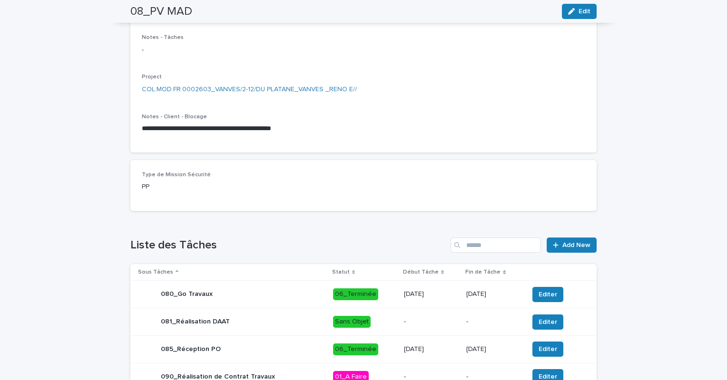
scroll to position [302, 0]
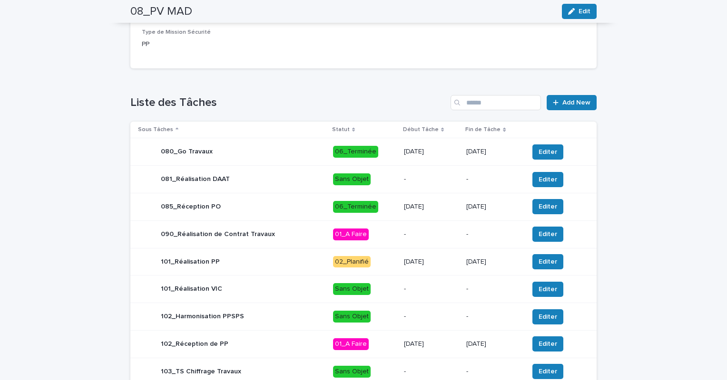
click at [389, 262] on p "02_Planifié" at bounding box center [364, 262] width 63 height 12
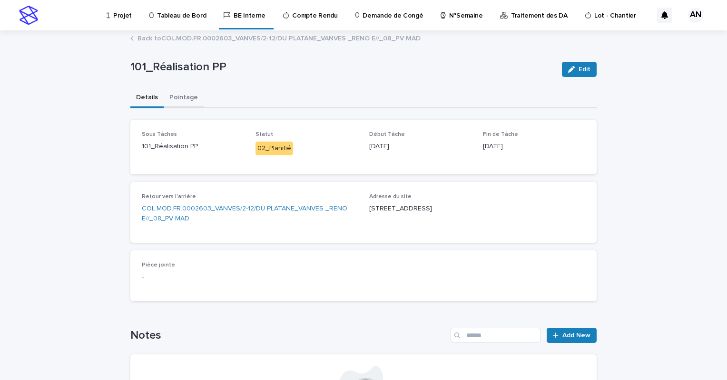
click at [182, 99] on button "Pointage" at bounding box center [184, 98] width 40 height 20
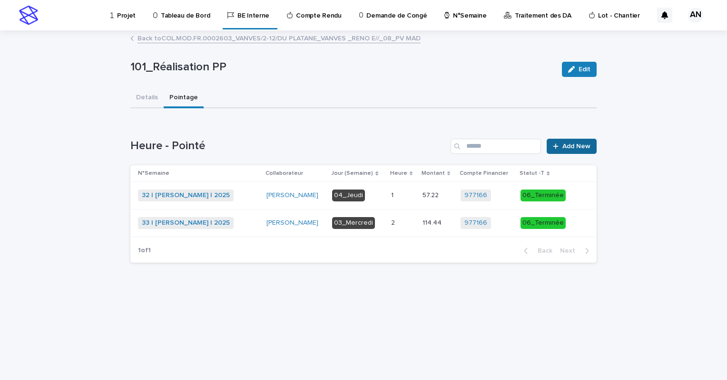
click at [569, 147] on span "Add New" at bounding box center [576, 146] width 28 height 7
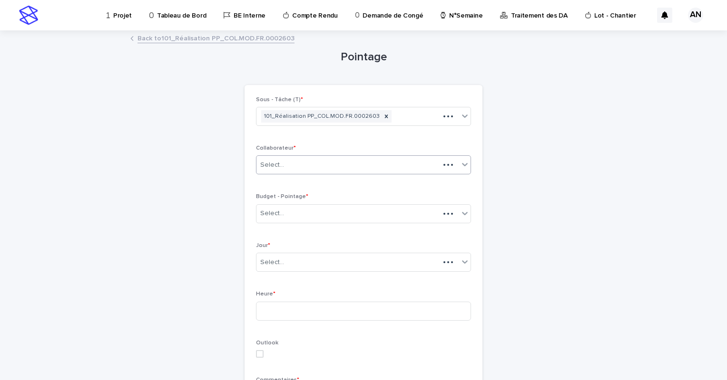
click at [424, 165] on div "Select..." at bounding box center [347, 165] width 183 height 16
type input "*****"
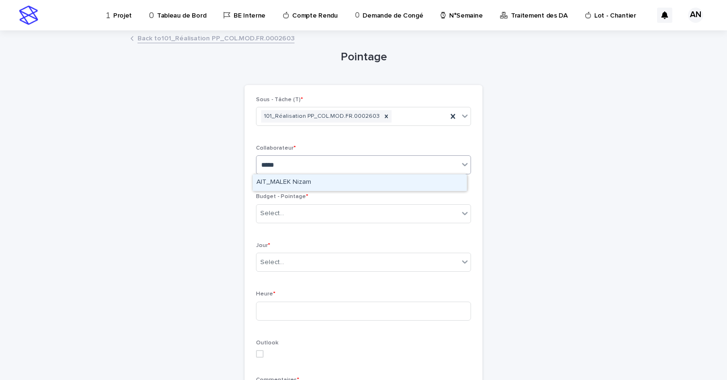
click at [301, 185] on div "AIT_MALEK Nizam" at bounding box center [360, 183] width 214 height 17
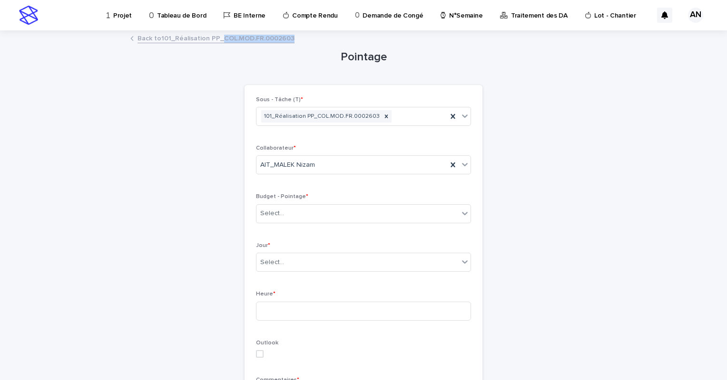
drag, startPoint x: 296, startPoint y: 39, endPoint x: 219, endPoint y: 36, distance: 77.1
click at [219, 36] on div "Back to 101_Réalisation PP_COL.MOD.FR.0002603" at bounding box center [364, 38] width 476 height 13
copy link "COL.MOD.FR.0002603"
click at [325, 208] on div "Select..." at bounding box center [357, 214] width 202 height 16
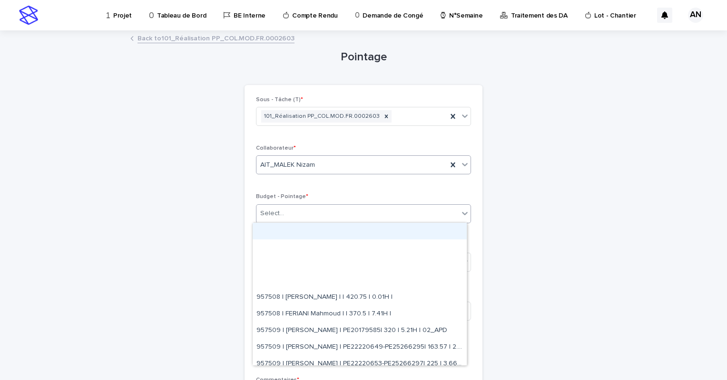
paste input "**********"
type input "**********"
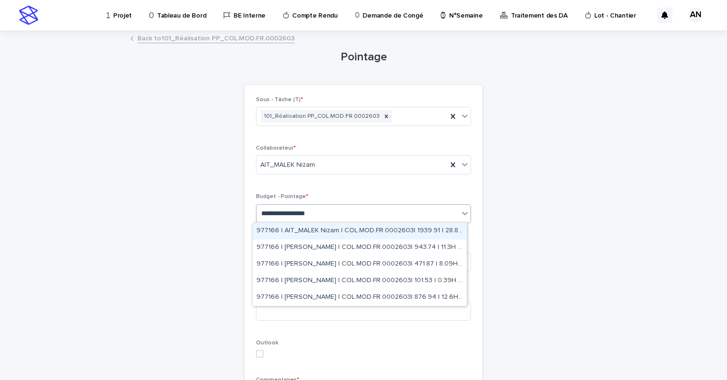
click at [371, 235] on div "977166 | AIT_MALEK Nizam | COL.MOD.FR.0002603| 1939.91 | 28.86H | 07_PV MAD" at bounding box center [360, 231] width 214 height 17
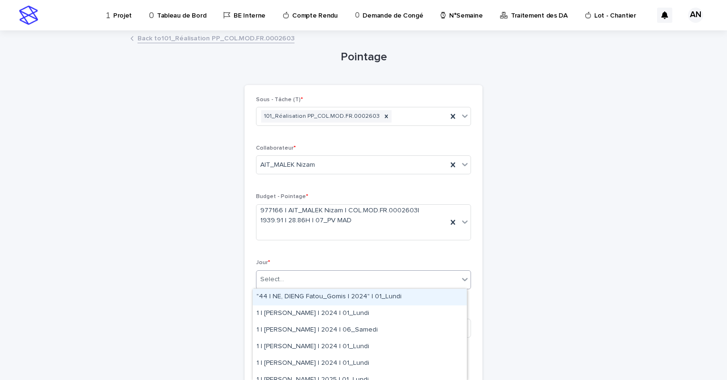
click at [334, 279] on div "Select..." at bounding box center [357, 280] width 202 height 16
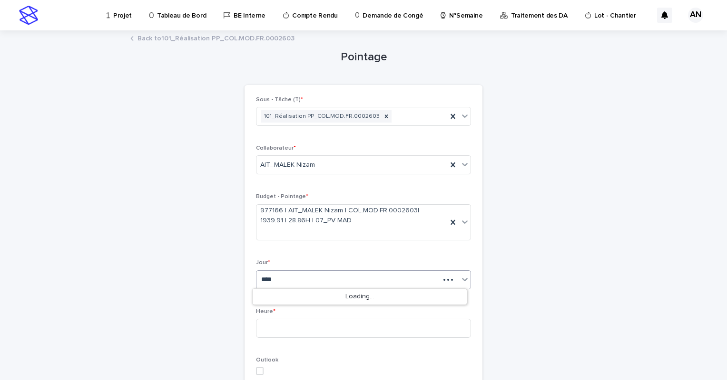
type input "*****"
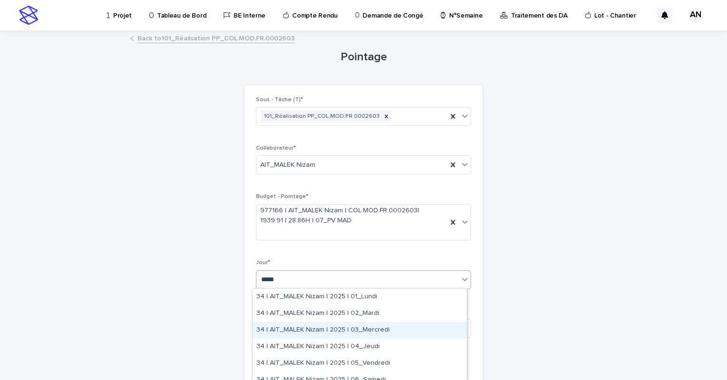
drag, startPoint x: 380, startPoint y: 321, endPoint x: 379, endPoint y: 329, distance: 7.8
click at [379, 329] on div "34 | AIT_MALEK Nizam | 2025 | 03_Mercredi" at bounding box center [360, 330] width 214 height 17
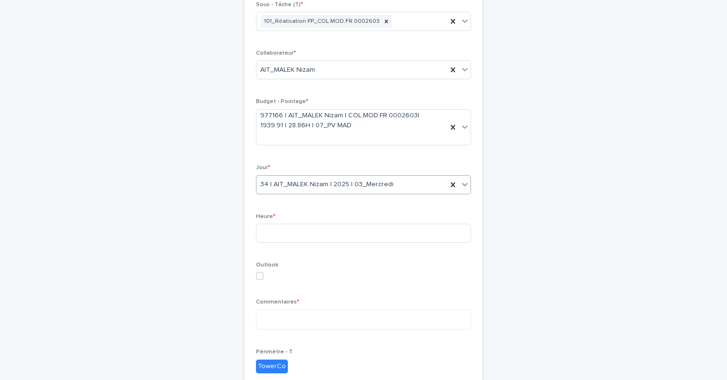
scroll to position [143, 0]
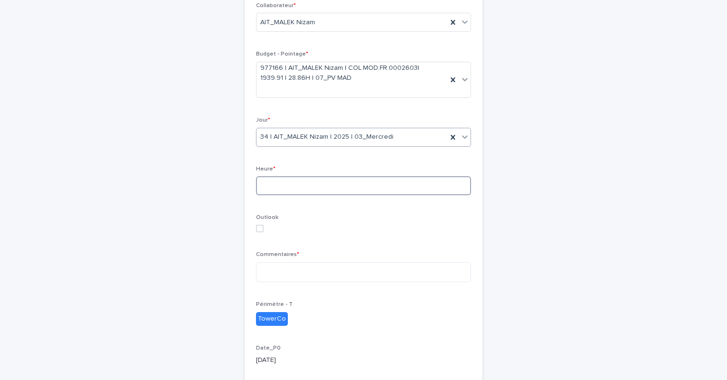
click at [302, 190] on input at bounding box center [363, 185] width 215 height 19
type input "*"
click at [274, 276] on textarea at bounding box center [363, 272] width 215 height 20
click at [316, 273] on textarea "**********" at bounding box center [363, 272] width 215 height 20
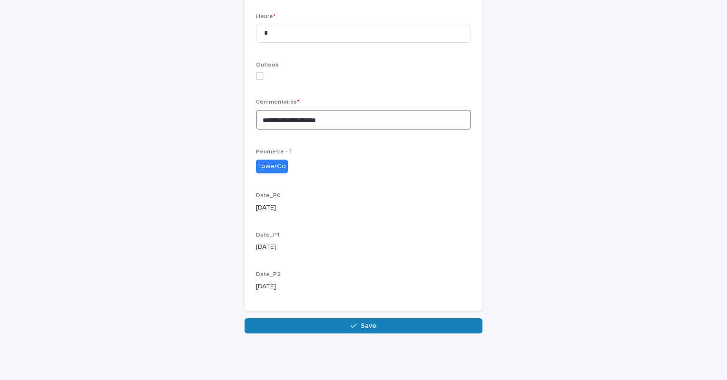
scroll to position [153, 0]
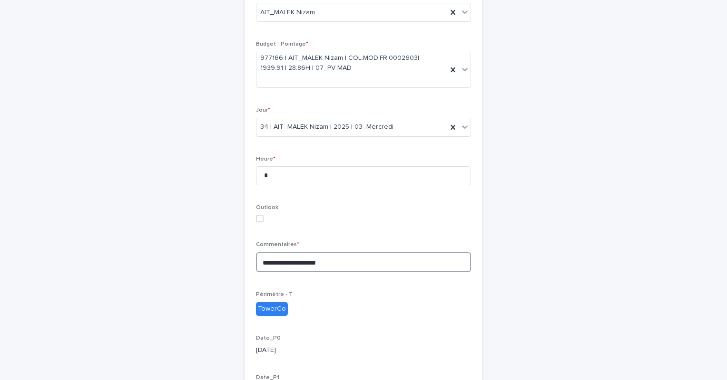
click at [256, 218] on span at bounding box center [260, 219] width 8 height 8
type textarea "**********"
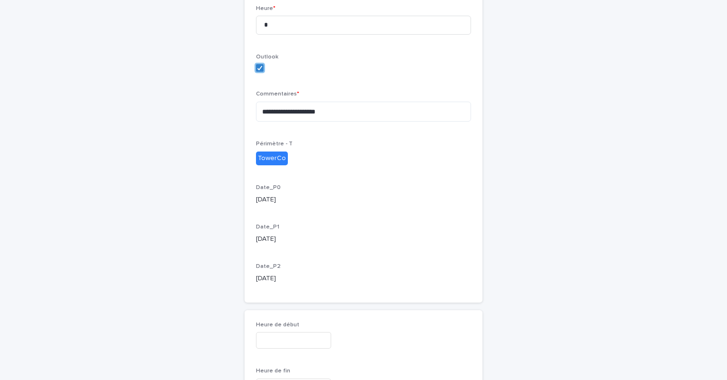
scroll to position [351, 0]
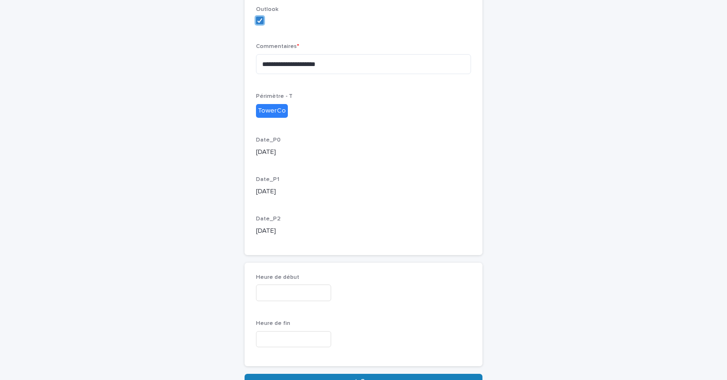
click at [308, 295] on input "text" at bounding box center [293, 293] width 75 height 17
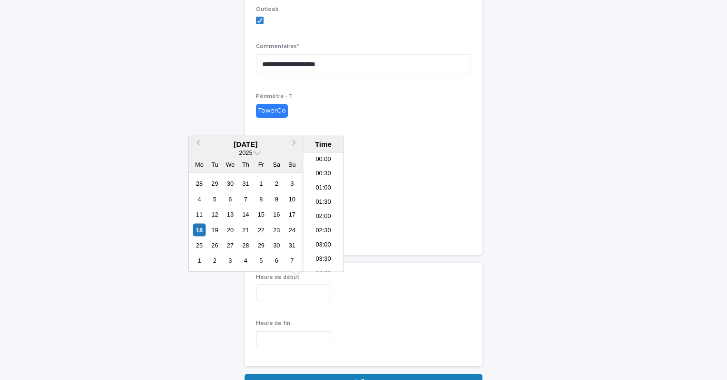
scroll to position [518, 0]
click at [228, 231] on div "20" at bounding box center [230, 230] width 13 height 13
click at [321, 242] on li "11:00" at bounding box center [323, 241] width 40 height 14
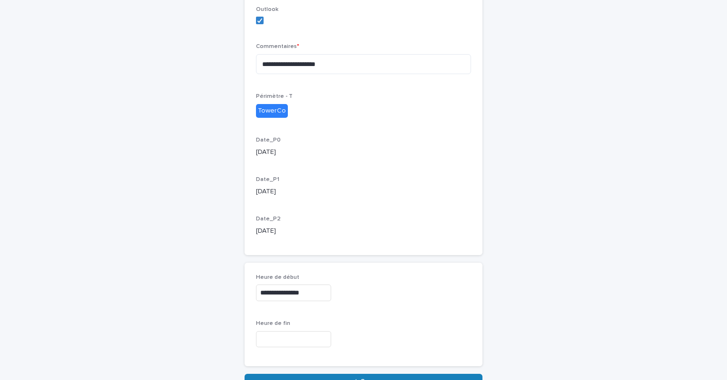
type input "**********"
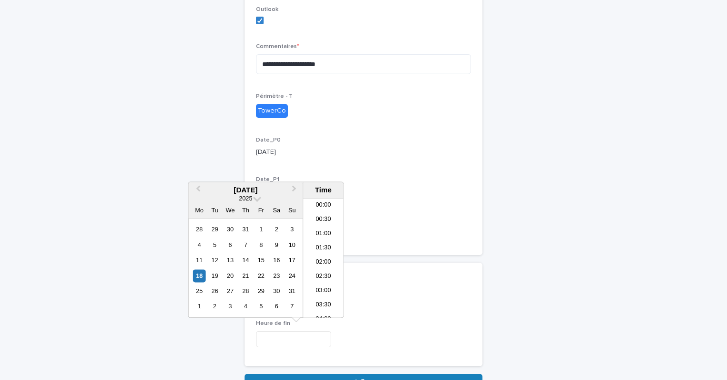
click at [290, 340] on input "text" at bounding box center [293, 339] width 75 height 17
click at [230, 278] on div "20" at bounding box center [230, 276] width 13 height 13
click at [325, 298] on li "13:00" at bounding box center [323, 297] width 40 height 14
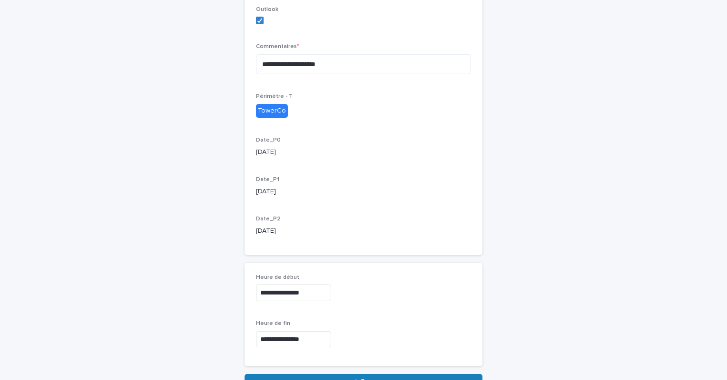
type input "**********"
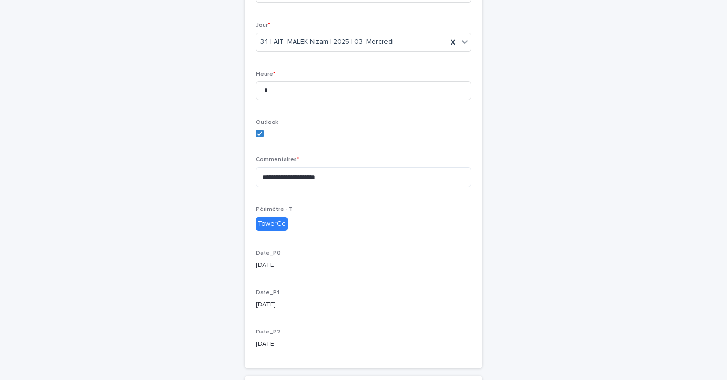
scroll to position [407, 0]
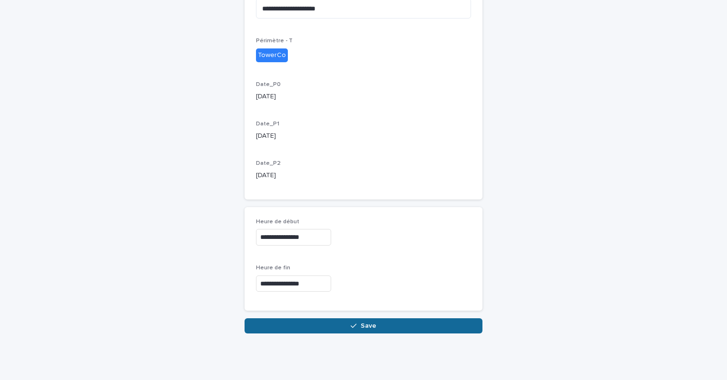
click at [367, 323] on span "Save" at bounding box center [368, 326] width 16 height 7
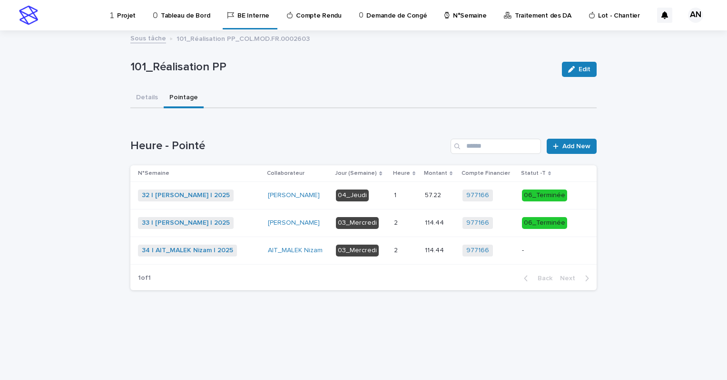
click at [253, 246] on div "34 | AIT_MALEK Nizam | 2025 + 0" at bounding box center [199, 251] width 122 height 12
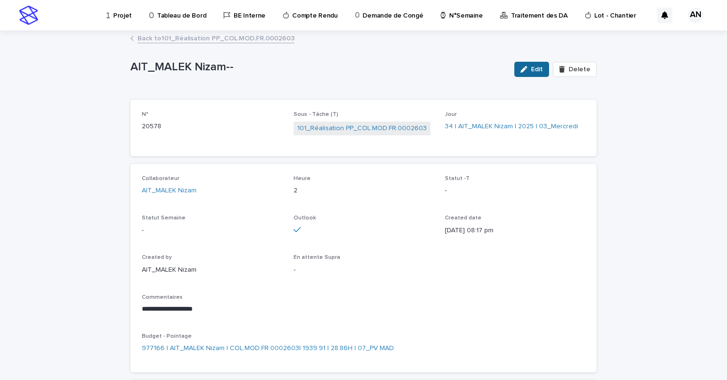
click at [535, 69] on span "Edit" at bounding box center [537, 69] width 12 height 7
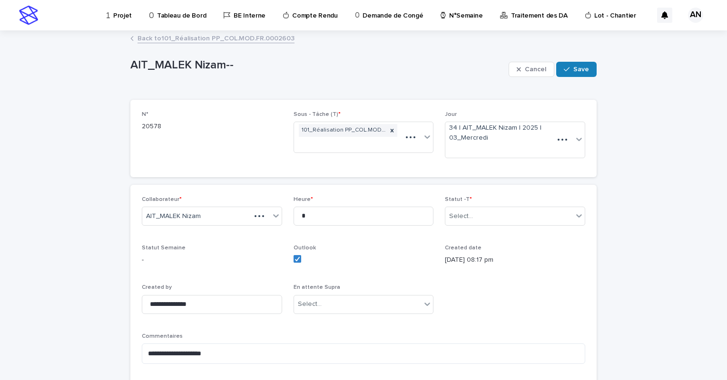
type textarea "**********"
click at [560, 213] on div "Select..." at bounding box center [508, 217] width 127 height 16
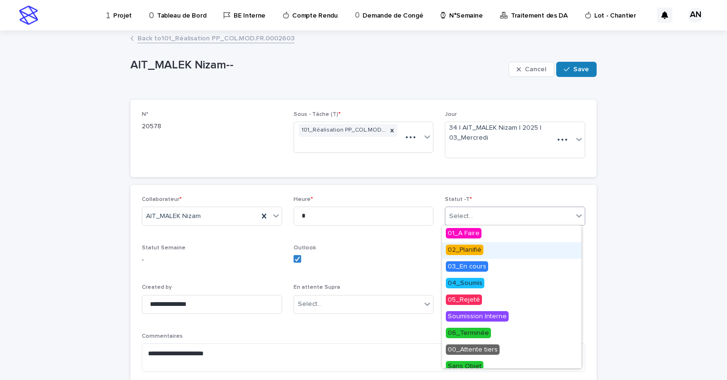
click at [481, 253] on span "02_Planifié" at bounding box center [465, 250] width 38 height 10
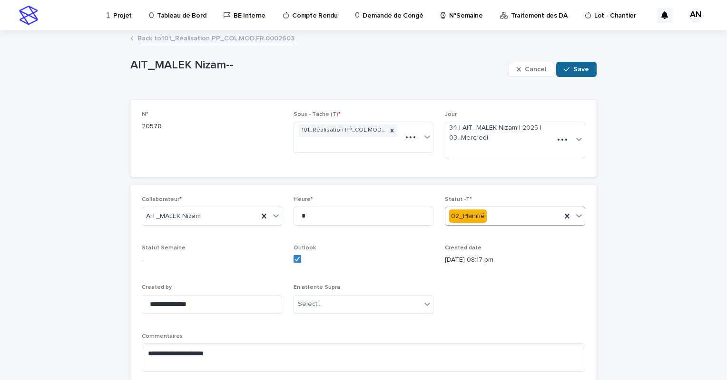
click at [576, 67] on span "Save" at bounding box center [581, 69] width 16 height 7
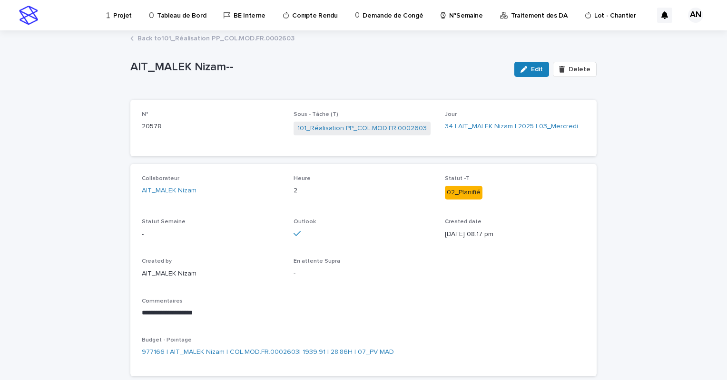
click at [162, 40] on link "Back to 101_Réalisation PP_COL.MOD.FR.0002603" at bounding box center [215, 37] width 157 height 11
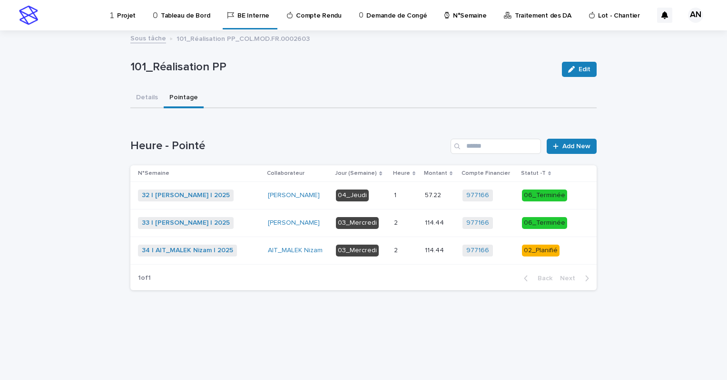
click at [443, 16] on div "N°Semaine" at bounding box center [466, 10] width 47 height 20
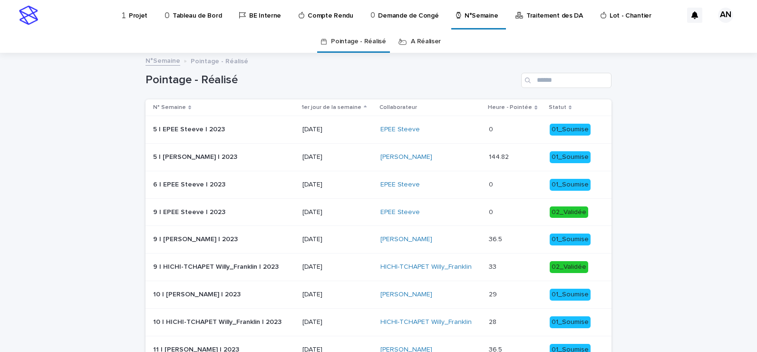
click at [130, 15] on p "Projet" at bounding box center [138, 10] width 19 height 20
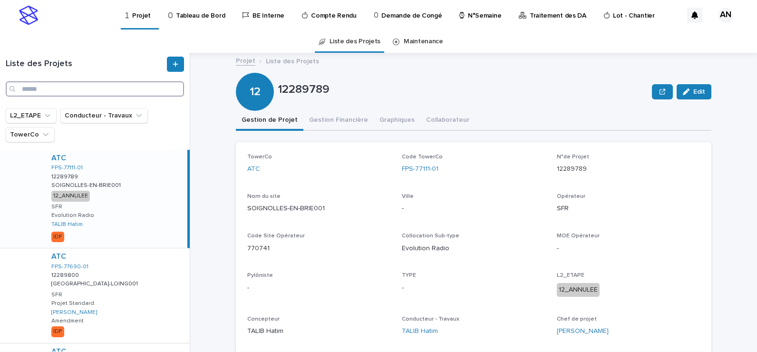
click at [87, 90] on input "Search" at bounding box center [95, 88] width 178 height 15
paste input "******"
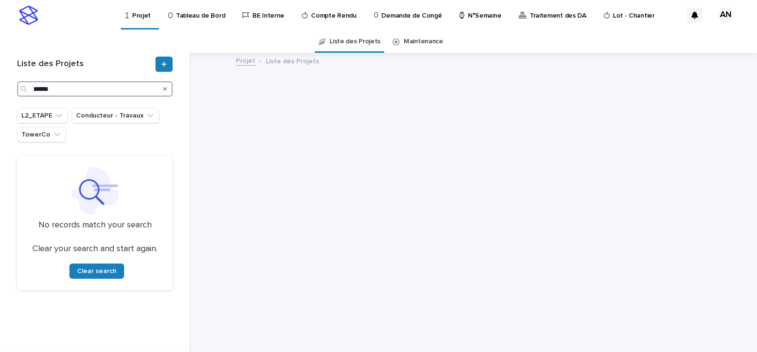
type input "******"
click at [165, 88] on icon "Search" at bounding box center [165, 89] width 4 height 4
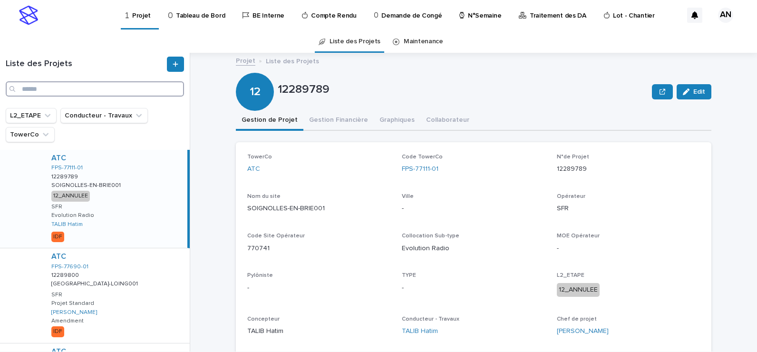
click at [89, 88] on input "Search" at bounding box center [95, 88] width 178 height 15
paste input "**********"
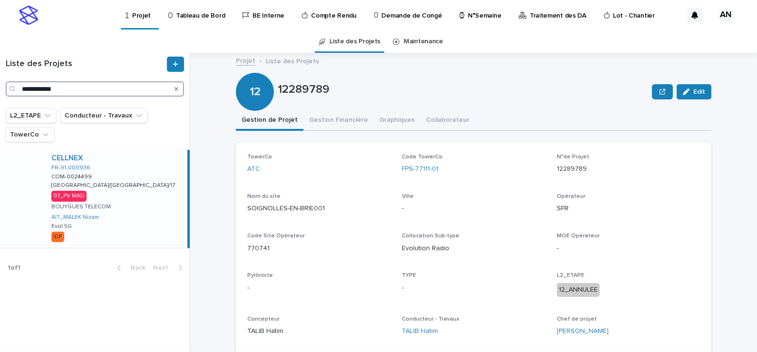
type input "**********"
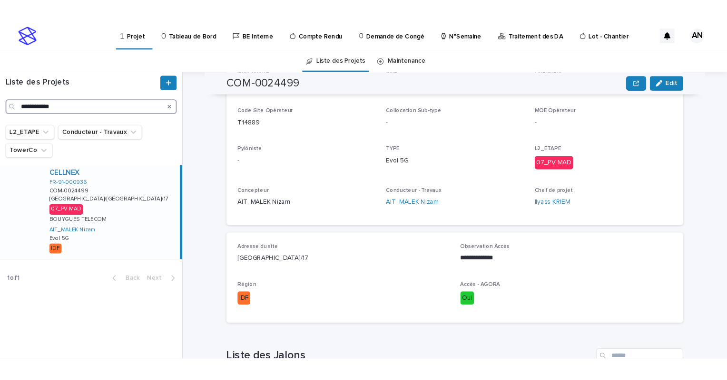
scroll to position [48, 0]
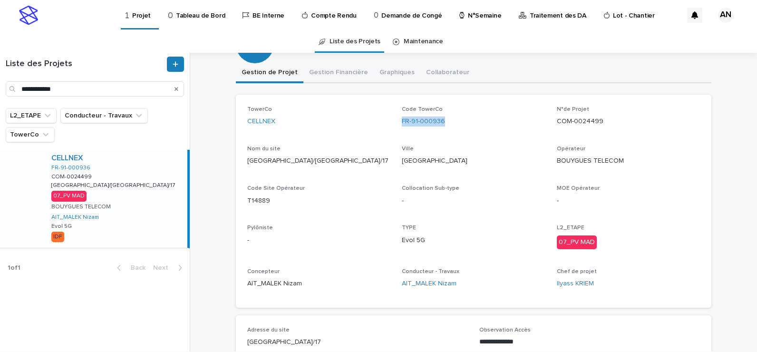
drag, startPoint x: 442, startPoint y: 124, endPoint x: 397, endPoint y: 132, distance: 46.0
click at [397, 132] on div "TowerCo CELLNEX Code TowerCo FR-91-000936 N°de Projet COM-0024499 Nom du site […" at bounding box center [473, 201] width 453 height 190
copy link "FR-91-000936"
click at [456, 122] on div "FR-91-000936" at bounding box center [473, 122] width 143 height 10
drag, startPoint x: 454, startPoint y: 123, endPoint x: 397, endPoint y: 132, distance: 57.8
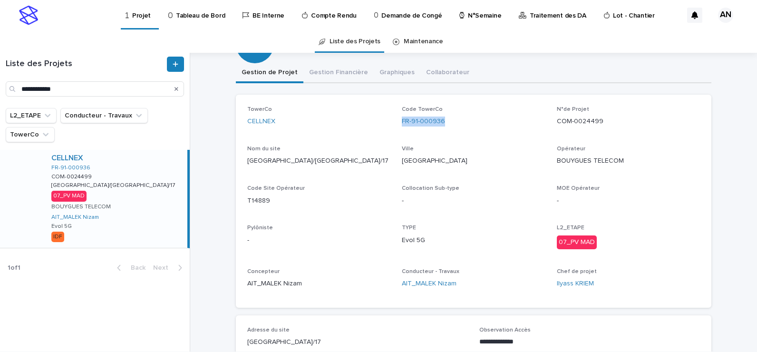
click at [397, 132] on div "TowerCo CELLNEX Code TowerCo FR-91-000936 N°de Projet COM-0024499 Nom du site […" at bounding box center [473, 201] width 453 height 190
copy link "FR-91-000936"
click at [497, 139] on div "TowerCo CELLNEX Code TowerCo FR-91-000936 N°de Projet COM-0024499 Nom du site […" at bounding box center [473, 201] width 453 height 190
drag, startPoint x: 461, startPoint y: 122, endPoint x: 395, endPoint y: 128, distance: 65.9
click at [395, 128] on div "TowerCo CELLNEX Code TowerCo FR-91-000936 N°de Projet COM-0024499 Nom du site […" at bounding box center [473, 201] width 453 height 190
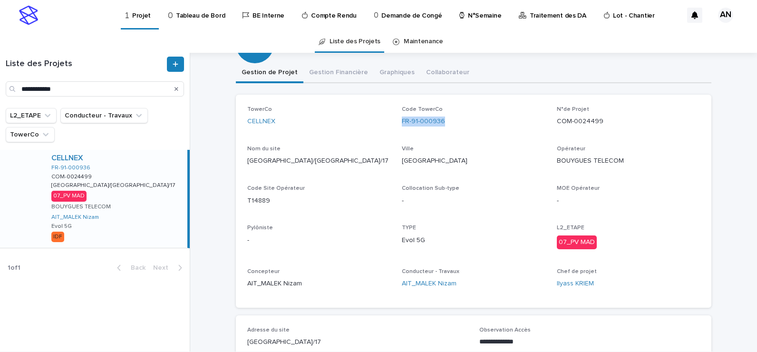
copy link "FR-91-000936"
drag, startPoint x: 607, startPoint y: 121, endPoint x: 551, endPoint y: 129, distance: 56.2
click at [551, 129] on div "TowerCo CELLNEX Code TowerCo FR-91-000936 N°de Projet COM-0024499 Nom du site […" at bounding box center [473, 201] width 453 height 190
copy p "COM-0024499"
drag, startPoint x: 430, startPoint y: 240, endPoint x: 396, endPoint y: 243, distance: 34.9
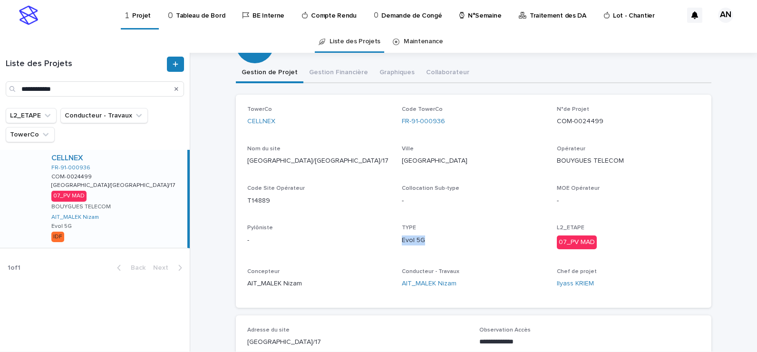
click at [396, 243] on div "TowerCo CELLNEX Code TowerCo FR-91-000936 N°de Projet COM-0024499 Nom du site […" at bounding box center [473, 201] width 453 height 190
copy p "Evol 5G"
drag, startPoint x: 631, startPoint y: 162, endPoint x: 553, endPoint y: 165, distance: 77.6
click at [557, 165] on p "BOUYGUES TELECOM" at bounding box center [628, 161] width 143 height 10
copy p "BOUYGUES TELECOM"
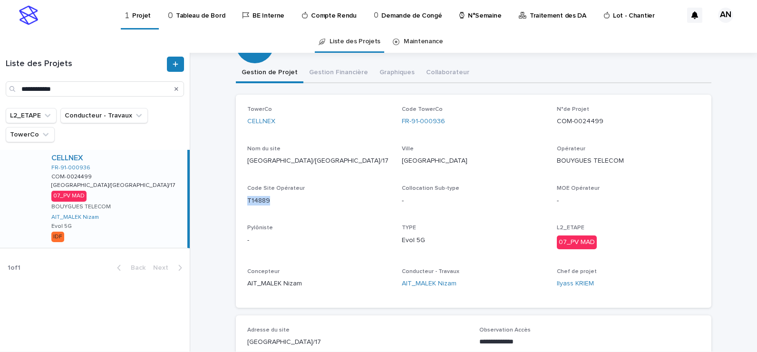
drag, startPoint x: 276, startPoint y: 202, endPoint x: 233, endPoint y: 201, distance: 43.3
click at [236, 201] on div "TowerCo CELLNEX Code TowerCo FR-91-000936 N°de Projet COM-0024499 Nom du site […" at bounding box center [474, 201] width 476 height 213
copy p "T14889"
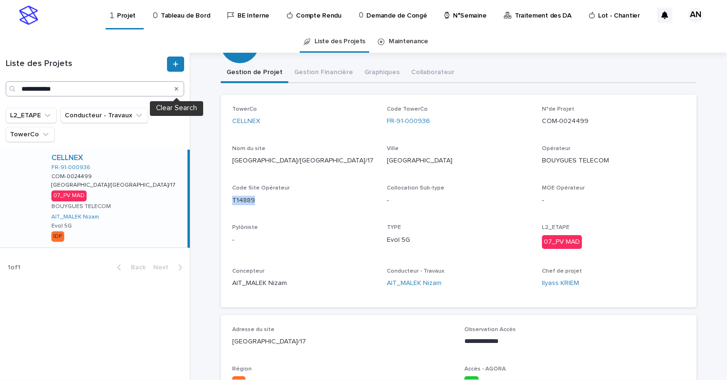
drag, startPoint x: 175, startPoint y: 88, endPoint x: 170, endPoint y: 89, distance: 4.8
click at [175, 88] on icon "Search" at bounding box center [177, 89] width 4 height 6
click at [104, 91] on input "Search" at bounding box center [95, 88] width 178 height 15
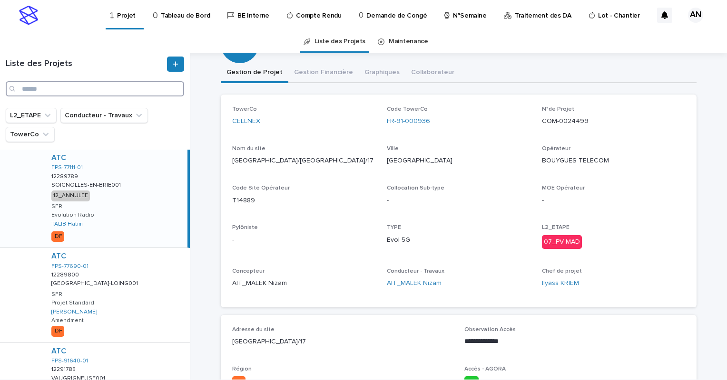
paste input "**********"
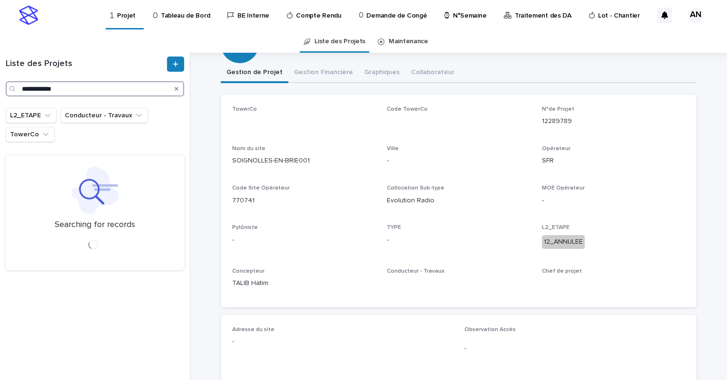
type input "**********"
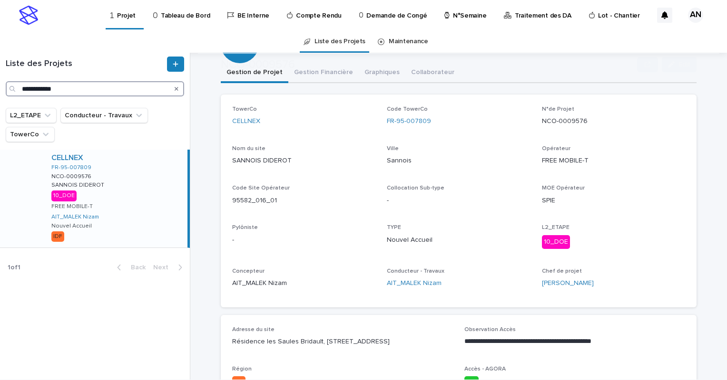
scroll to position [95, 0]
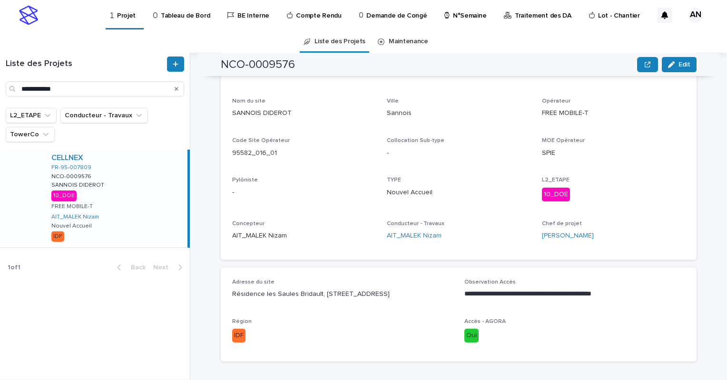
drag, startPoint x: 228, startPoint y: 293, endPoint x: 410, endPoint y: 295, distance: 182.6
click at [410, 295] on div "**********" at bounding box center [459, 315] width 476 height 94
copy p "Résidence les Saules Bridault, [STREET_ADDRESS]"
click at [175, 86] on icon "Search" at bounding box center [177, 89] width 4 height 6
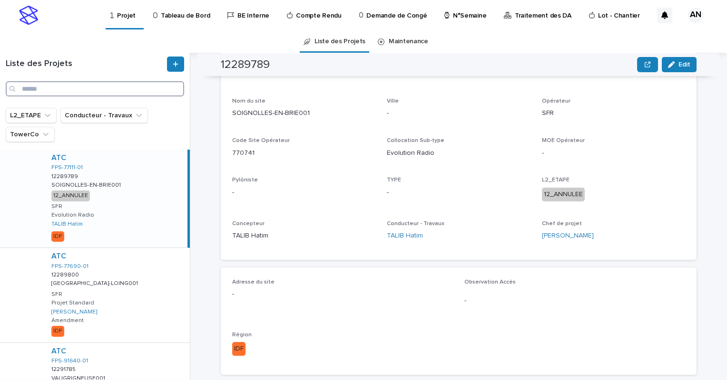
click at [70, 89] on input "Search" at bounding box center [95, 88] width 178 height 15
paste input "**********"
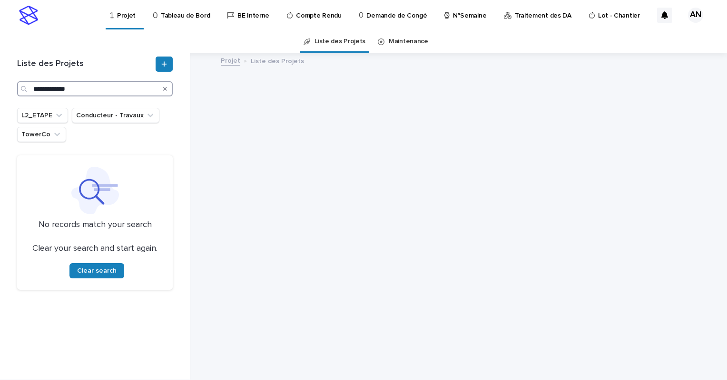
click at [33, 88] on input "**********" at bounding box center [95, 88] width 156 height 15
click at [84, 87] on input "**********" at bounding box center [95, 88] width 156 height 15
type input "**********"
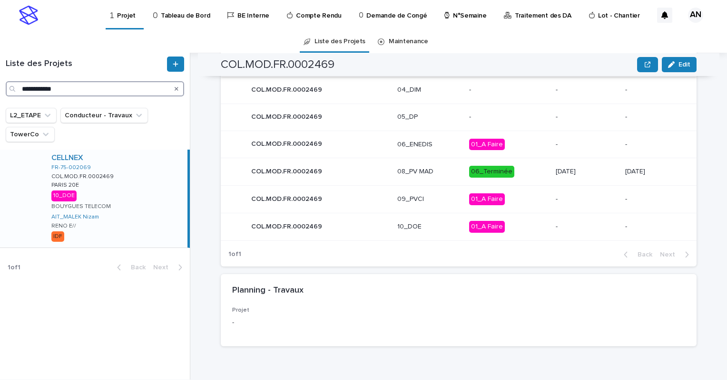
scroll to position [402, 0]
